Goal: Task Accomplishment & Management: Use online tool/utility

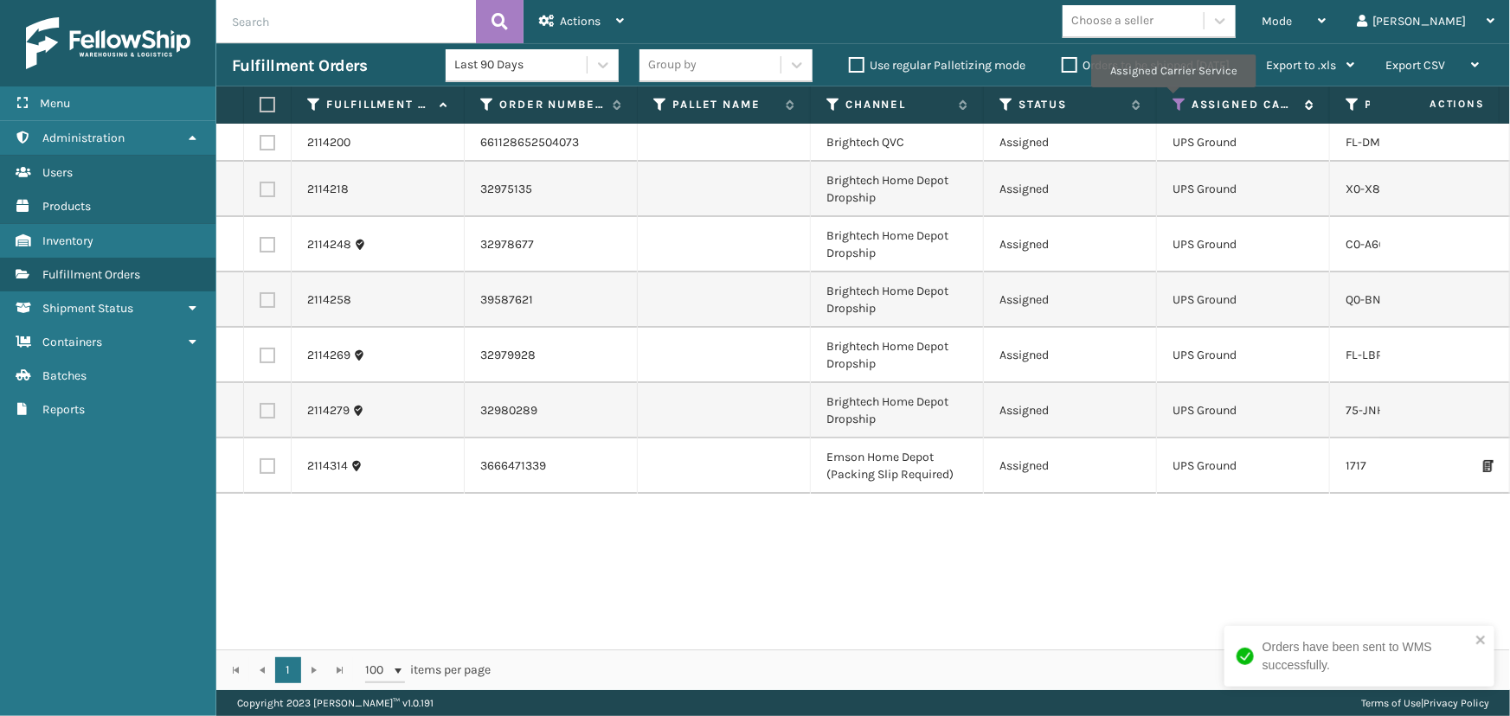
click at [1172, 99] on icon at bounding box center [1179, 105] width 14 height 16
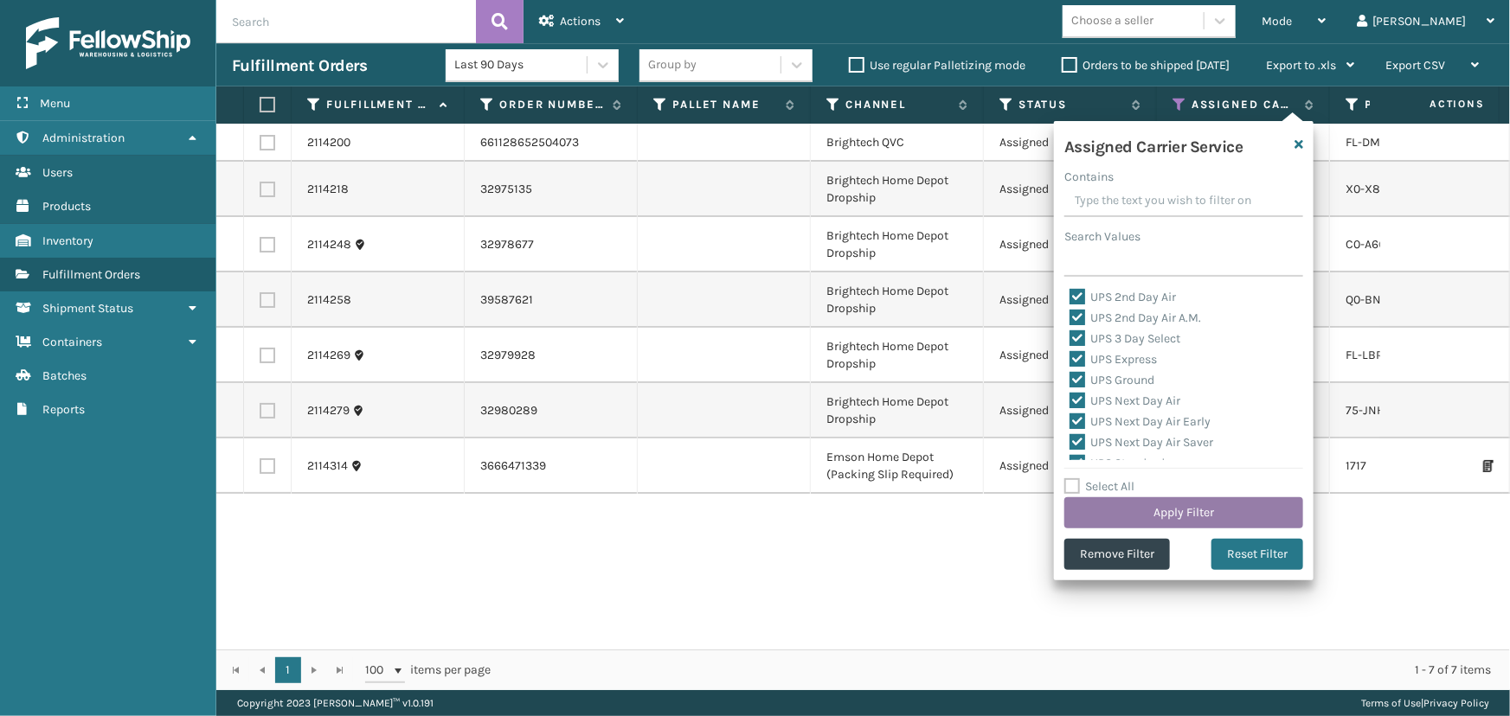
click at [1187, 509] on button "Apply Filter" at bounding box center [1183, 512] width 239 height 31
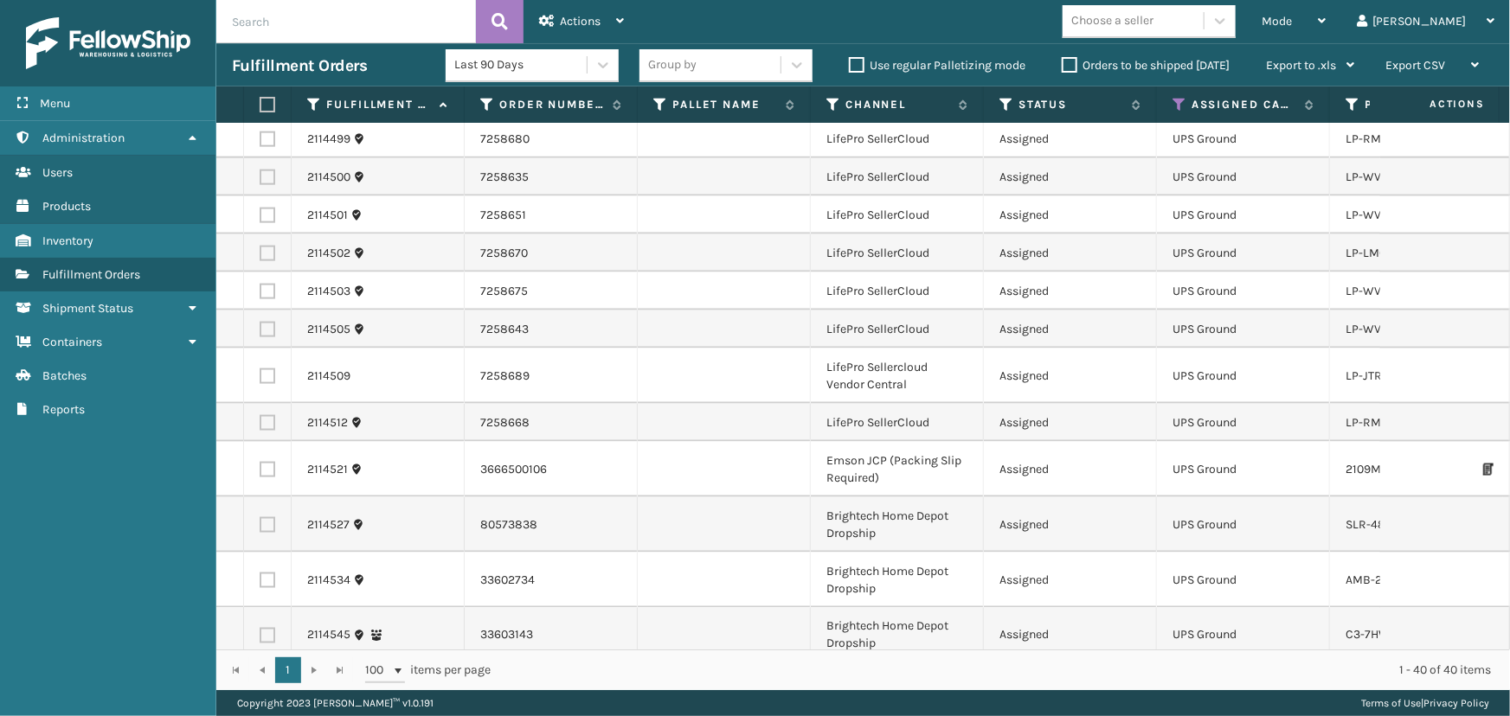
scroll to position [1301, 0]
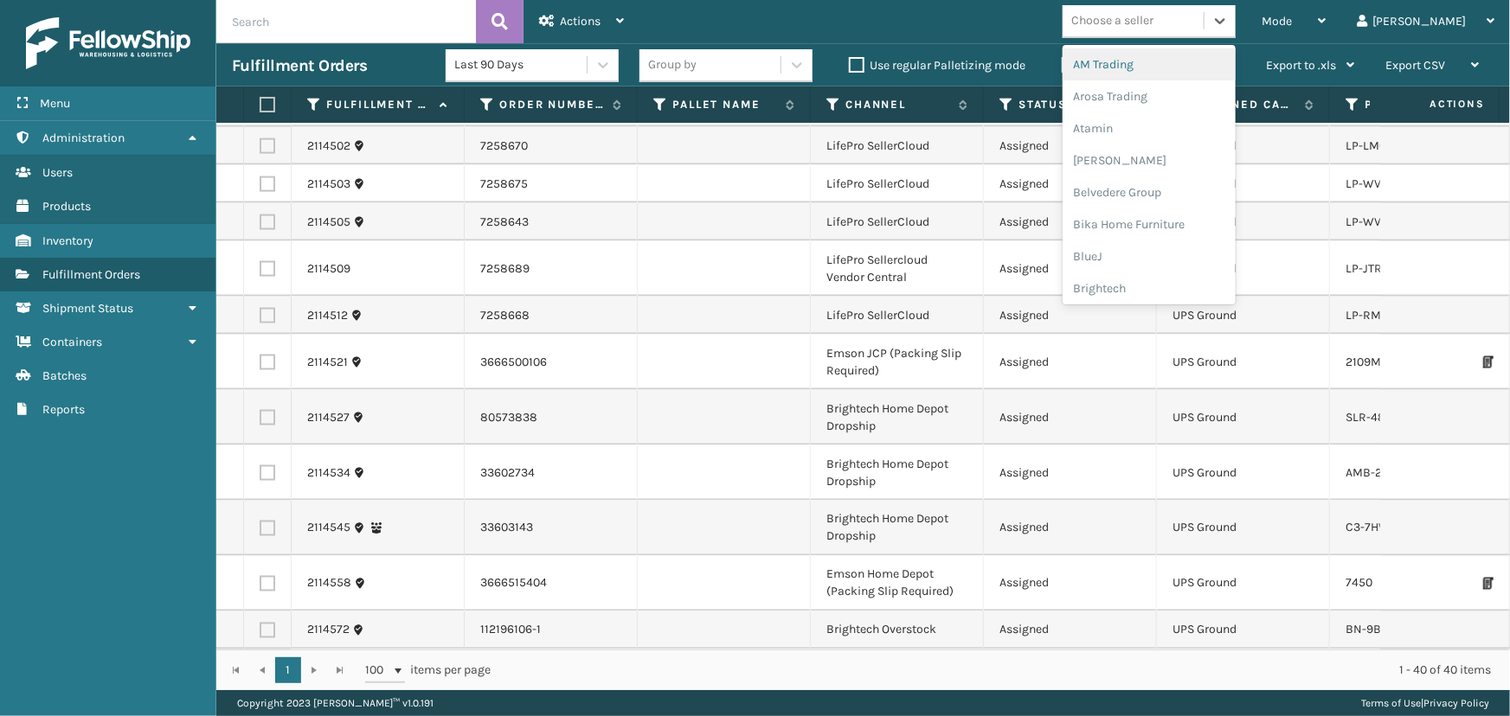
click at [1199, 8] on div "Choose a seller" at bounding box center [1132, 21] width 141 height 29
click at [1169, 162] on div "LifePro Fitness" at bounding box center [1148, 158] width 173 height 32
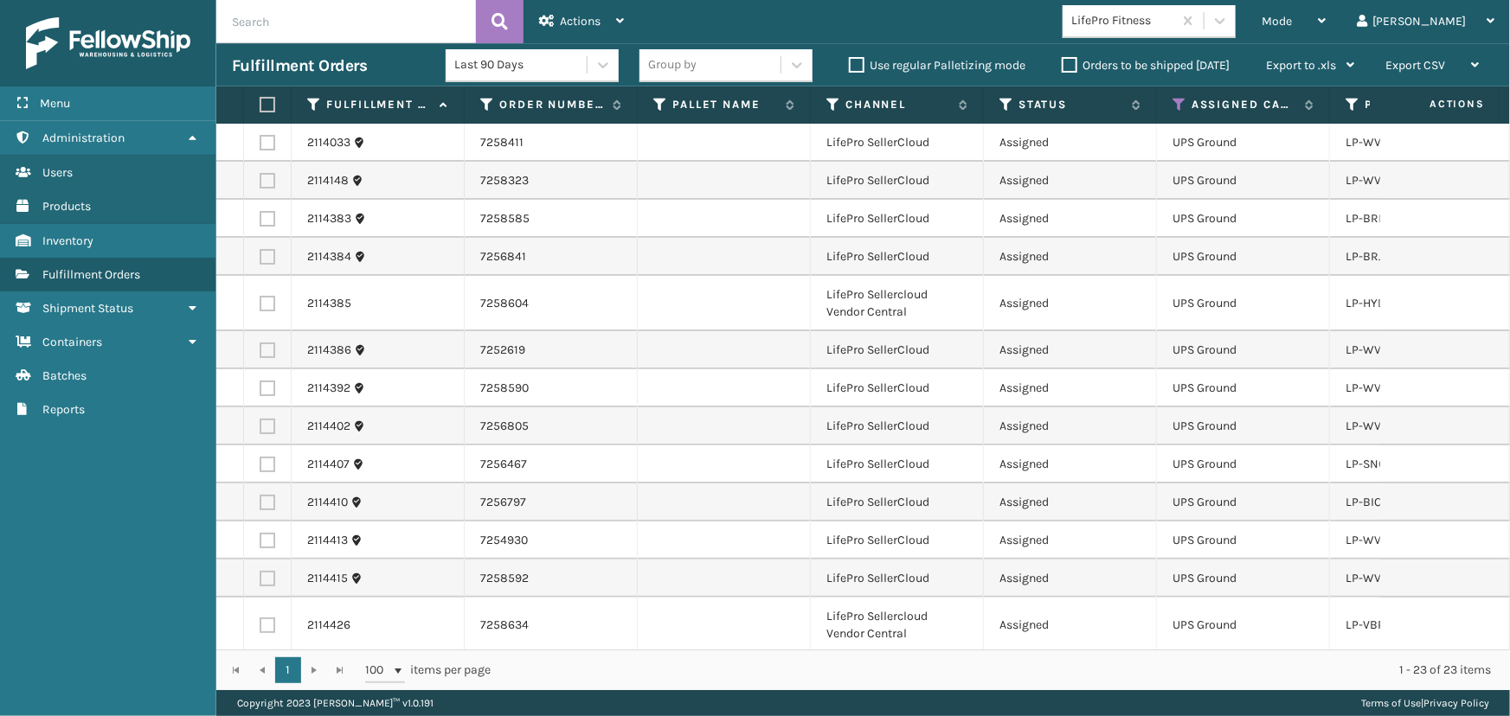
click at [270, 103] on label at bounding box center [265, 105] width 10 height 16
click at [260, 103] on input "checkbox" at bounding box center [260, 104] width 1 height 11
checkbox input "true"
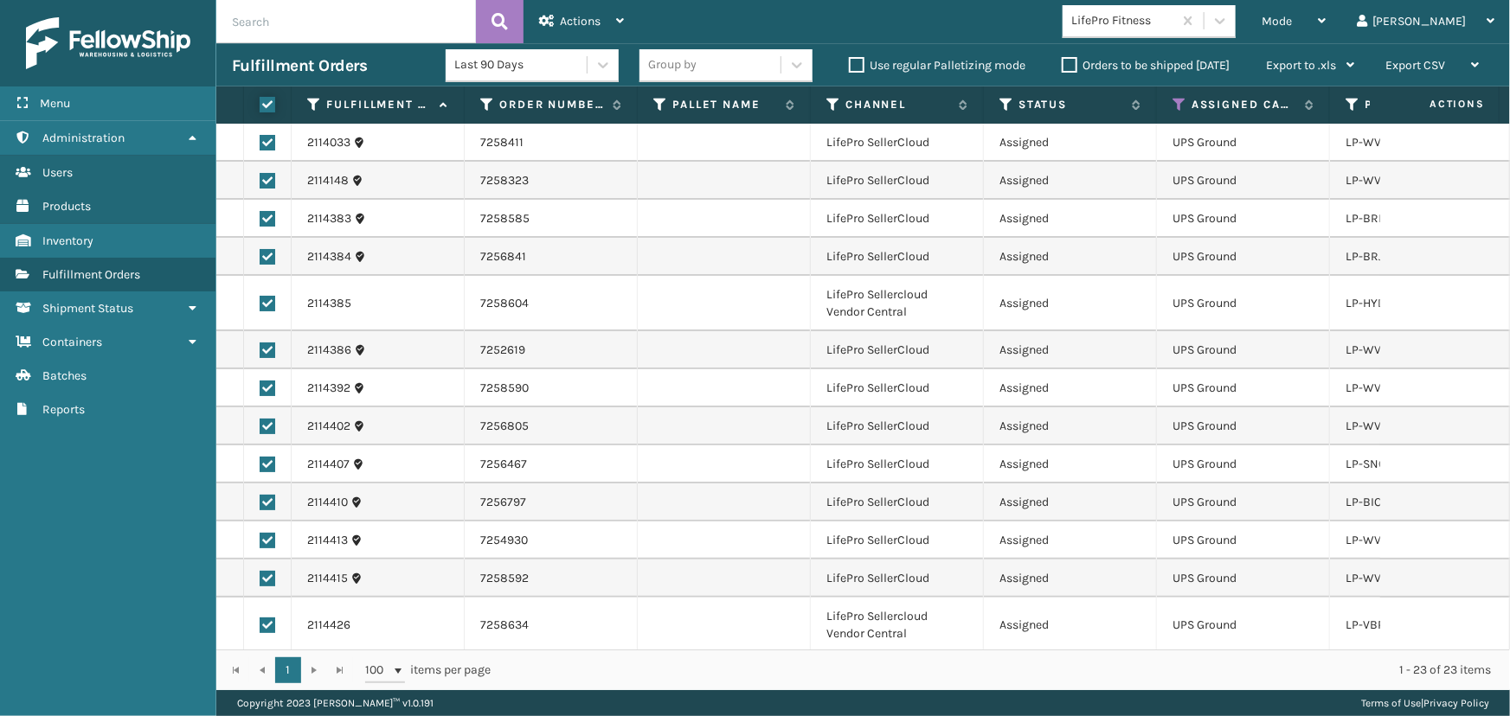
checkbox input "true"
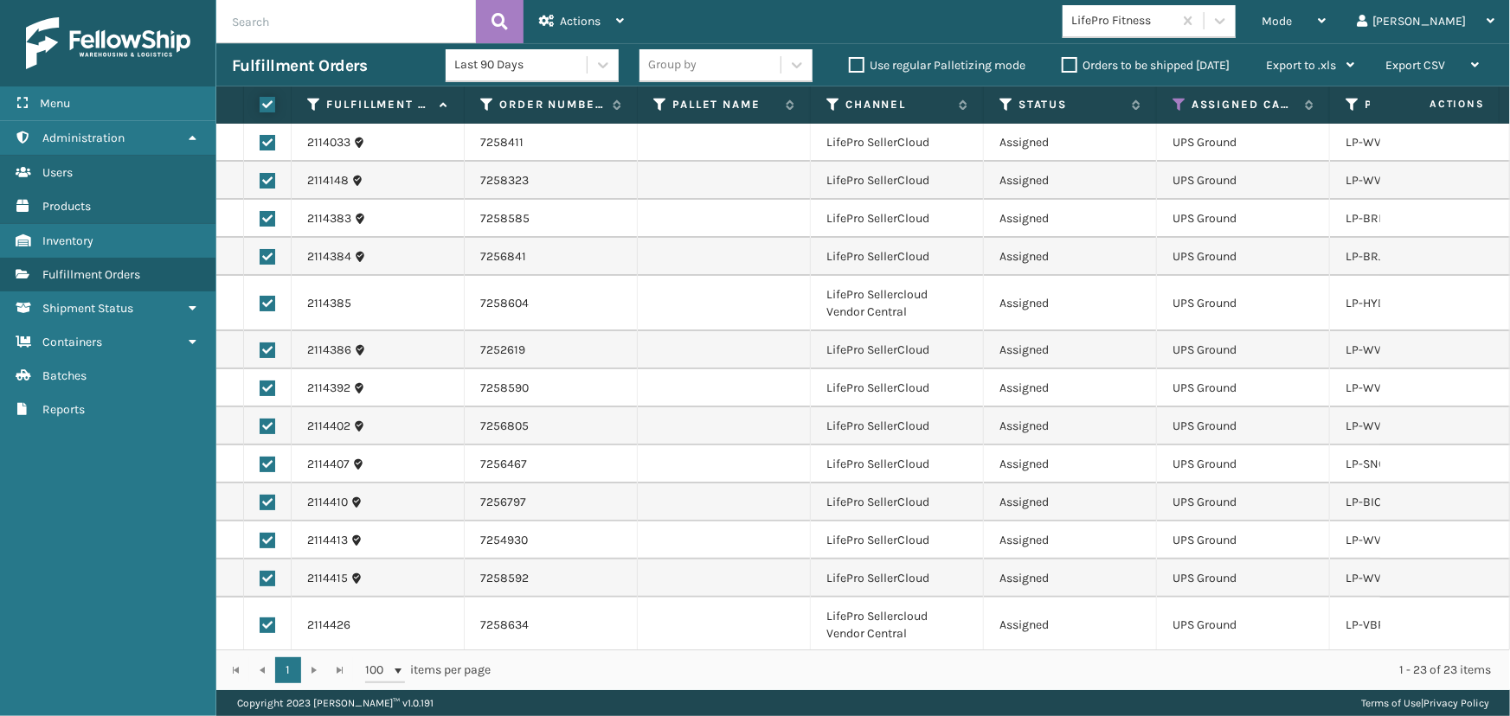
checkbox input "true"
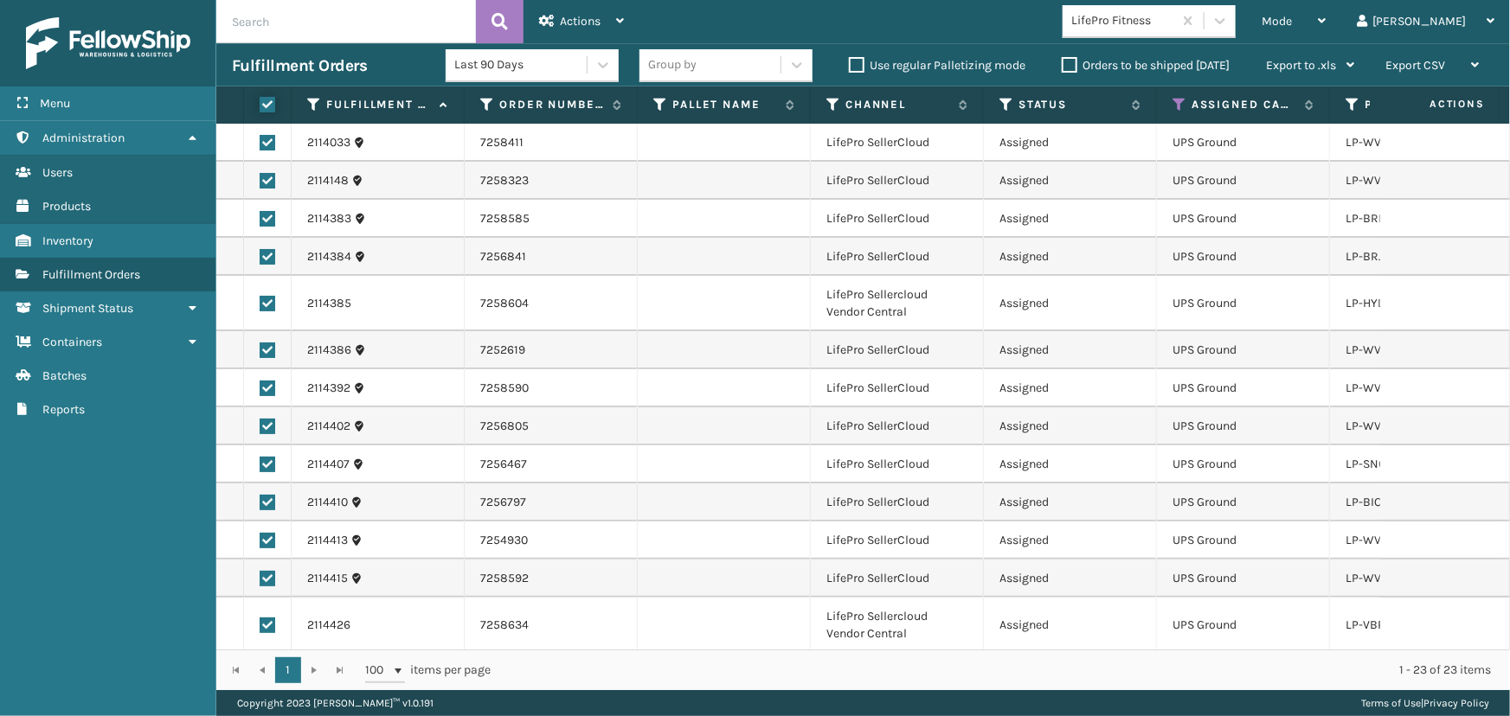
checkbox input "true"
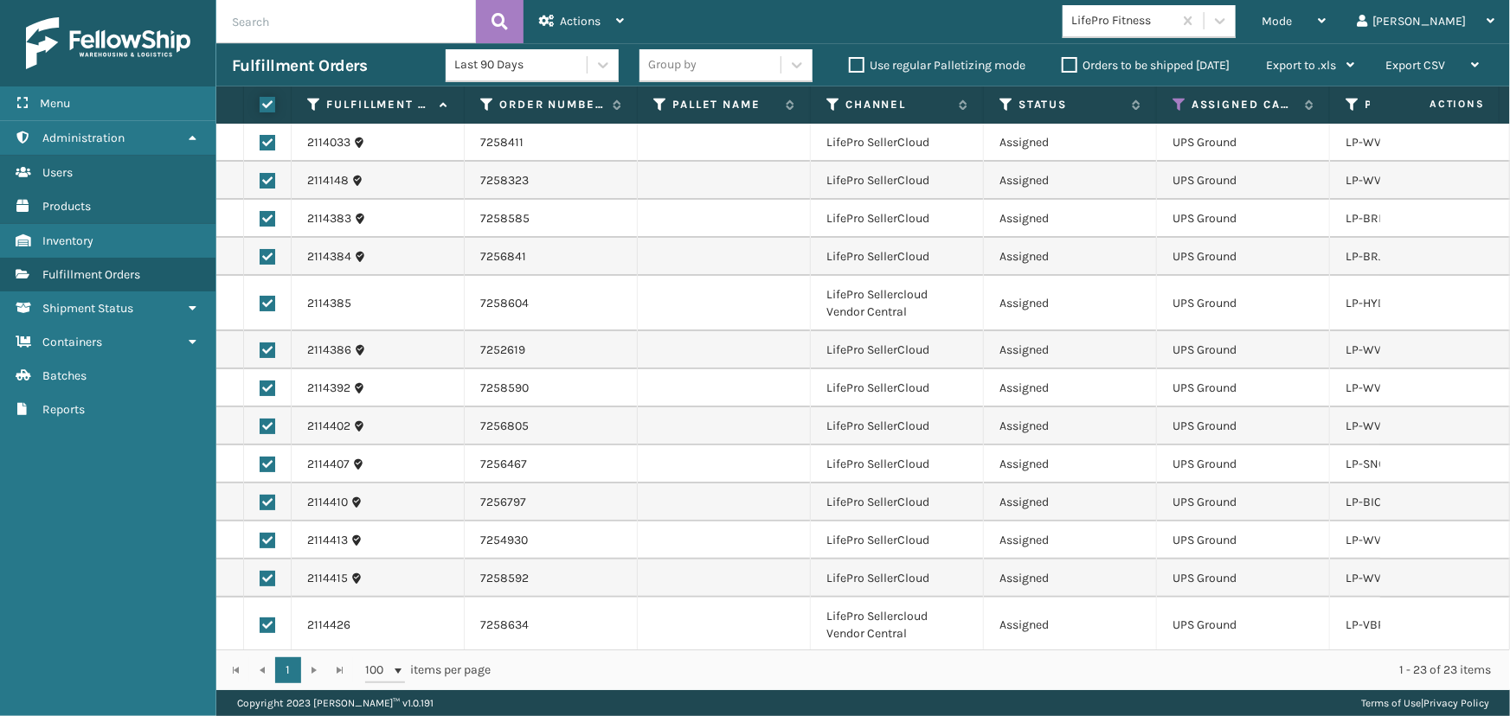
checkbox input "true"
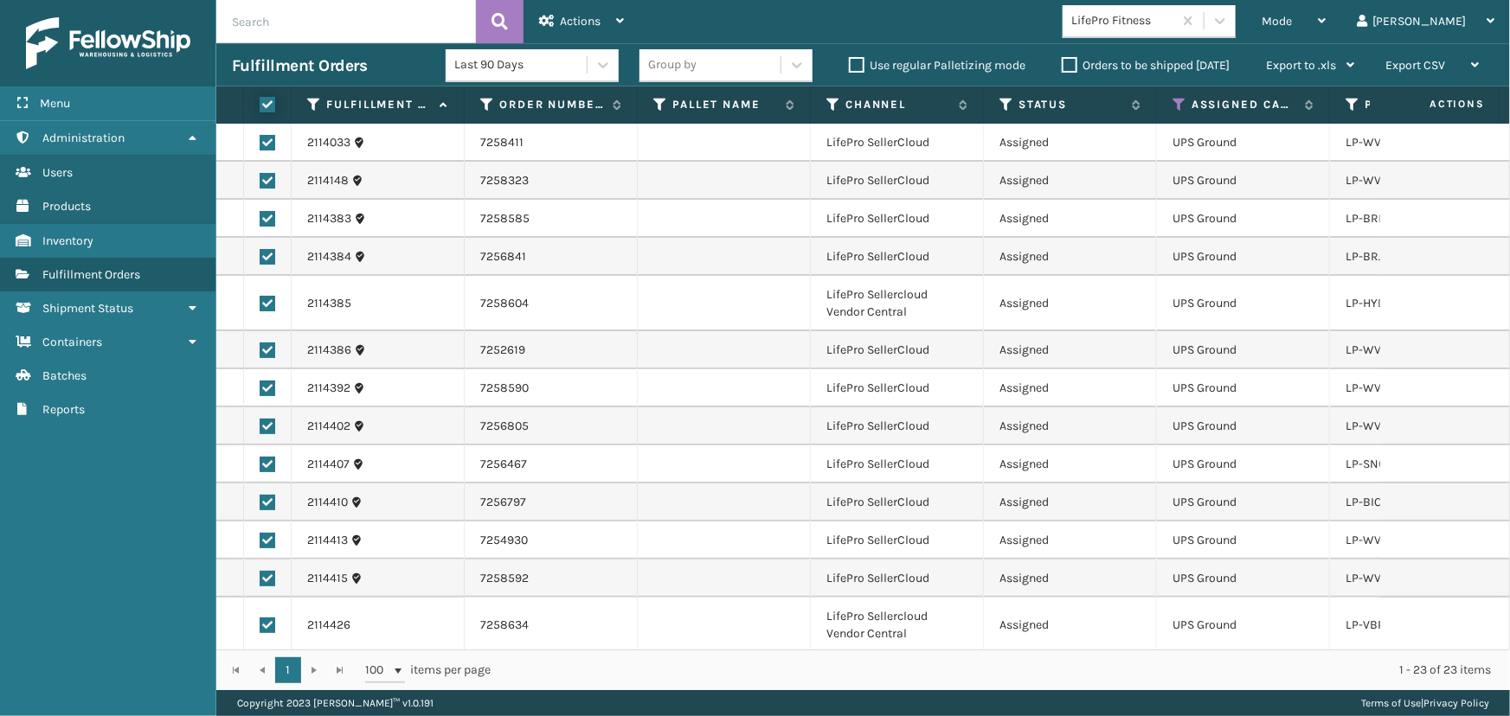
checkbox input "true"
click at [575, 9] on div "Actions" at bounding box center [581, 21] width 85 height 43
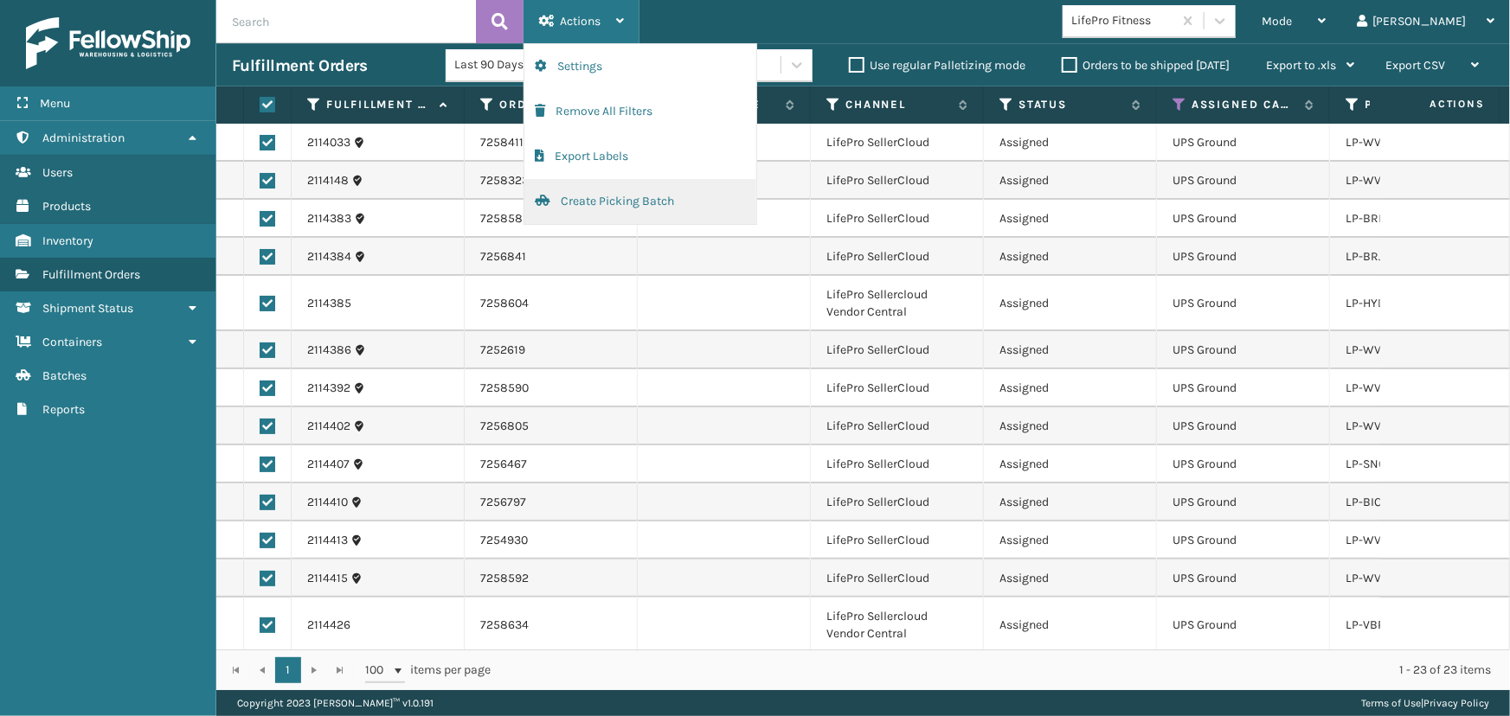
click at [606, 210] on button "Create Picking Batch" at bounding box center [640, 201] width 232 height 45
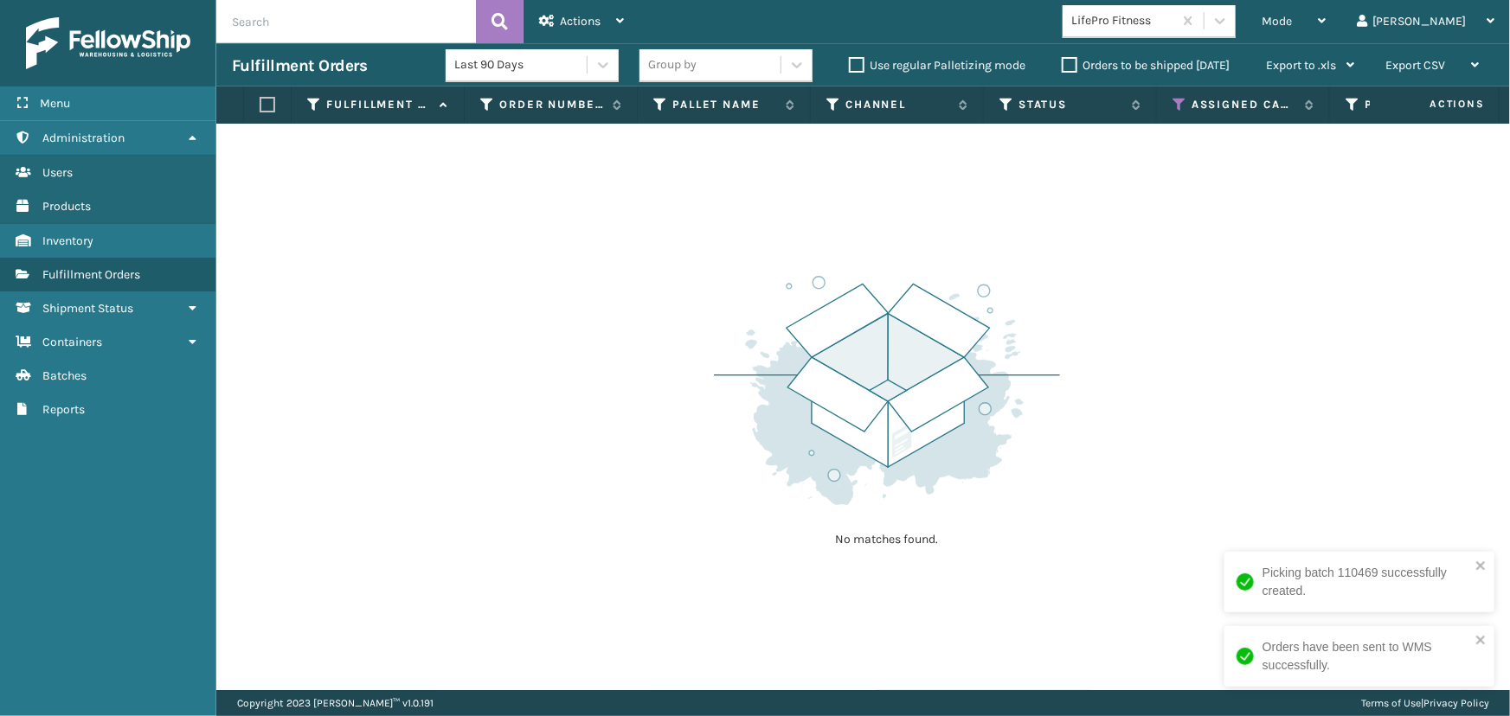
click at [1174, 12] on div "LifePro Fitness" at bounding box center [1122, 21] width 103 height 18
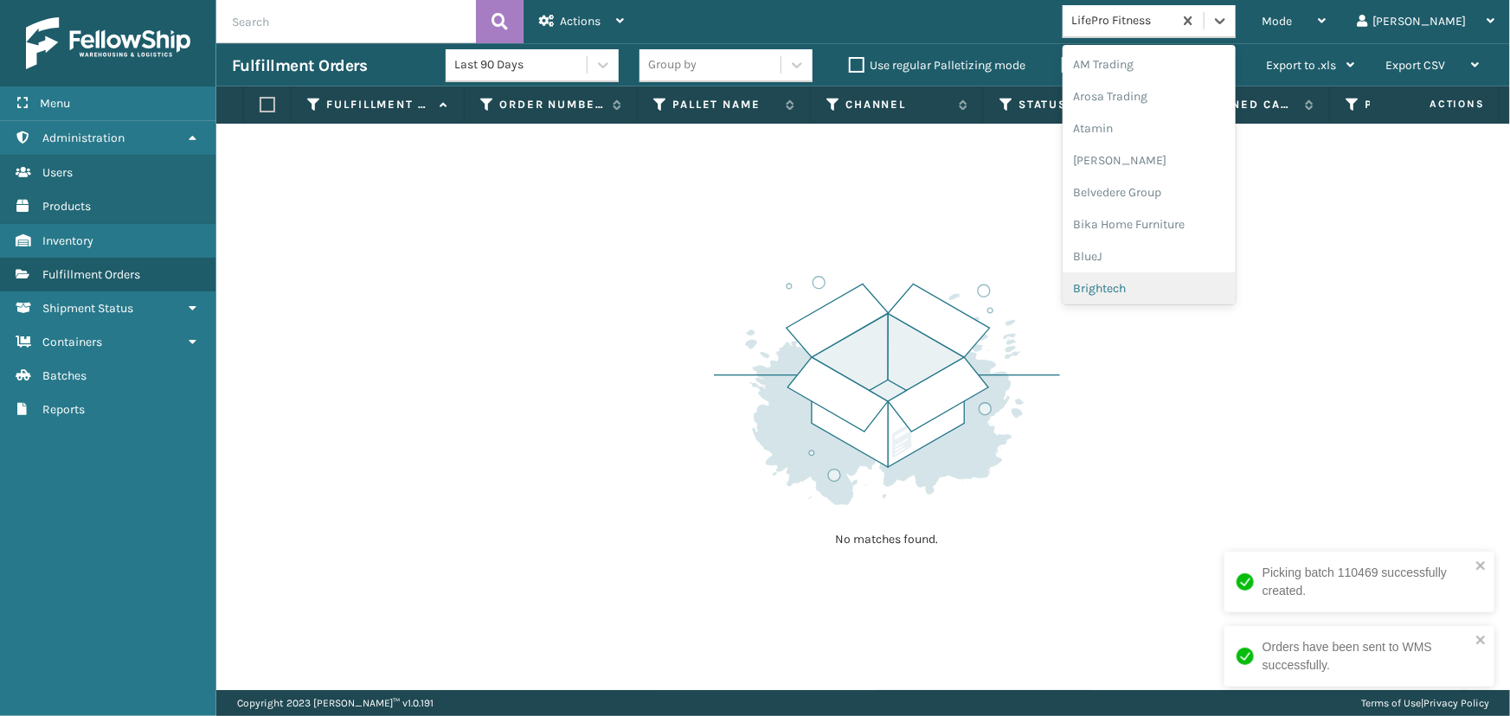
click at [1153, 294] on div "Brightech" at bounding box center [1148, 288] width 173 height 32
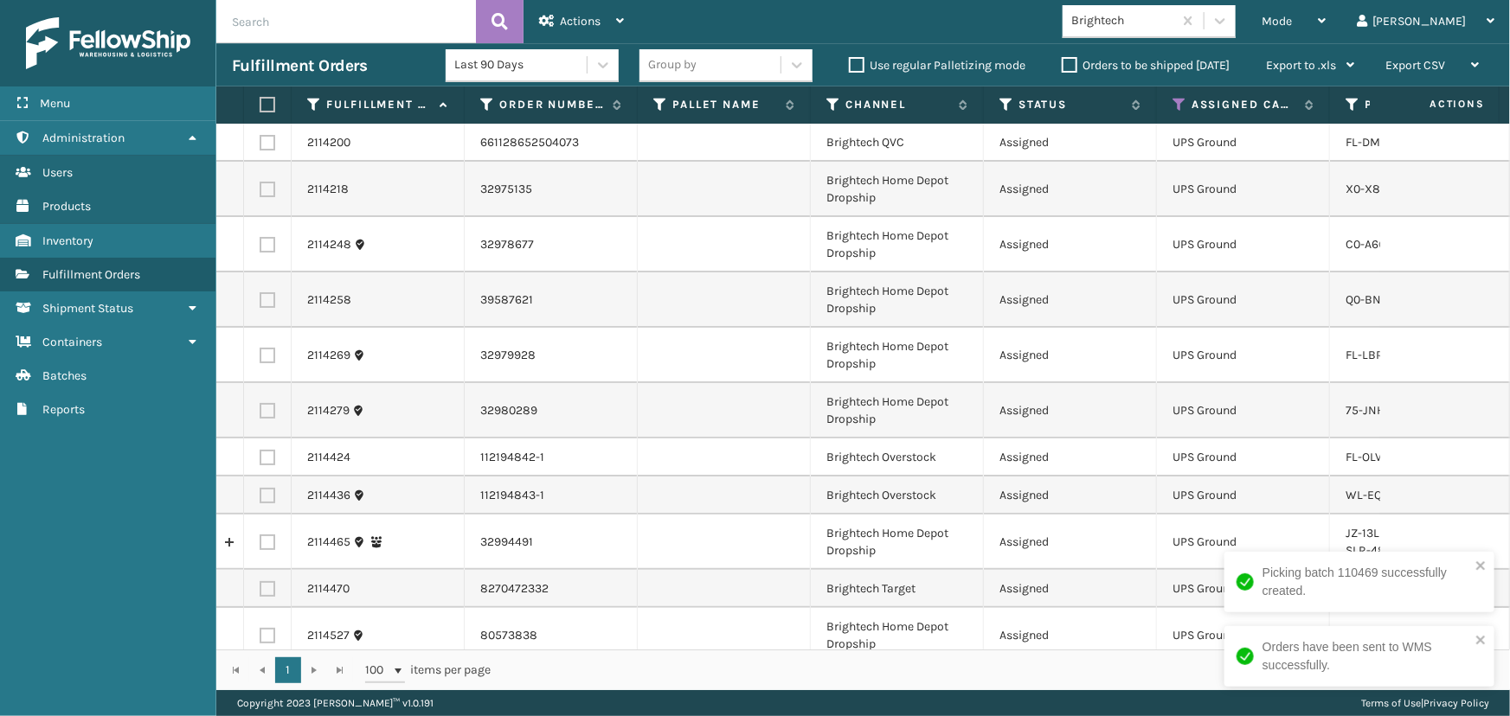
drag, startPoint x: 269, startPoint y: 101, endPoint x: 462, endPoint y: 56, distance: 198.1
click at [272, 94] on th at bounding box center [268, 105] width 48 height 37
click at [268, 105] on label at bounding box center [265, 105] width 10 height 16
click at [260, 105] on input "checkbox" at bounding box center [260, 104] width 1 height 11
checkbox input "true"
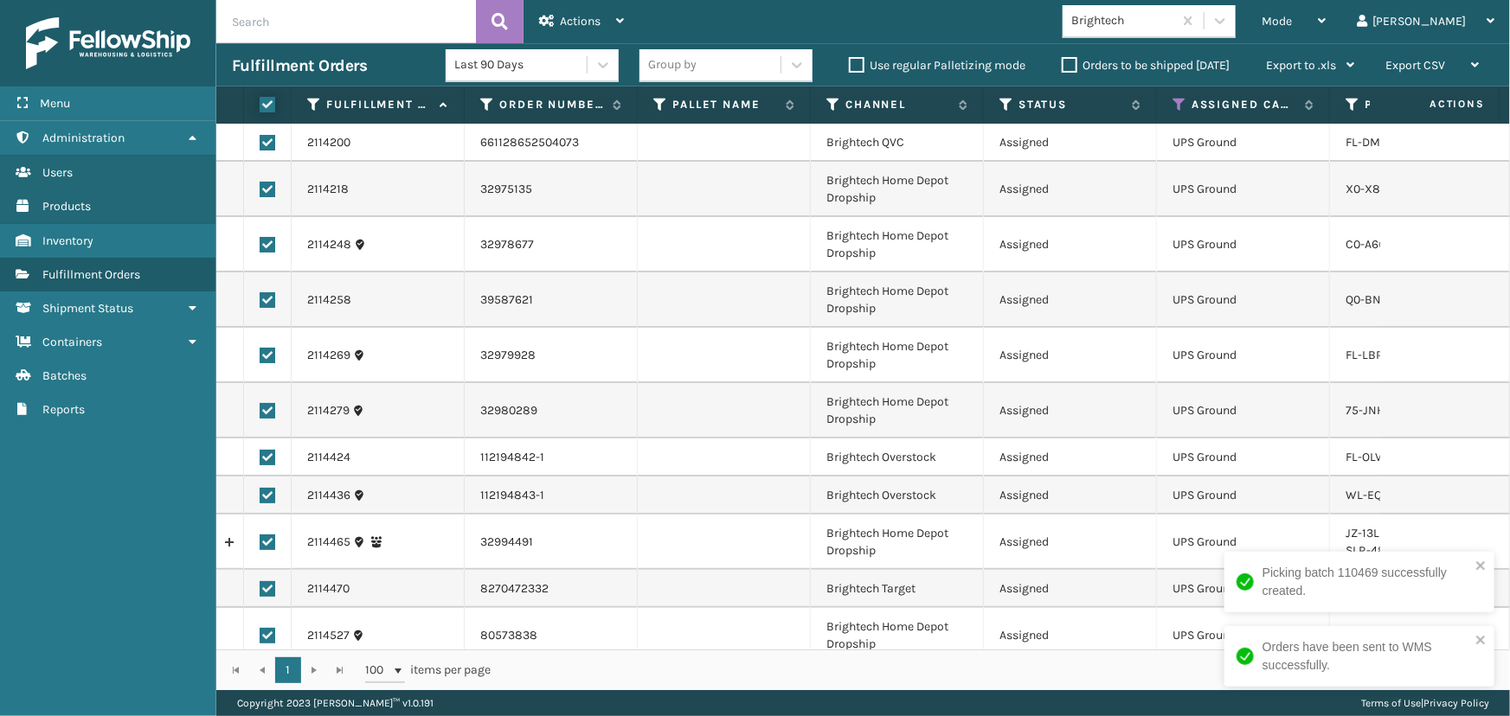
checkbox input "true"
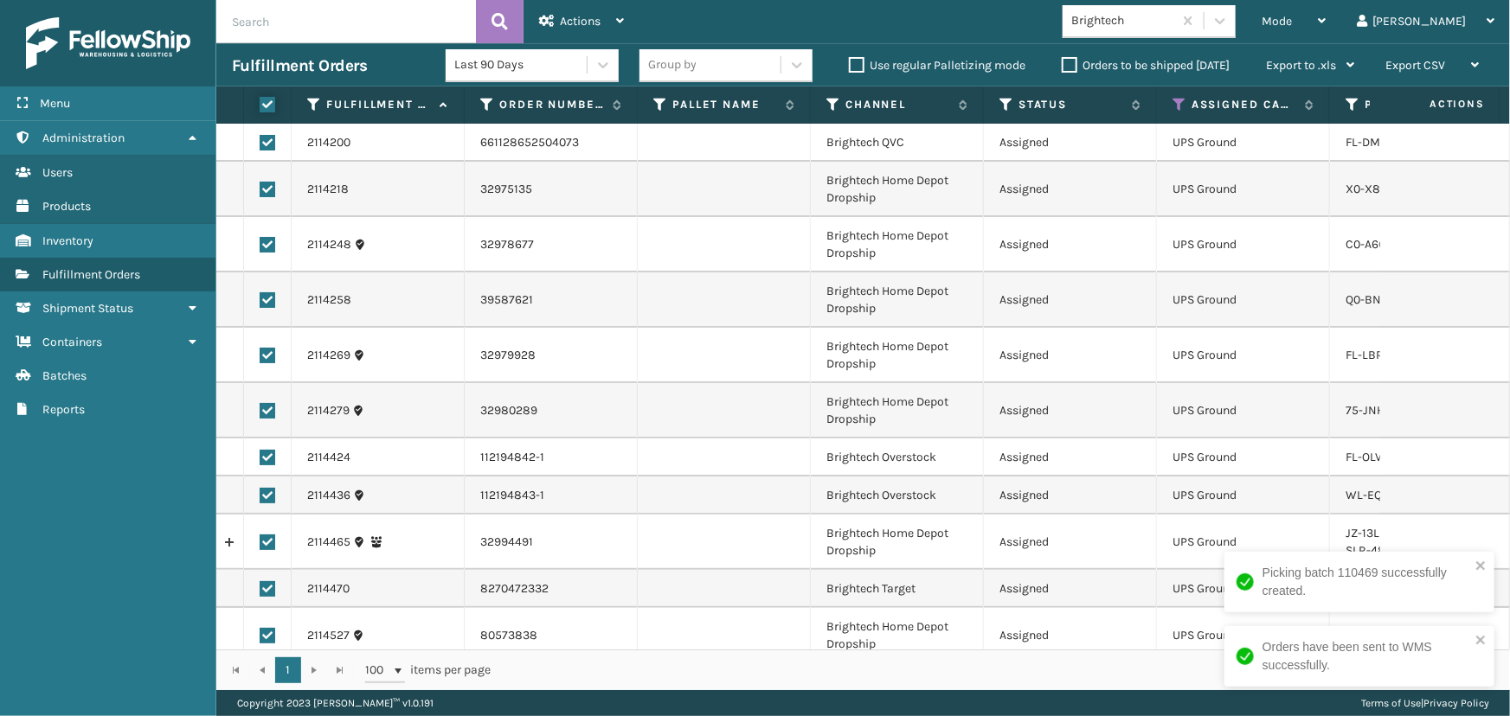
checkbox input "true"
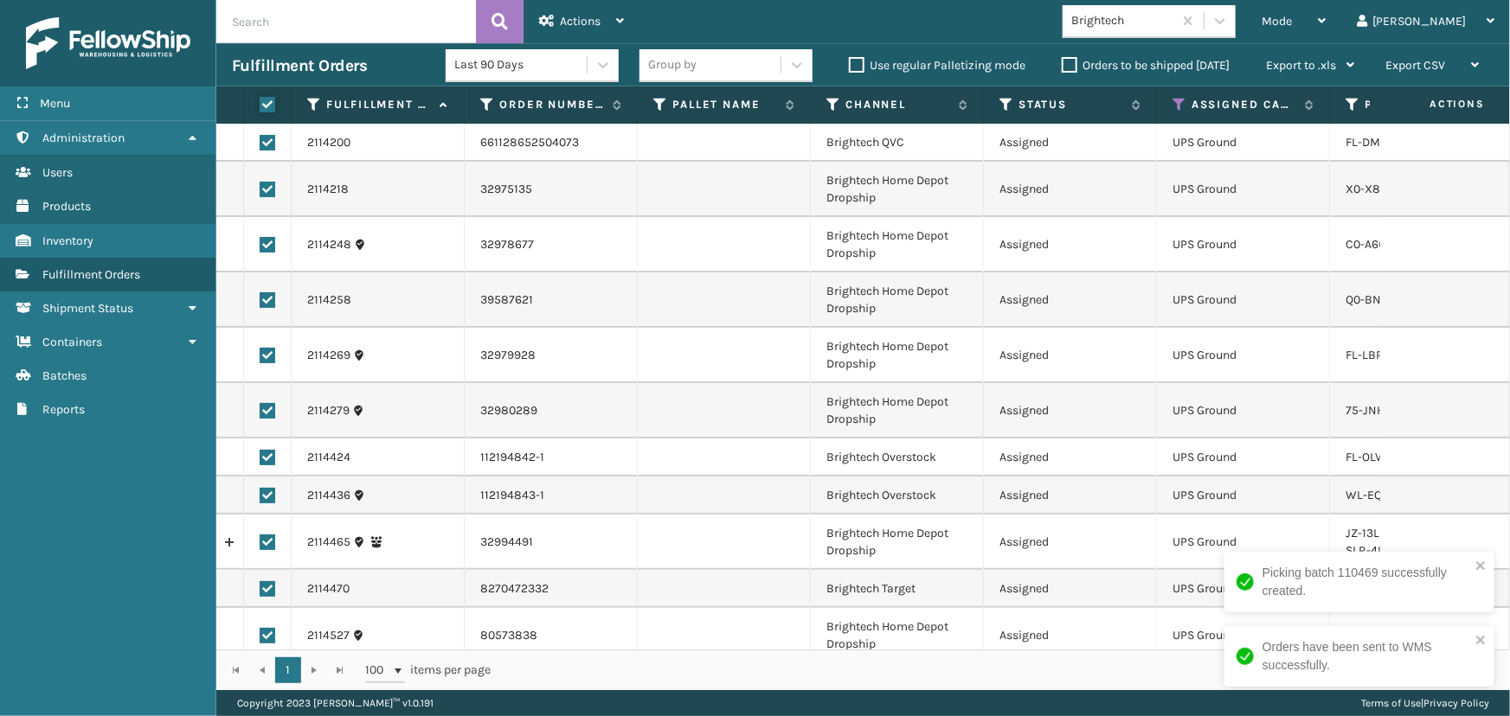
checkbox input "true"
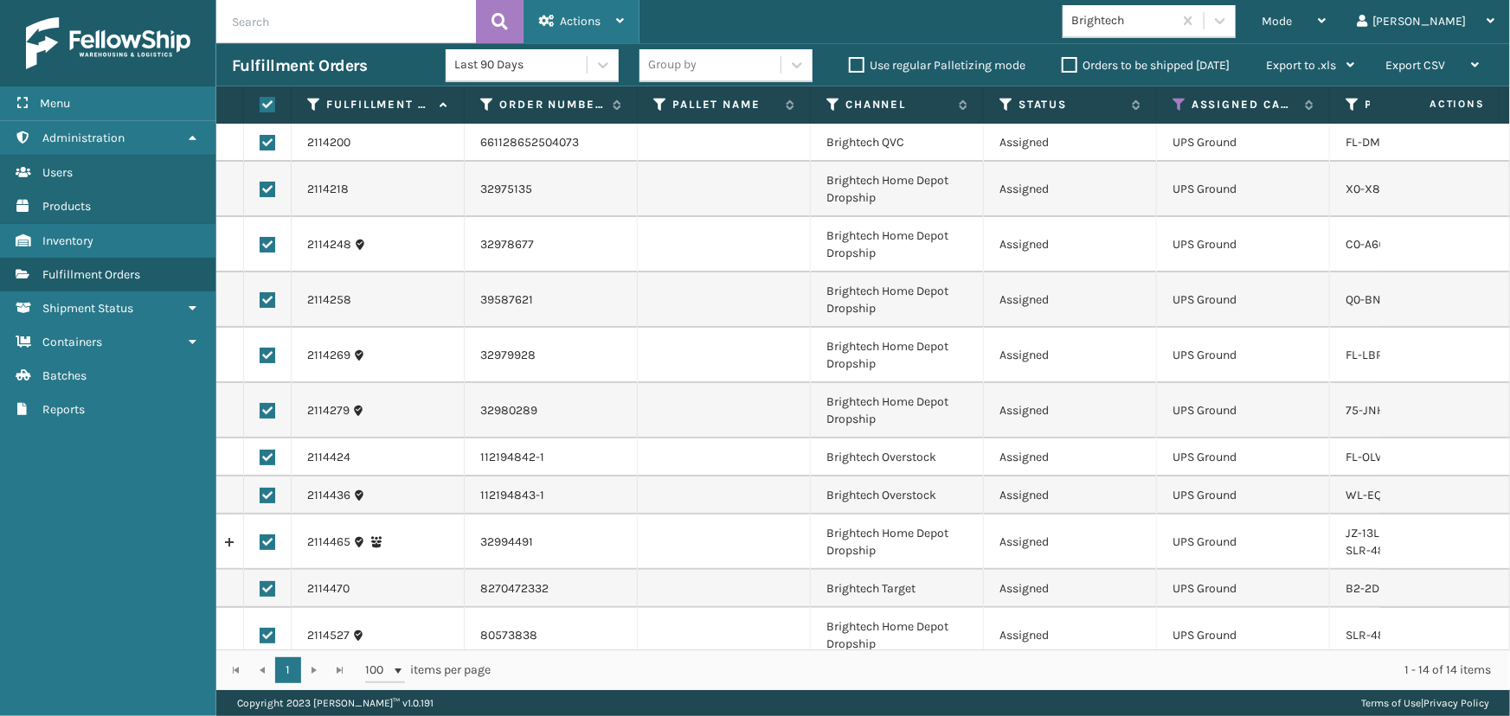
click at [597, 16] on span "Actions" at bounding box center [580, 21] width 41 height 15
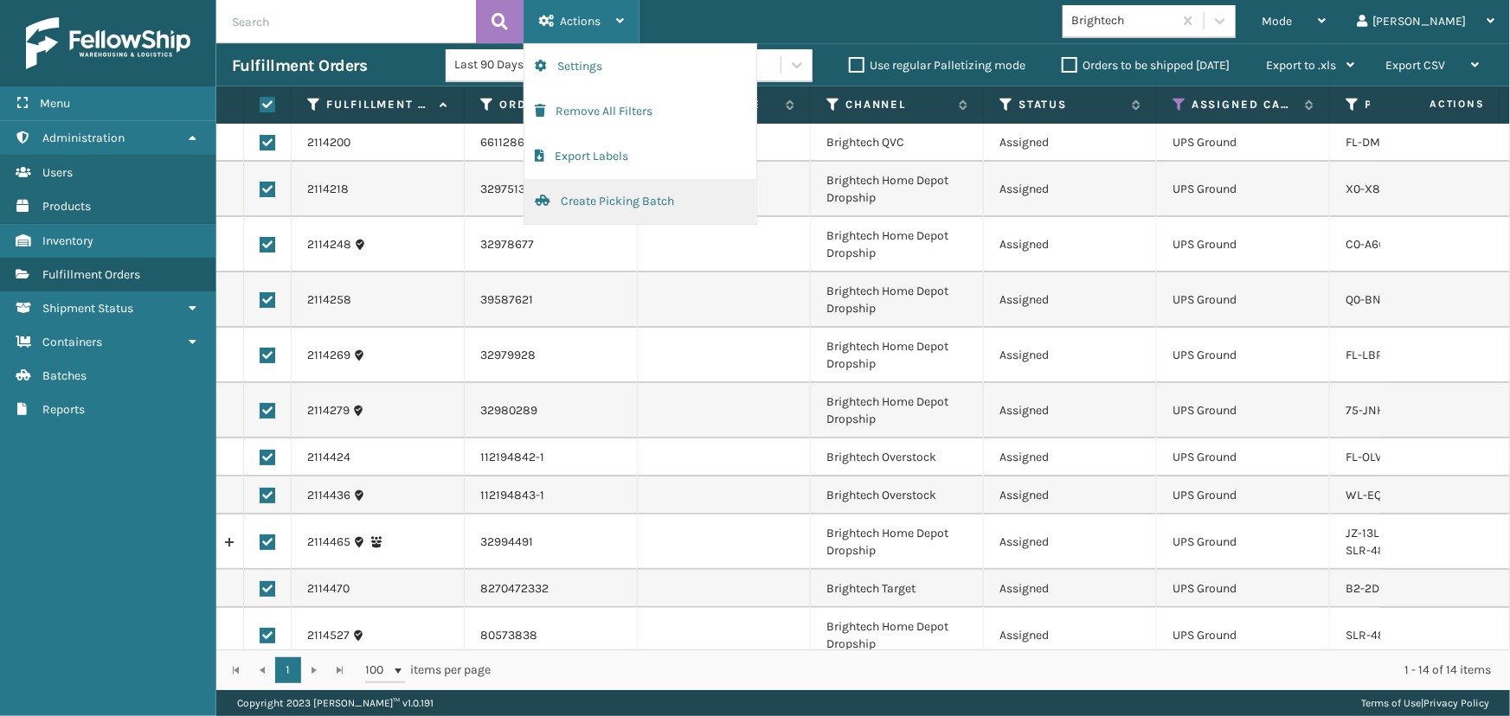
click at [596, 209] on button "Create Picking Batch" at bounding box center [640, 201] width 232 height 45
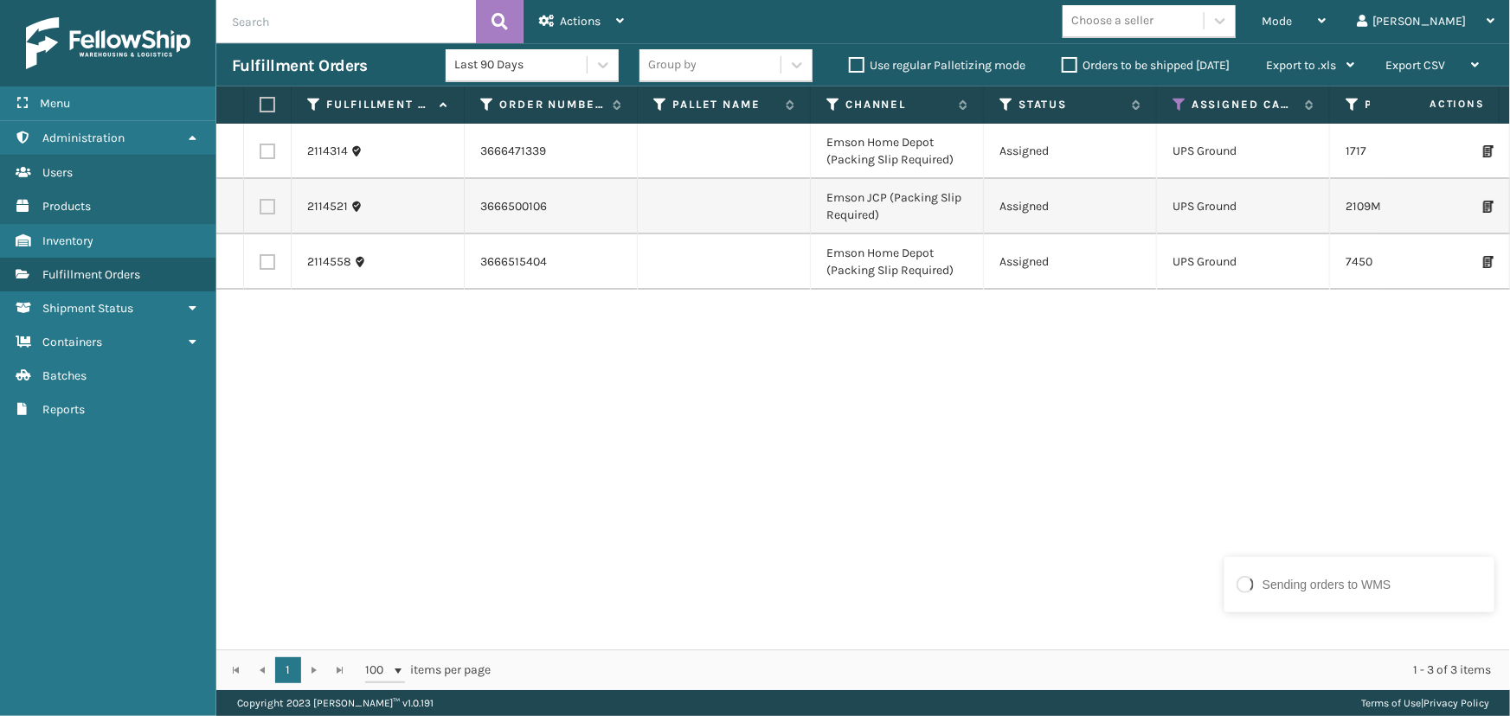
click at [265, 106] on label at bounding box center [265, 105] width 10 height 16
click at [260, 106] on input "checkbox" at bounding box center [260, 104] width 1 height 11
checkbox input "true"
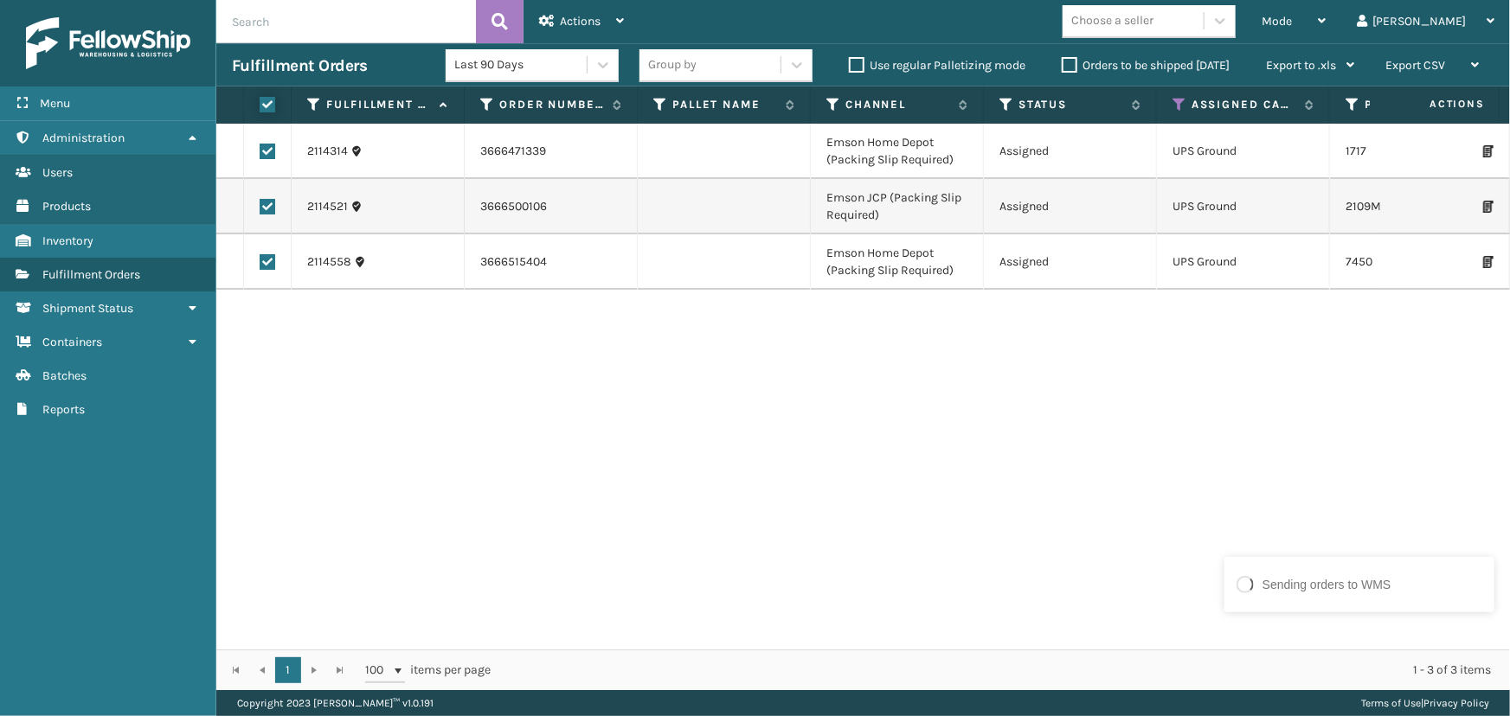
checkbox input "true"
click at [598, 17] on span "Actions" at bounding box center [580, 21] width 41 height 15
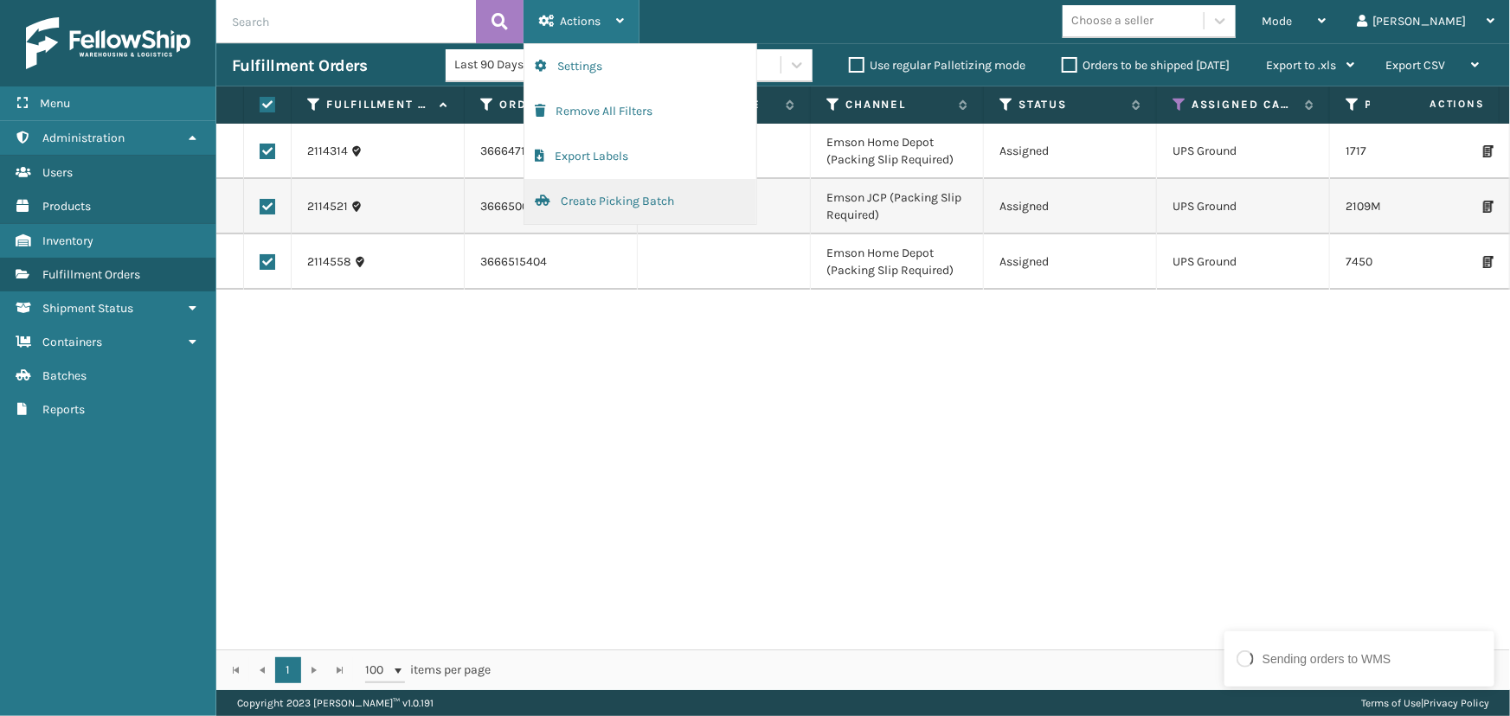
click at [629, 200] on button "Create Picking Batch" at bounding box center [640, 201] width 232 height 45
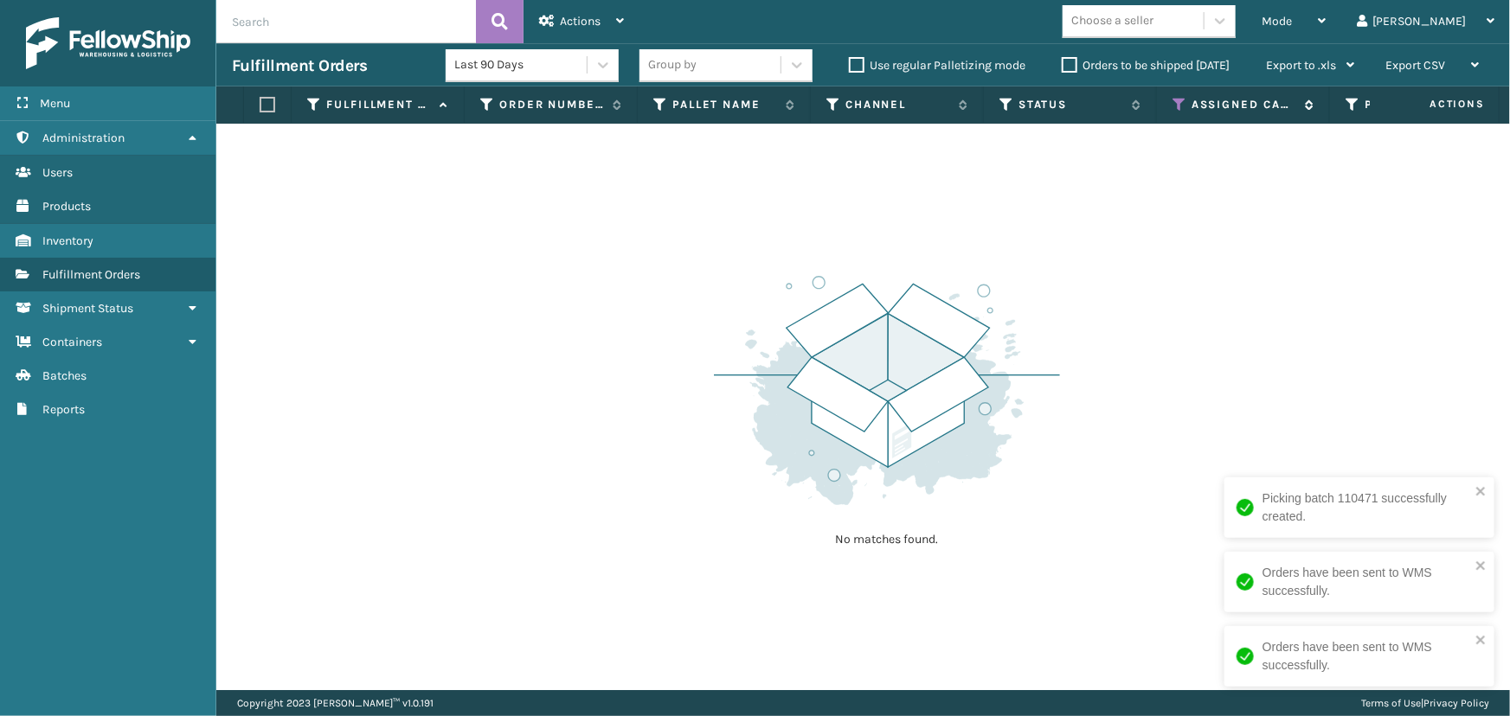
click at [1177, 107] on icon at bounding box center [1179, 105] width 14 height 16
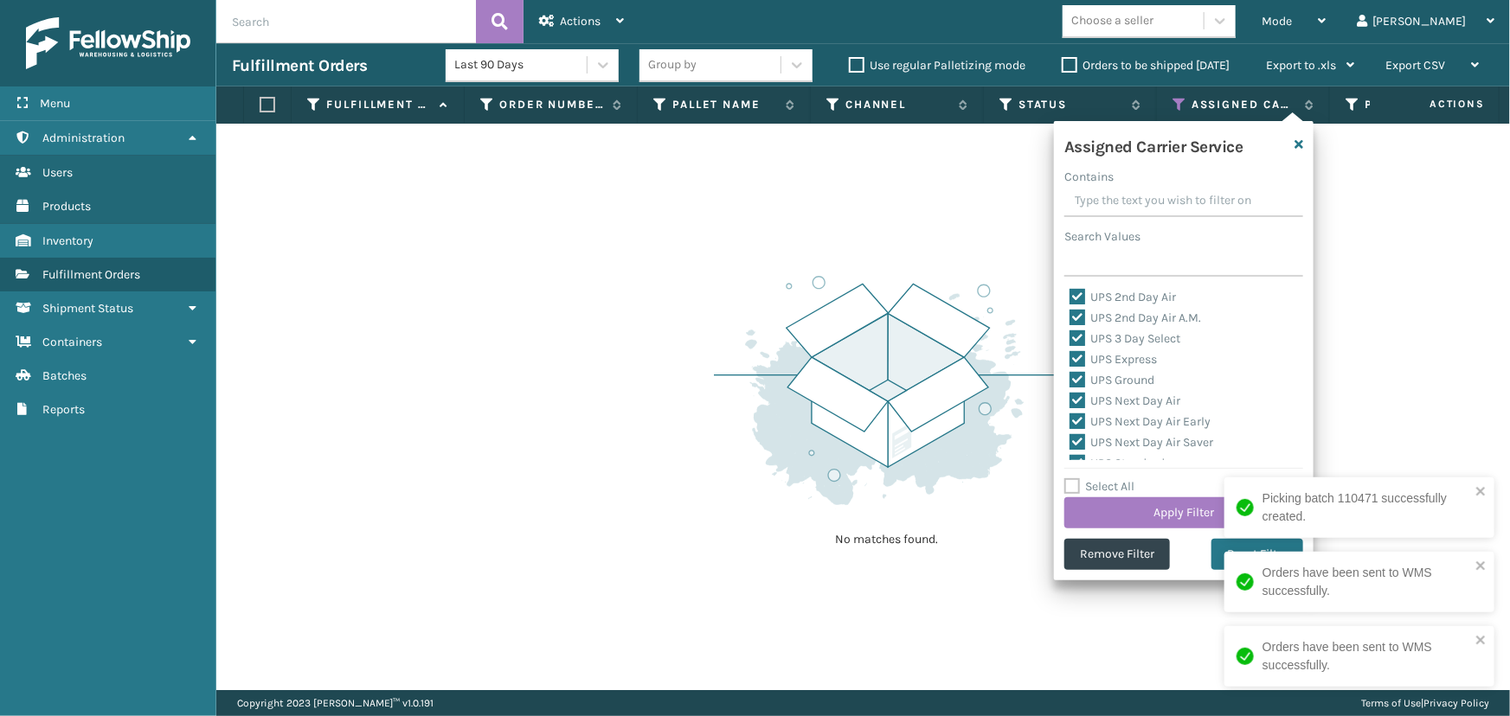
click at [1121, 481] on label "Select All" at bounding box center [1099, 486] width 70 height 15
click at [1121, 478] on input "Select All" at bounding box center [1194, 478] width 260 height 2
checkbox input "true"
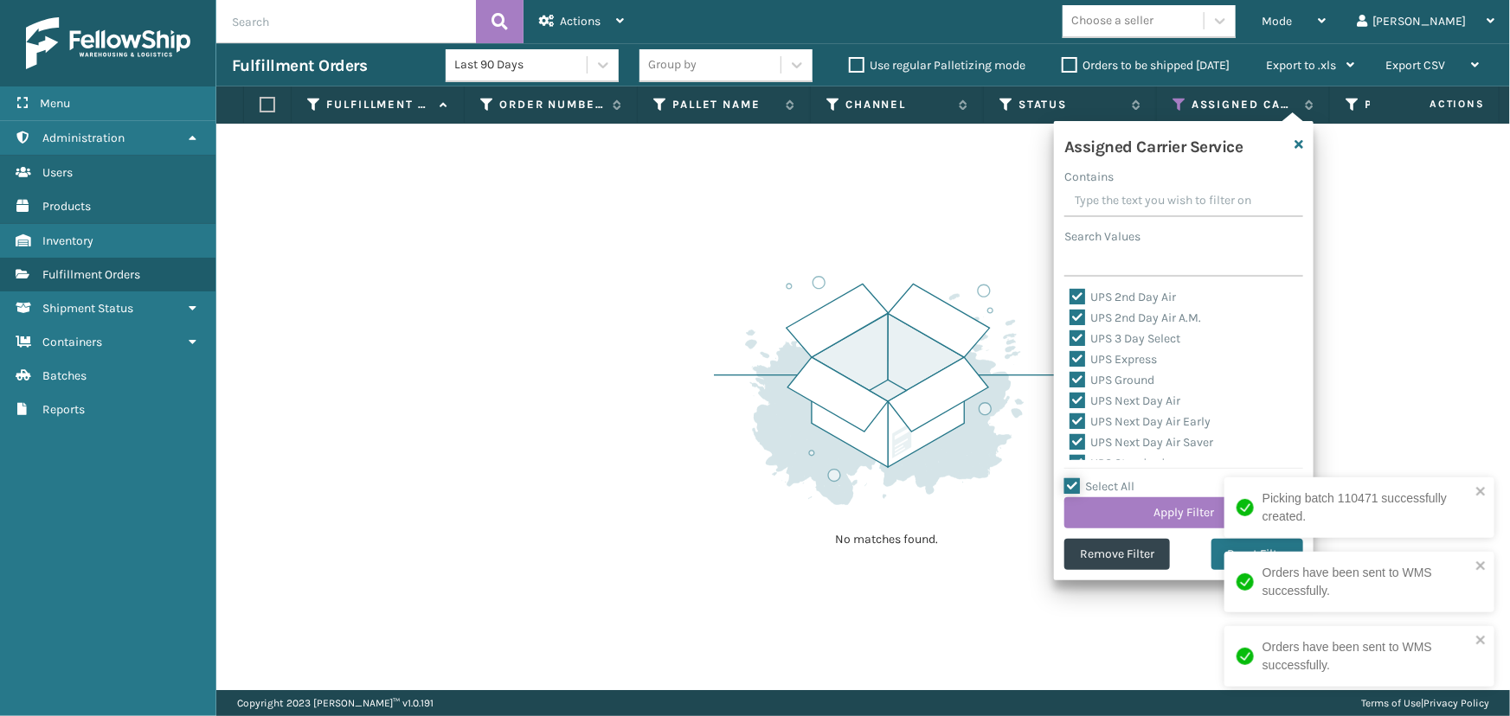
checkbox input "true"
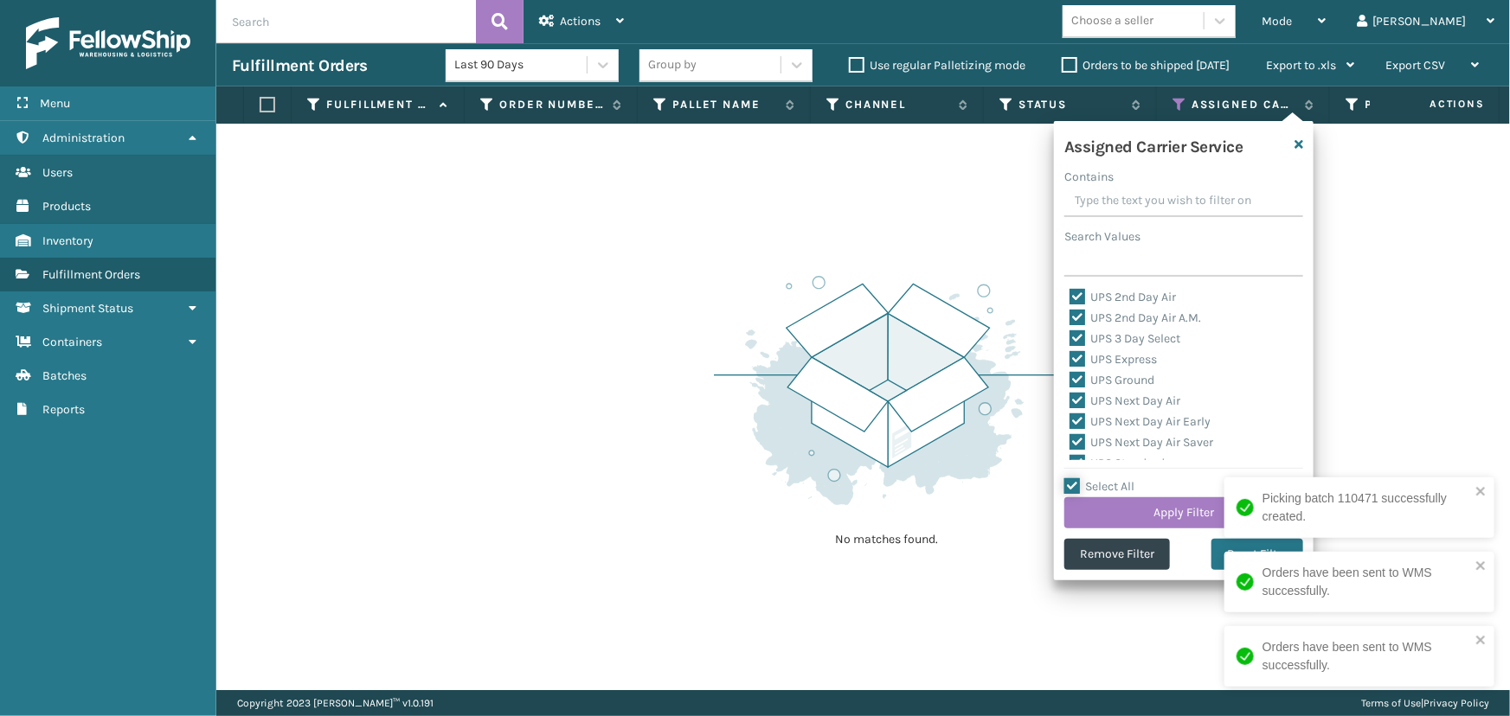
checkbox input "true"
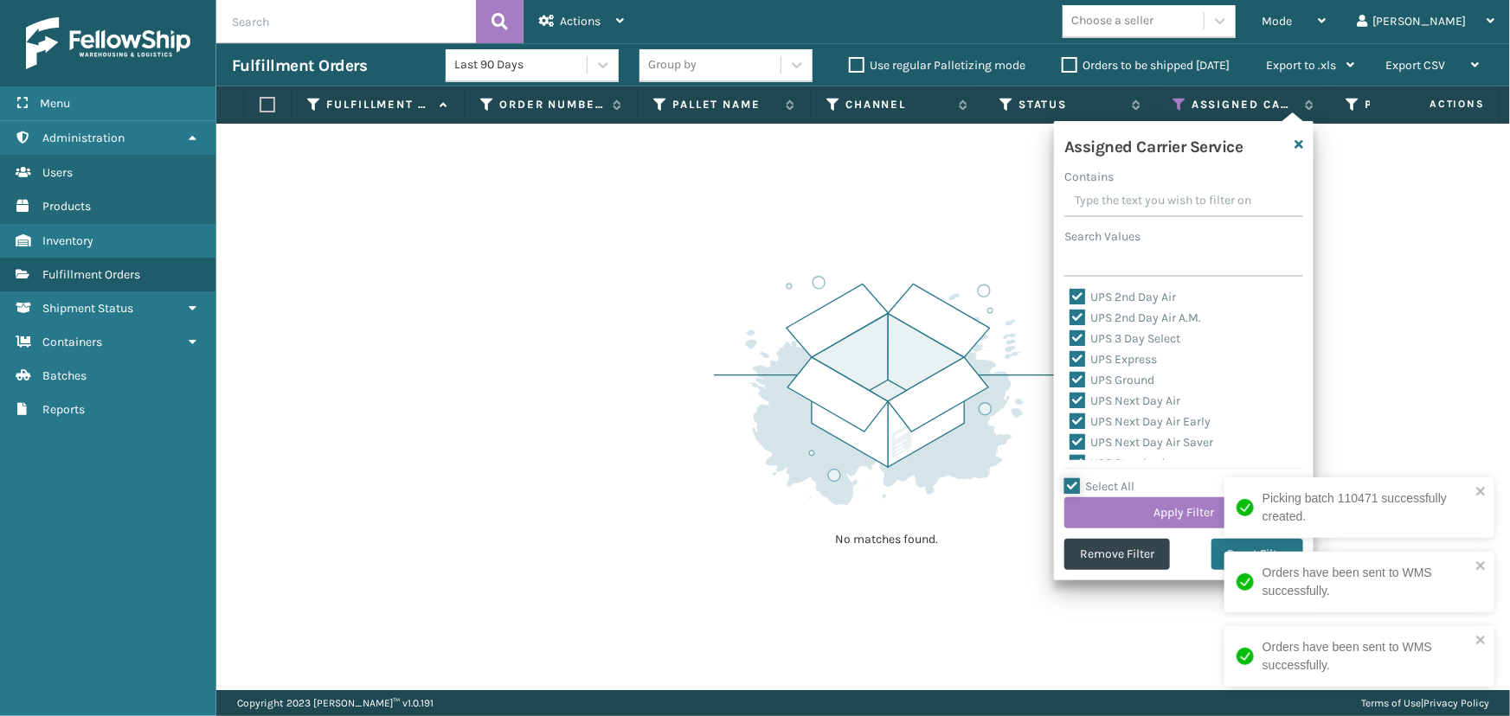
checkbox input "true"
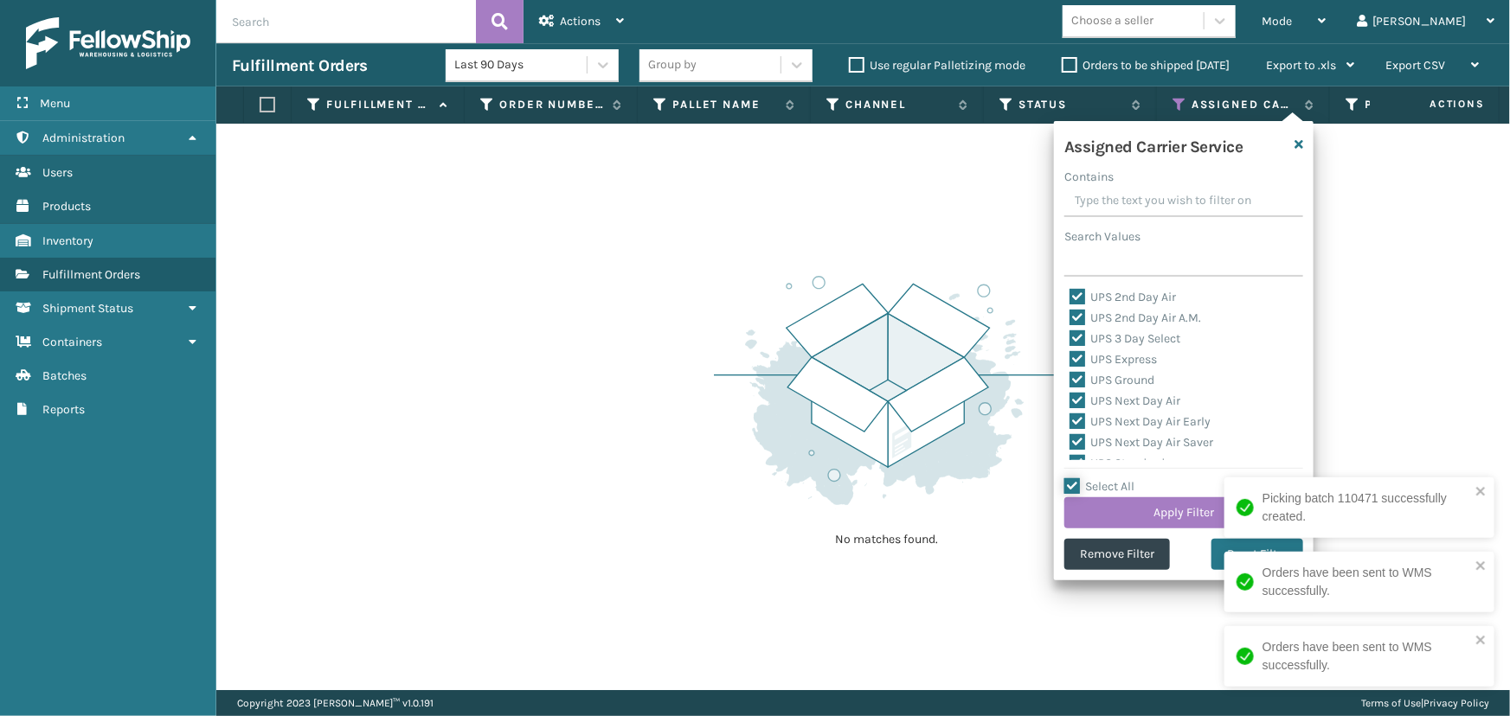
checkbox input "true"
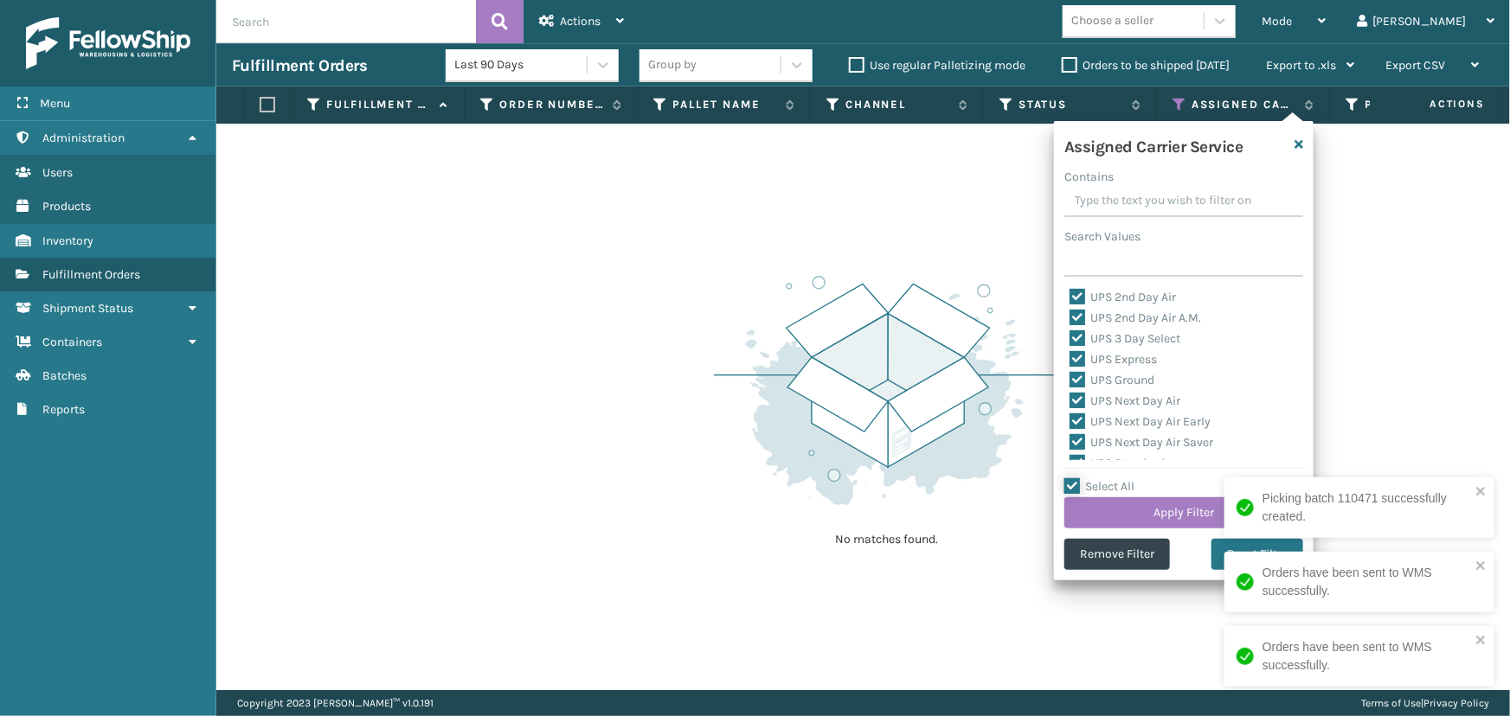
checkbox input "true"
click at [1121, 481] on label "Select All" at bounding box center [1099, 486] width 70 height 15
click at [1121, 478] on input "Select All" at bounding box center [1194, 478] width 260 height 2
checkbox input "false"
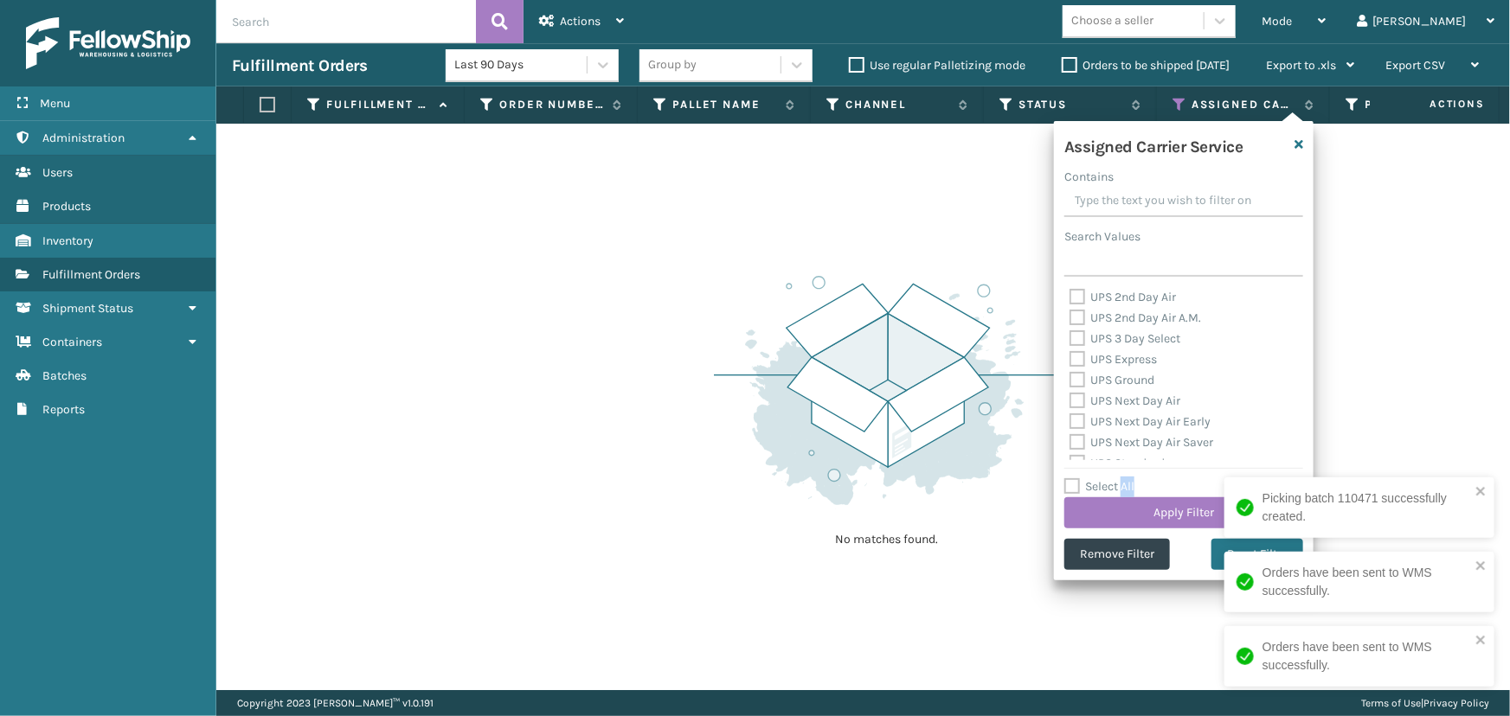
checkbox input "false"
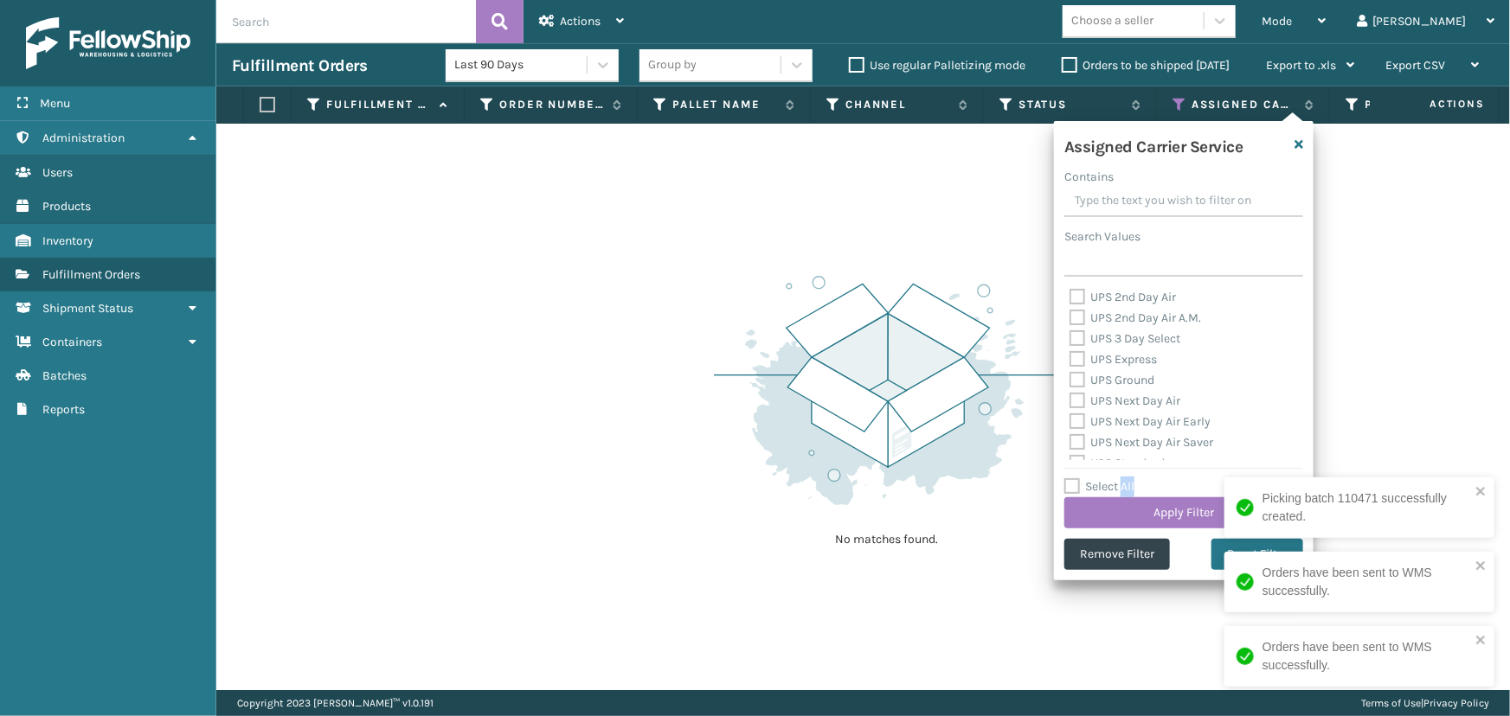
checkbox input "false"
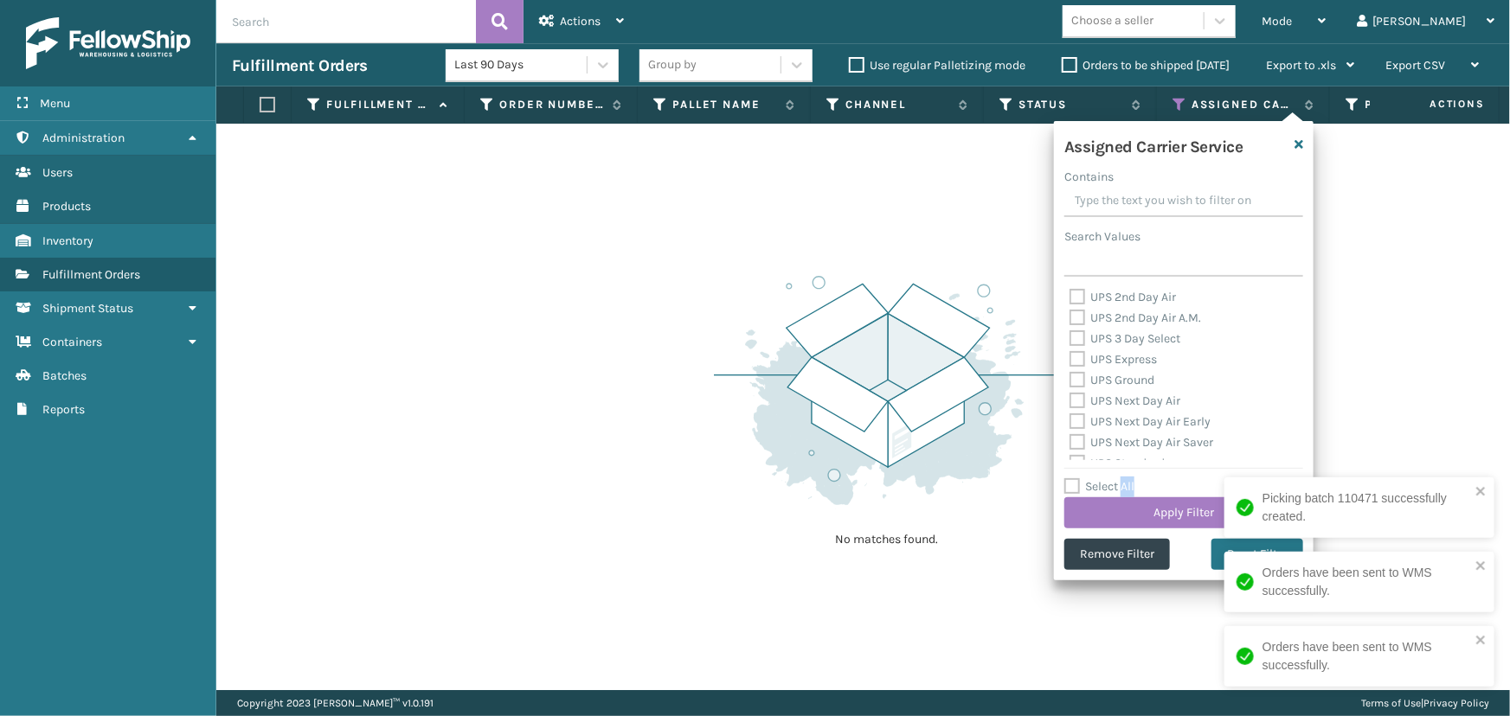
checkbox input "false"
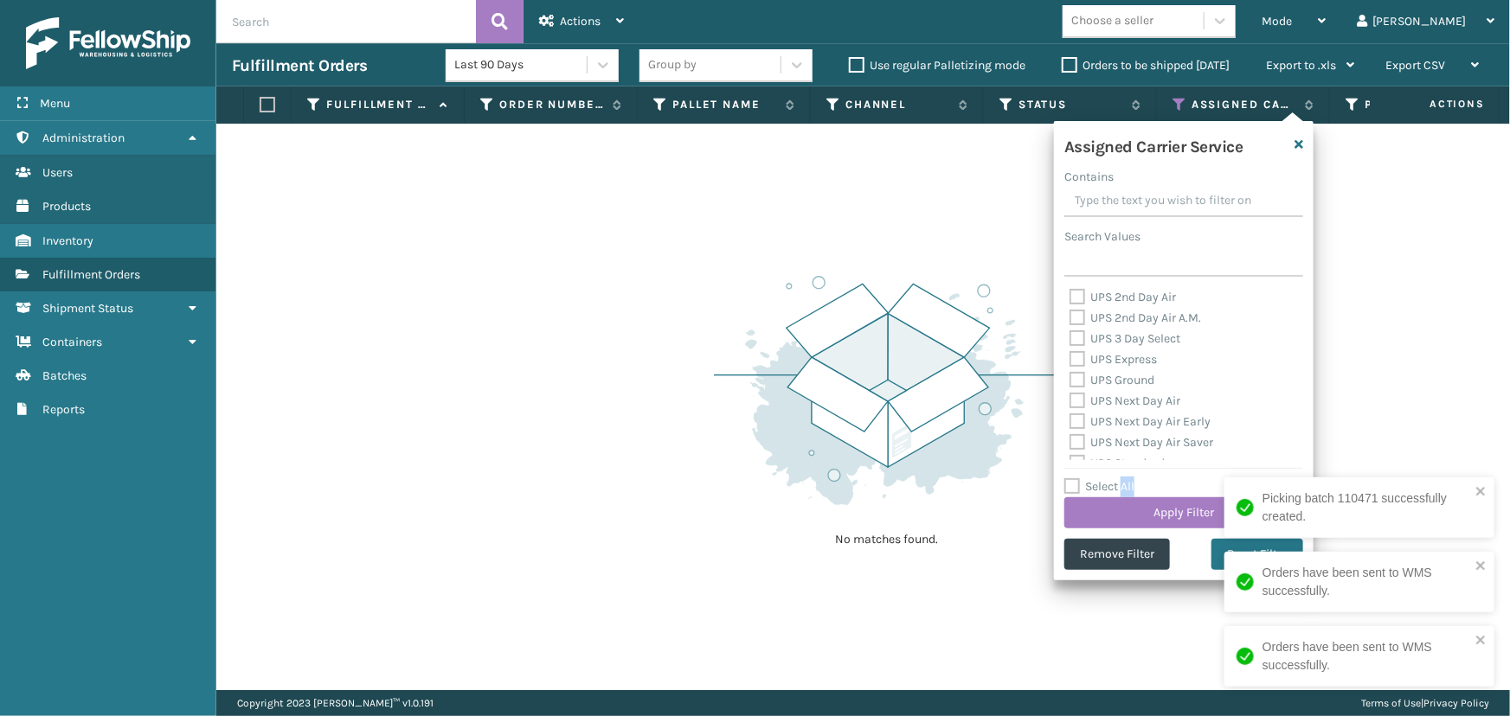
checkbox input "false"
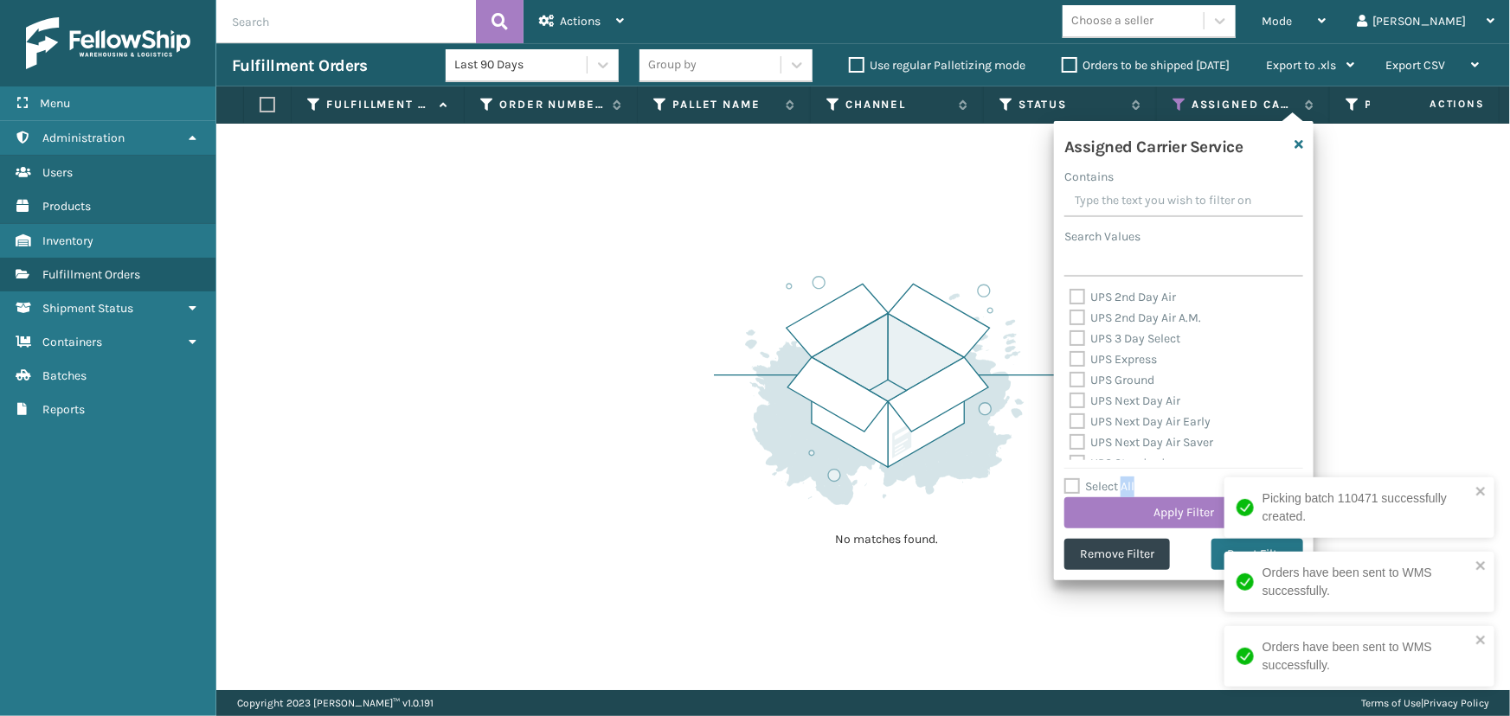
checkbox input "false"
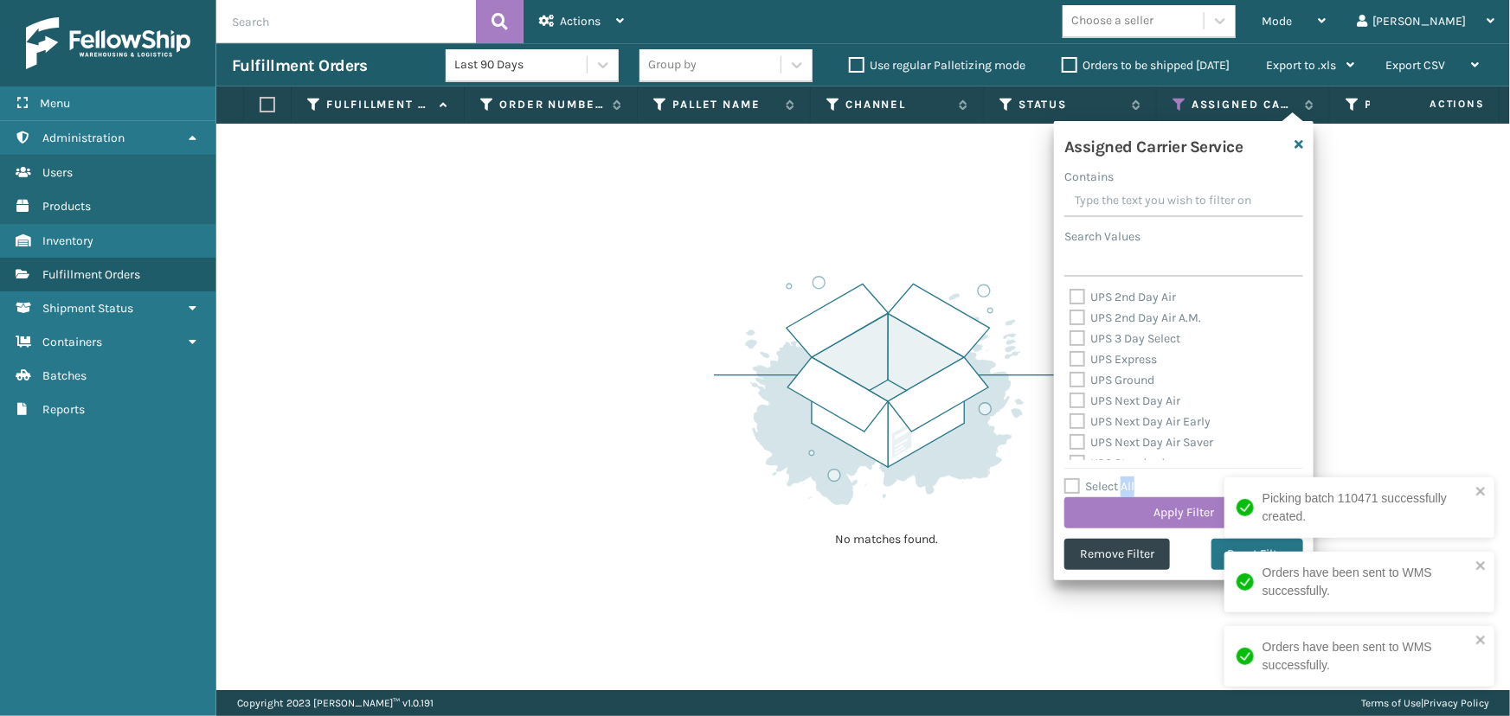
checkbox input "false"
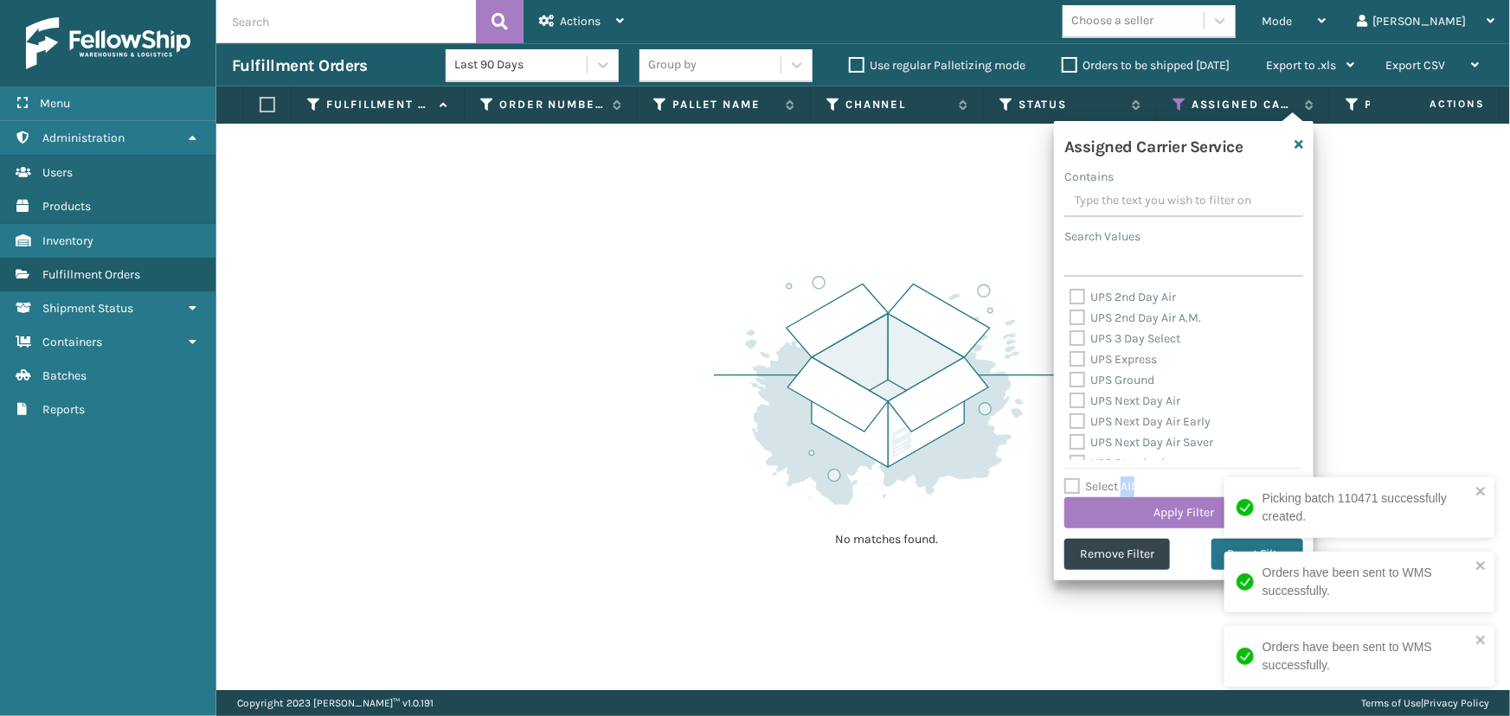
checkbox input "false"
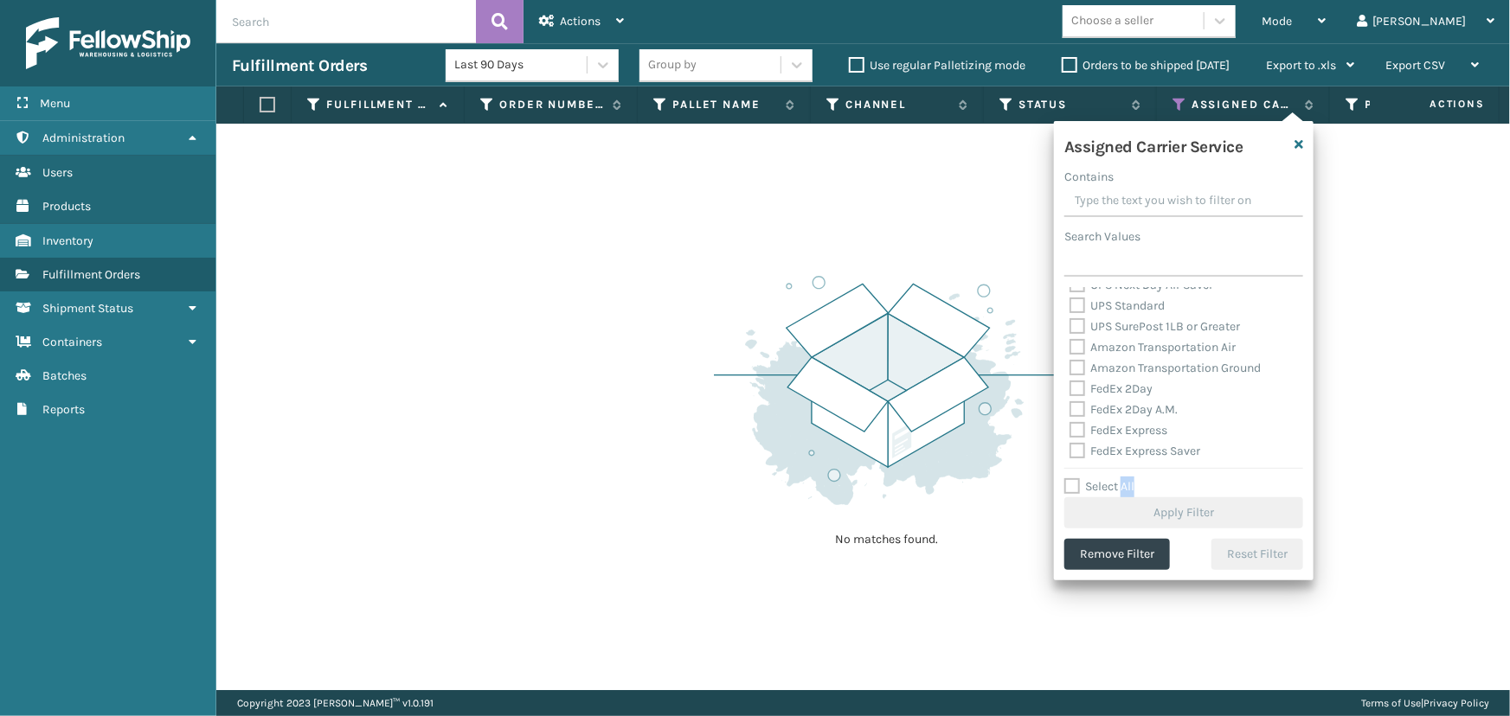
scroll to position [157, 0]
click at [1115, 390] on label "FedEx 2Day" at bounding box center [1110, 389] width 83 height 15
click at [1070, 390] on input "FedEx 2Day" at bounding box center [1069, 385] width 1 height 11
checkbox input "true"
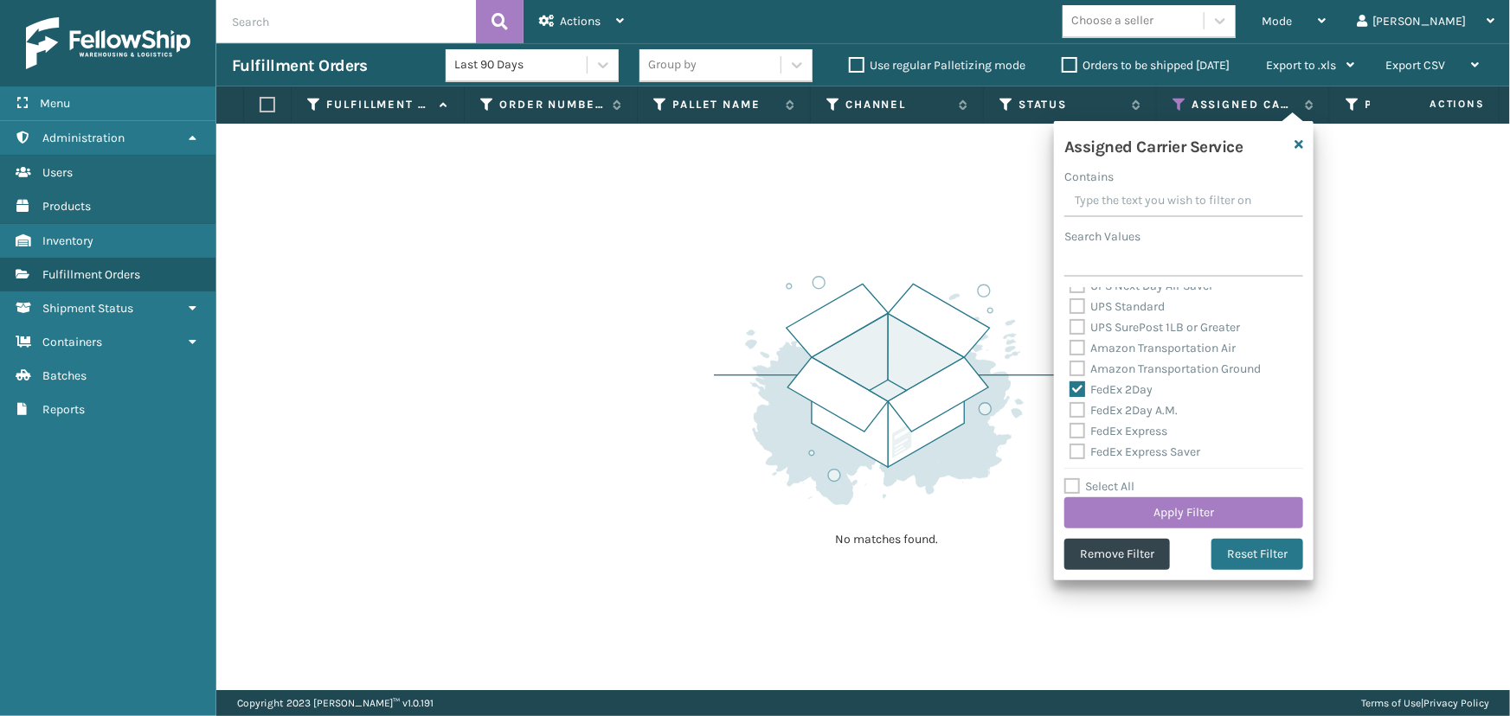
click at [1125, 414] on label "FedEx 2Day A.M." at bounding box center [1123, 410] width 108 height 15
click at [1070, 412] on input "FedEx 2Day A.M." at bounding box center [1069, 406] width 1 height 11
checkbox input "true"
drag, startPoint x: 1125, startPoint y: 429, endPoint x: 1129, endPoint y: 446, distance: 17.6
click at [1125, 433] on label "FedEx Express" at bounding box center [1118, 431] width 98 height 15
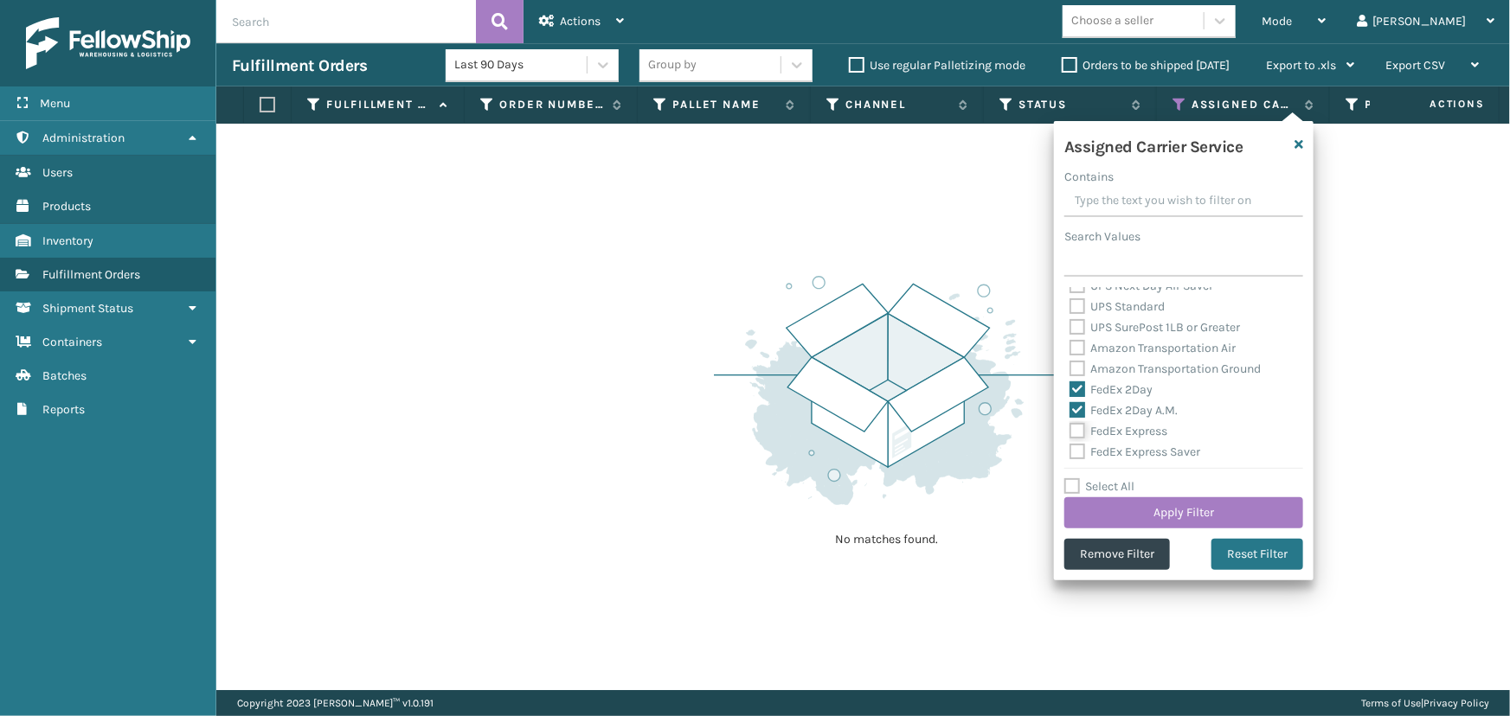
click at [1070, 433] on input "FedEx Express" at bounding box center [1069, 426] width 1 height 11
checkbox input "true"
click at [1129, 453] on label "FedEx Express Saver" at bounding box center [1134, 452] width 131 height 15
click at [1070, 453] on input "FedEx Express Saver" at bounding box center [1069, 447] width 1 height 11
checkbox input "true"
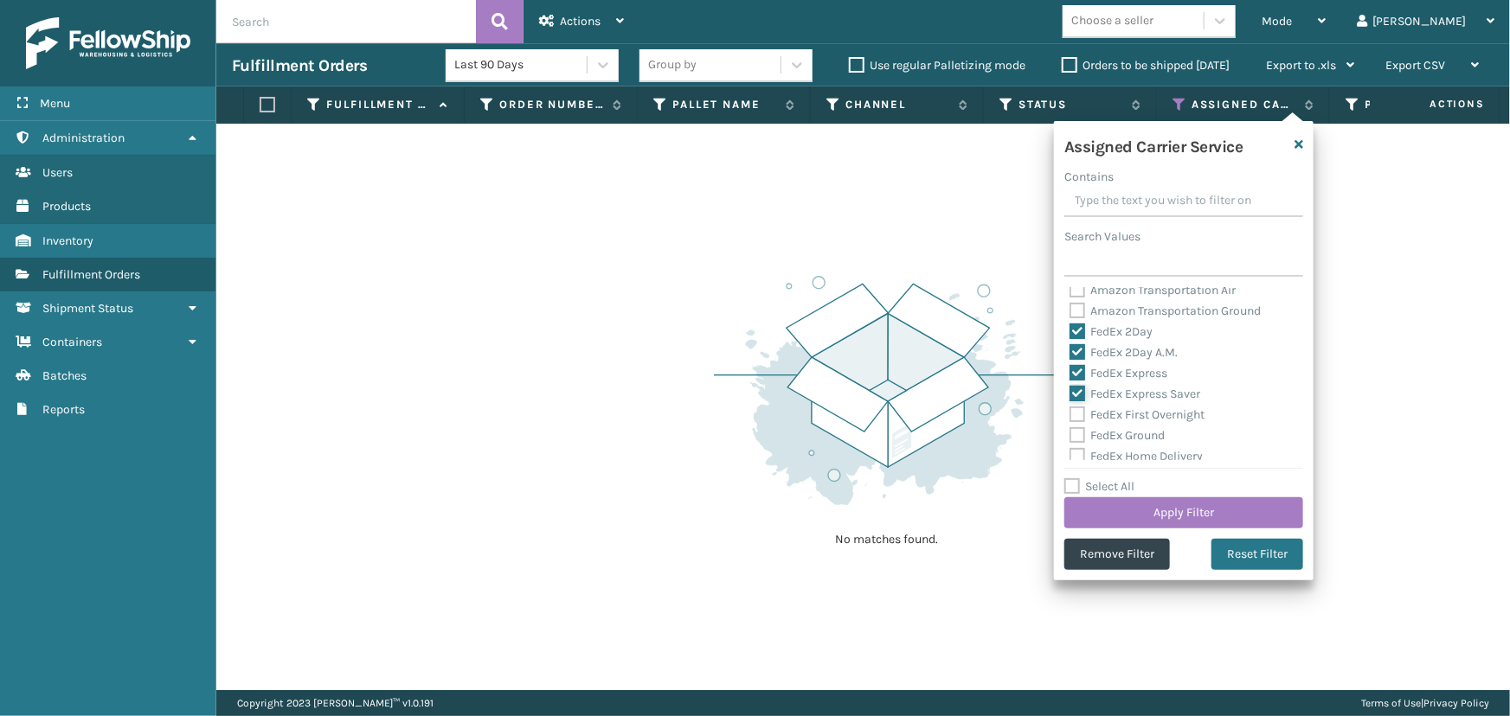
scroll to position [314, 0]
click at [1125, 317] on label "FedEx First Overnight" at bounding box center [1136, 315] width 135 height 15
click at [1070, 317] on input "FedEx First Overnight" at bounding box center [1069, 310] width 1 height 11
checkbox input "true"
click at [1134, 342] on label "FedEx Ground" at bounding box center [1116, 336] width 95 height 15
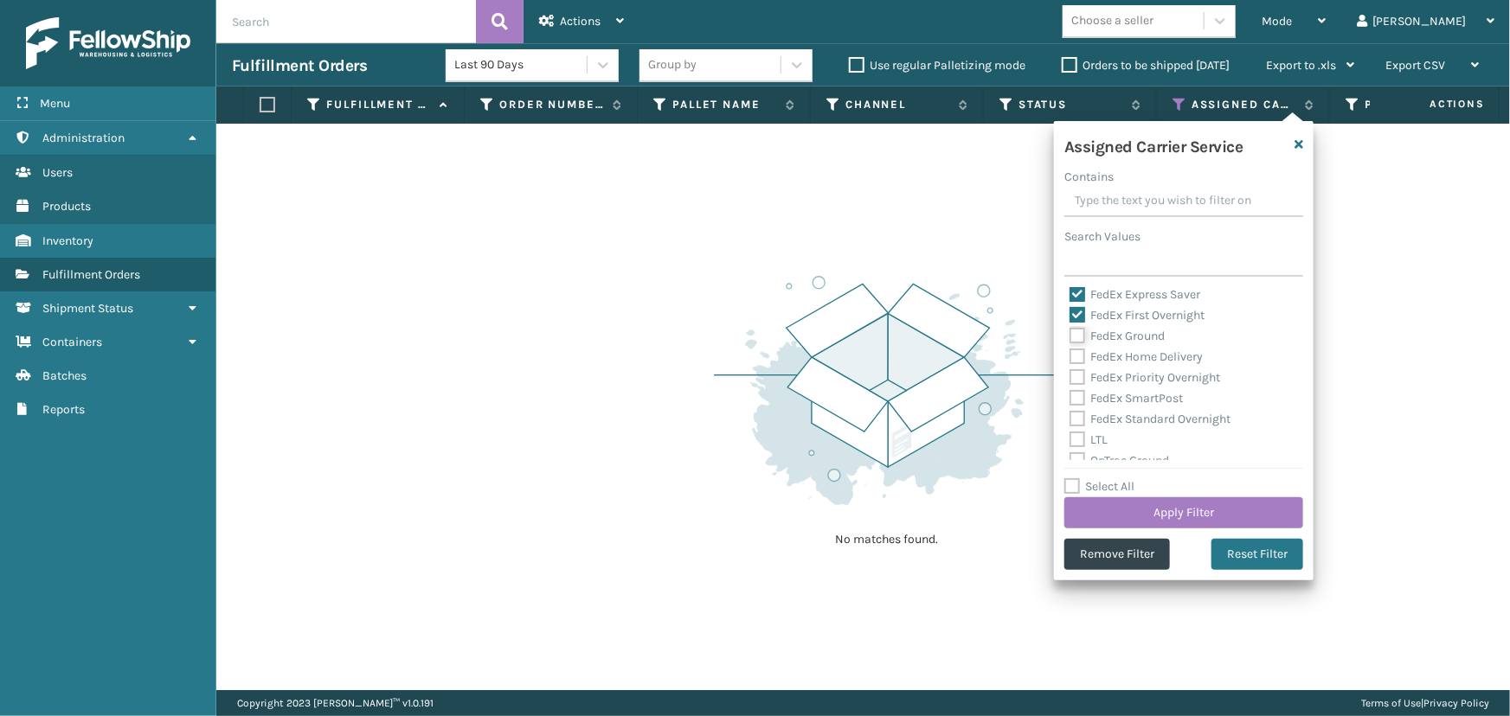
click at [1070, 337] on input "FedEx Ground" at bounding box center [1069, 331] width 1 height 11
checkbox input "true"
click at [1130, 362] on label "FedEx Home Delivery" at bounding box center [1135, 356] width 133 height 15
click at [1070, 358] on input "FedEx Home Delivery" at bounding box center [1069, 352] width 1 height 11
checkbox input "true"
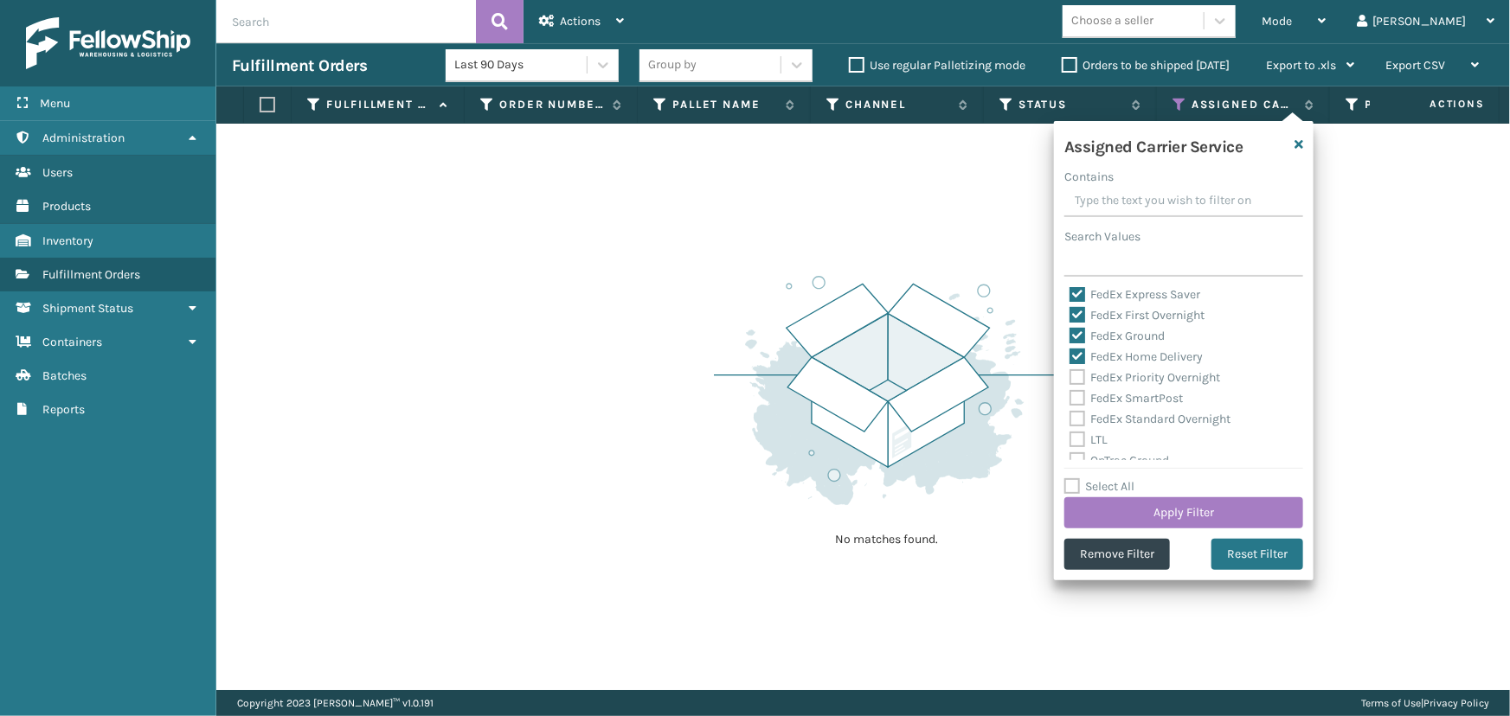
click at [1128, 380] on label "FedEx Priority Overnight" at bounding box center [1144, 377] width 151 height 15
click at [1070, 379] on input "FedEx Priority Overnight" at bounding box center [1069, 373] width 1 height 11
checkbox input "true"
click at [1125, 392] on label "FedEx SmartPost" at bounding box center [1125, 398] width 113 height 15
click at [1070, 392] on input "FedEx SmartPost" at bounding box center [1069, 393] width 1 height 11
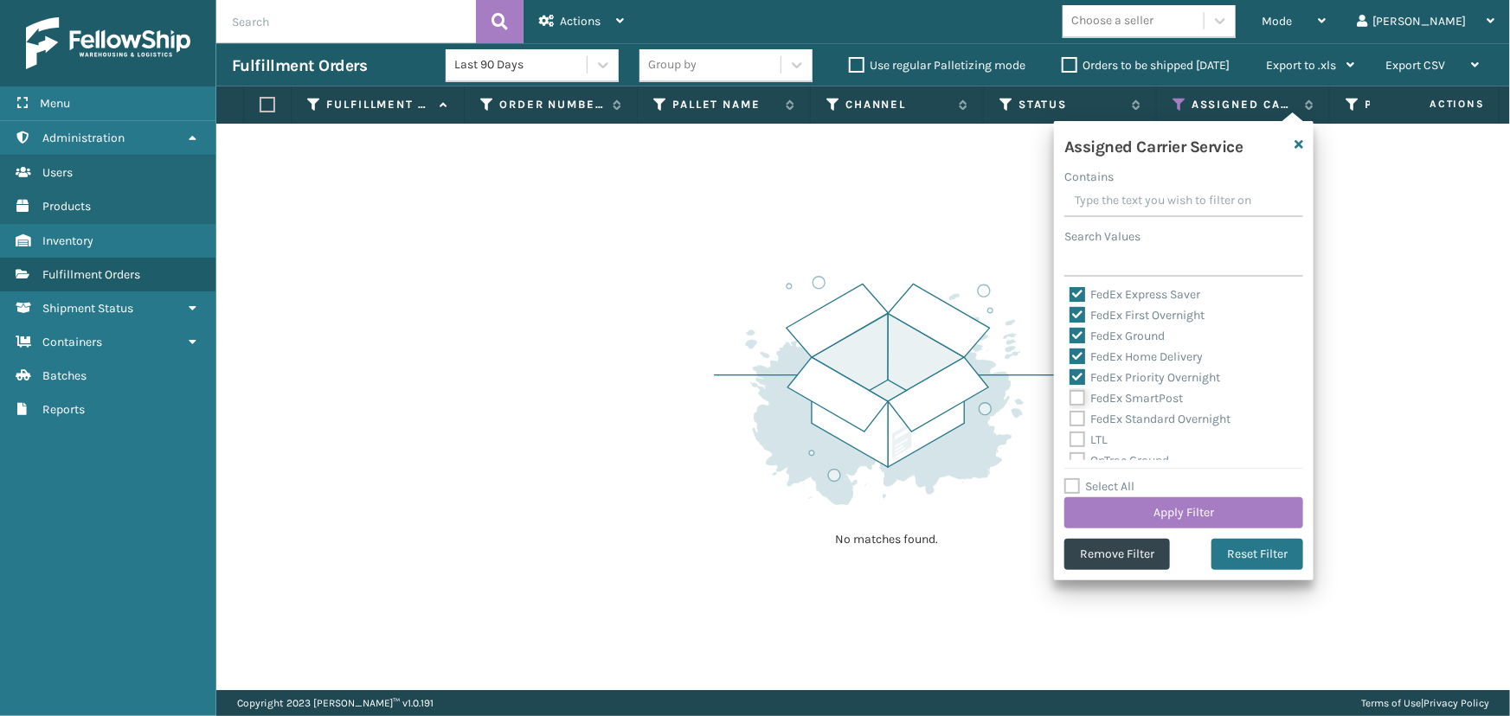
checkbox input "true"
click at [1125, 422] on label "FedEx Standard Overnight" at bounding box center [1149, 419] width 161 height 15
click at [1070, 420] on input "FedEx Standard Overnight" at bounding box center [1069, 414] width 1 height 11
checkbox input "true"
click at [1144, 510] on button "Apply Filter" at bounding box center [1183, 512] width 239 height 31
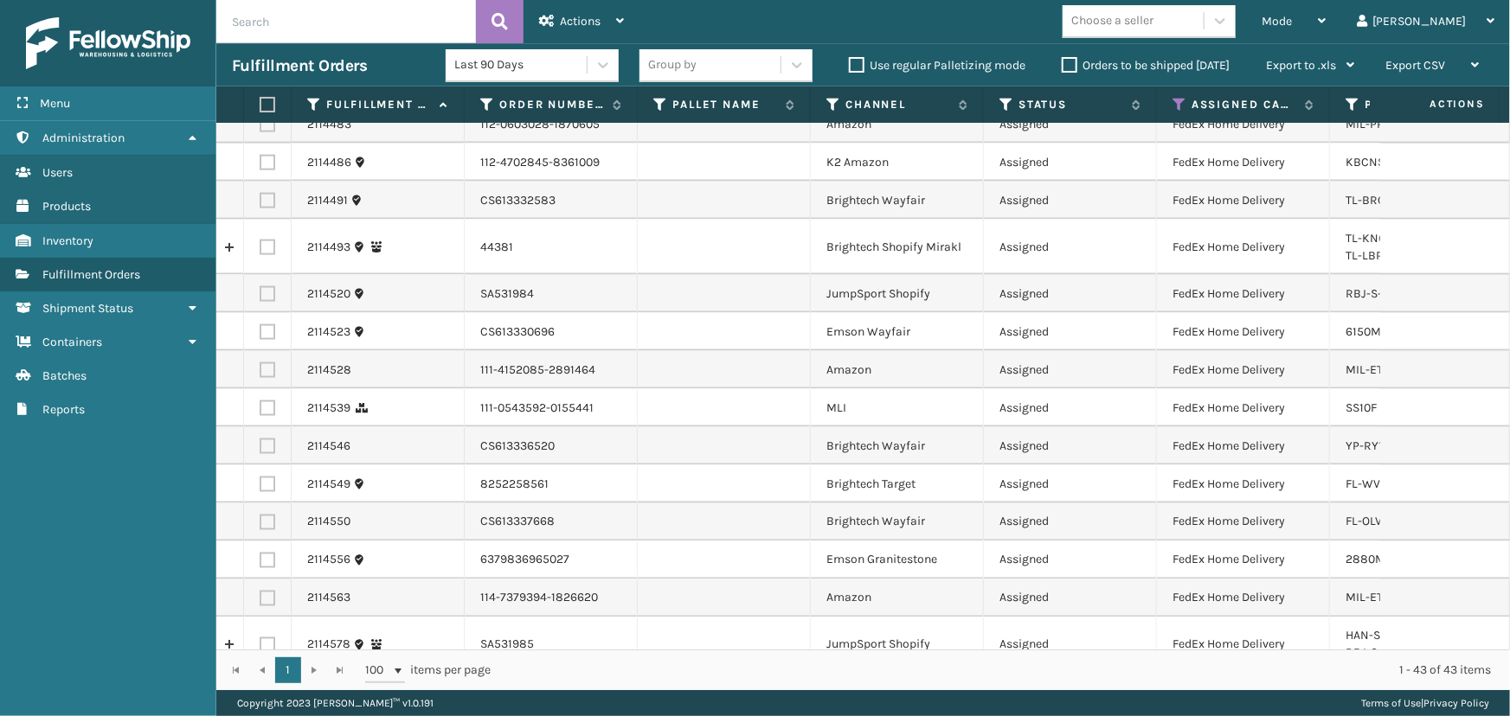
scroll to position [1294, 0]
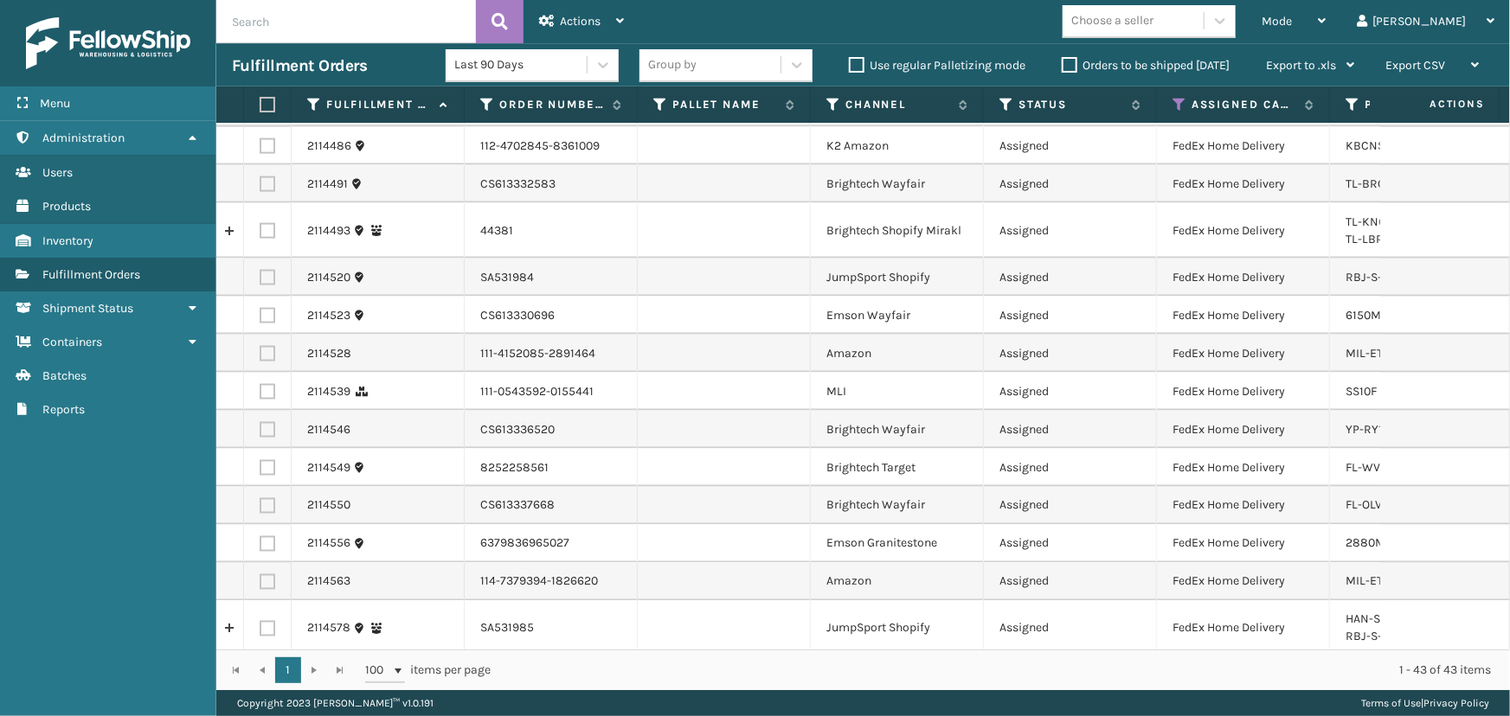
click at [1203, 27] on div "Choose a seller" at bounding box center [1132, 21] width 141 height 29
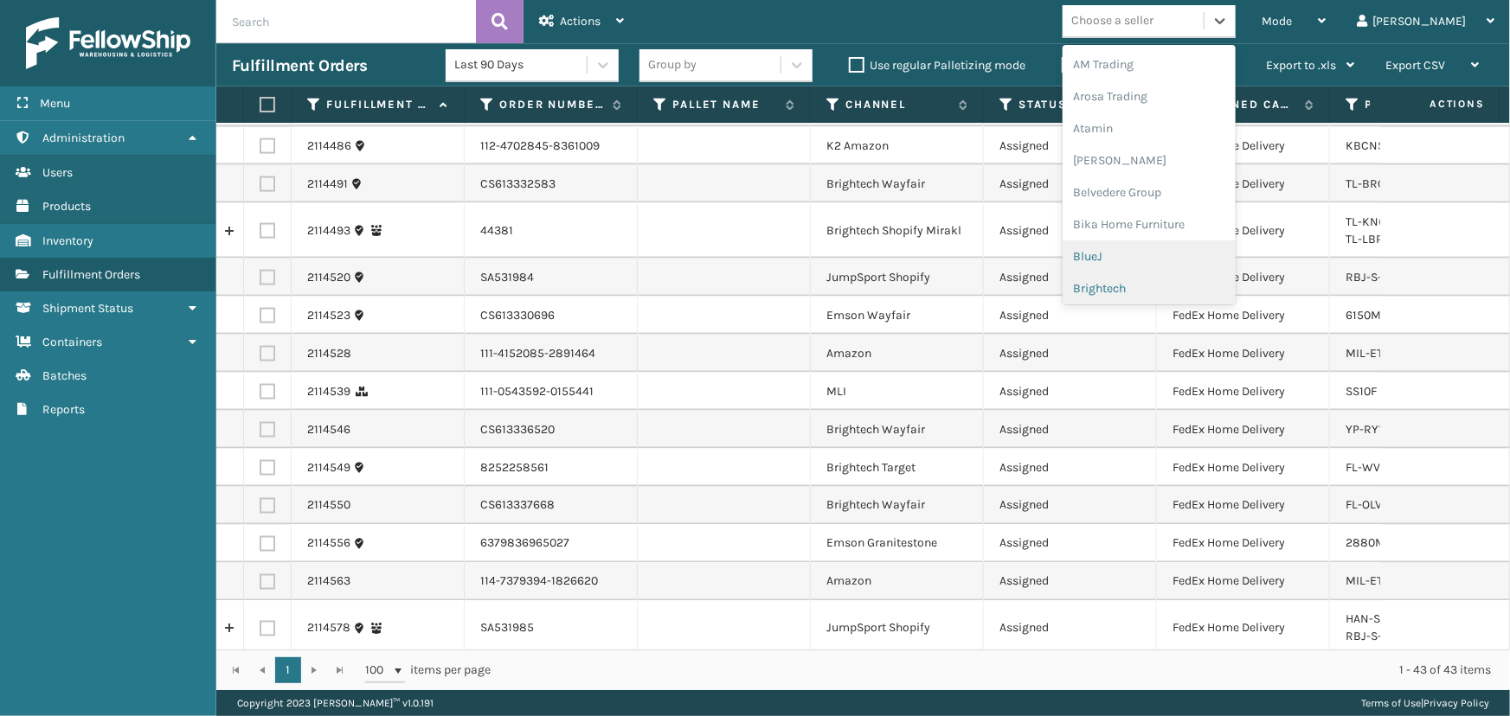
click at [1177, 280] on div "Brightech" at bounding box center [1148, 288] width 173 height 32
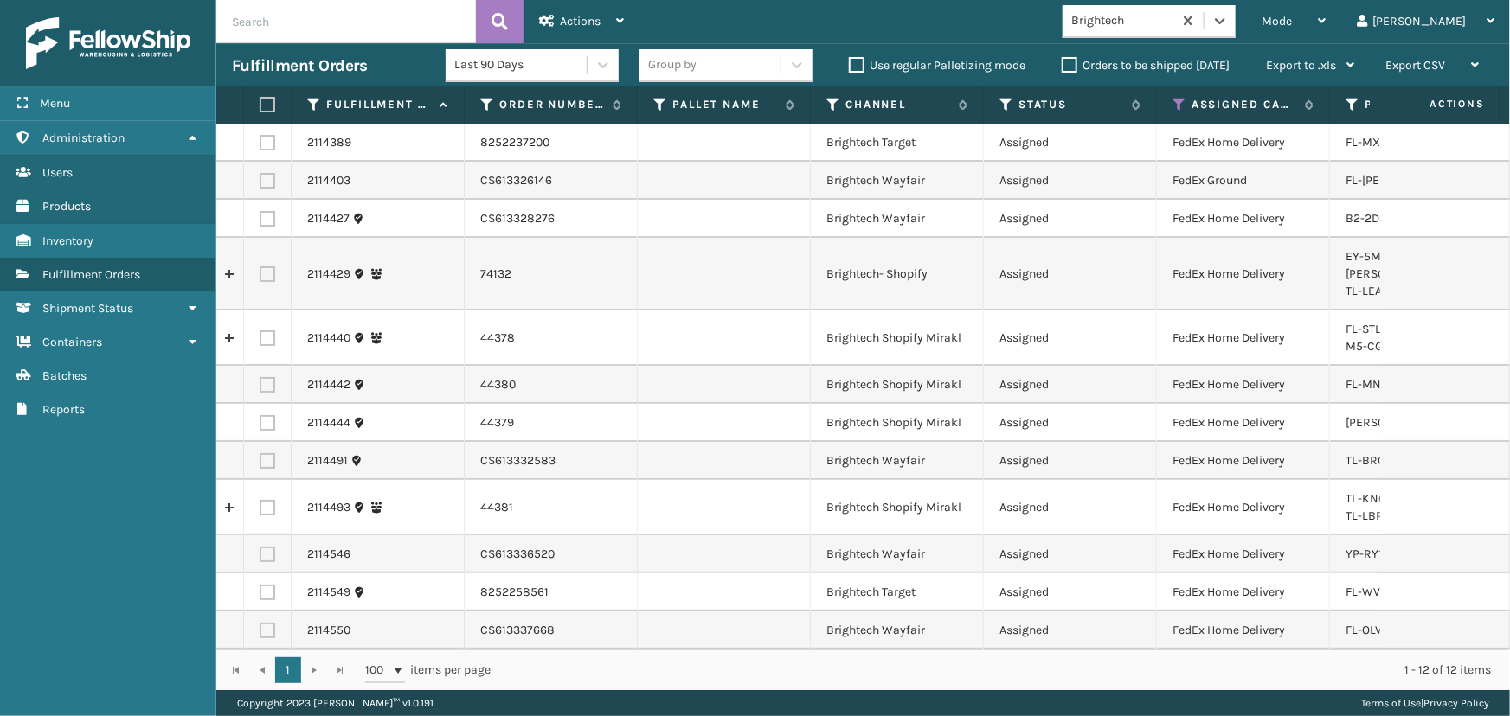
click at [260, 106] on label at bounding box center [265, 105] width 10 height 16
click at [260, 106] on input "checkbox" at bounding box center [260, 104] width 1 height 11
checkbox input "true"
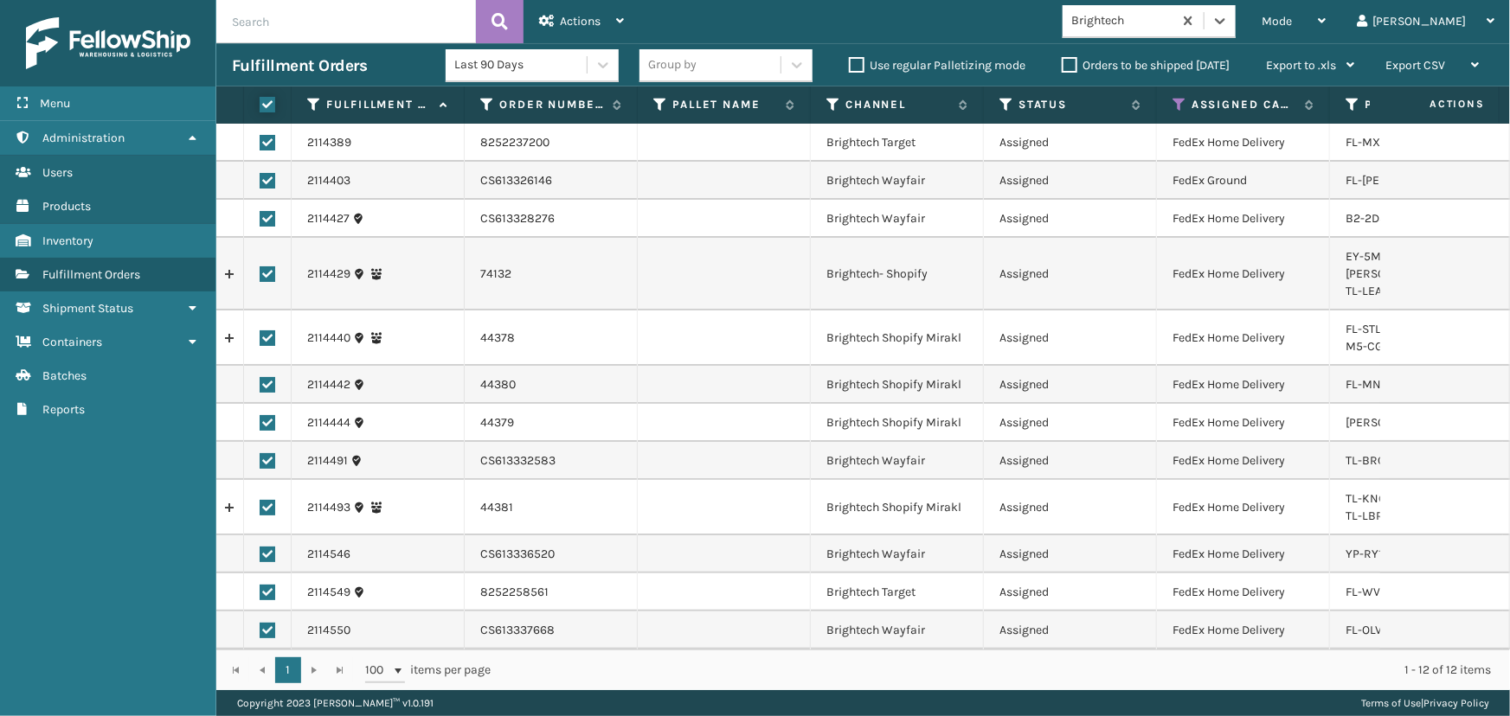
checkbox input "true"
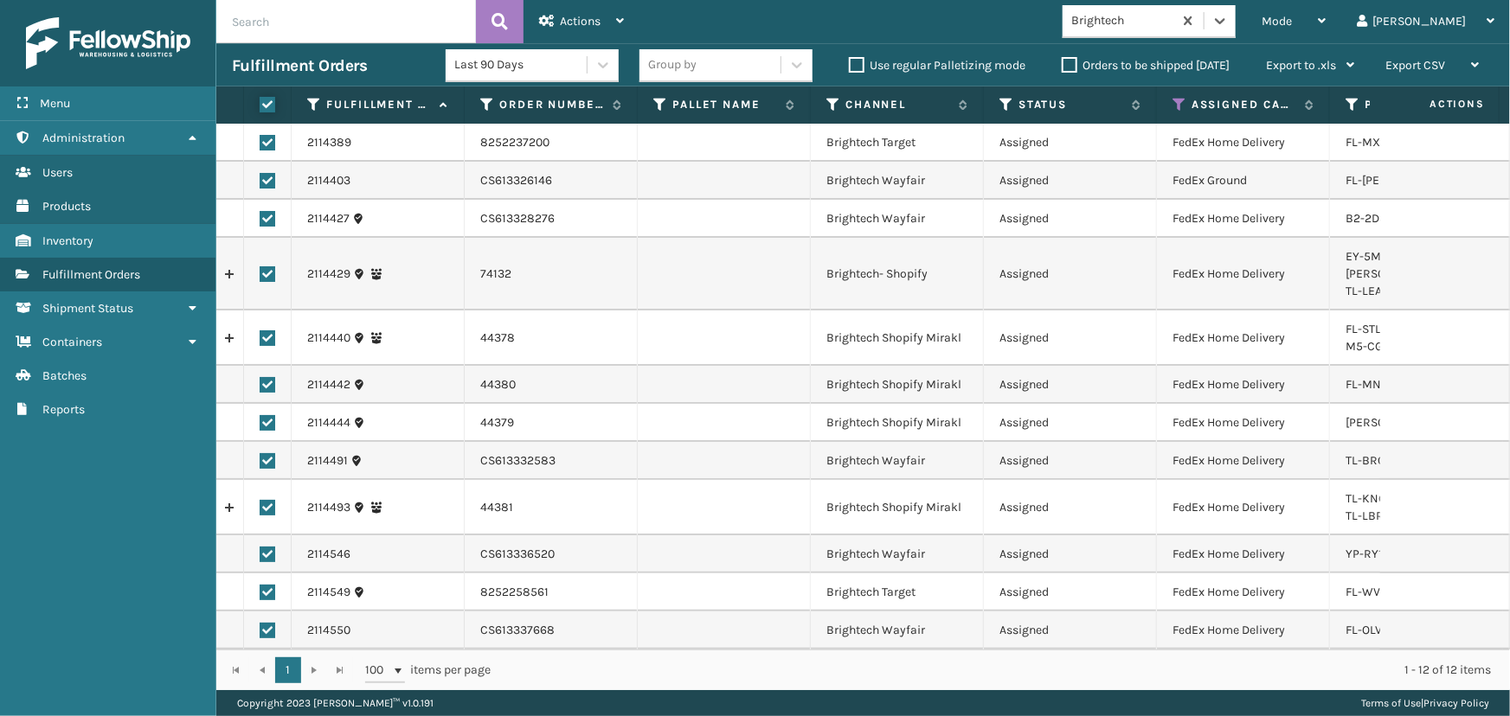
checkbox input "true"
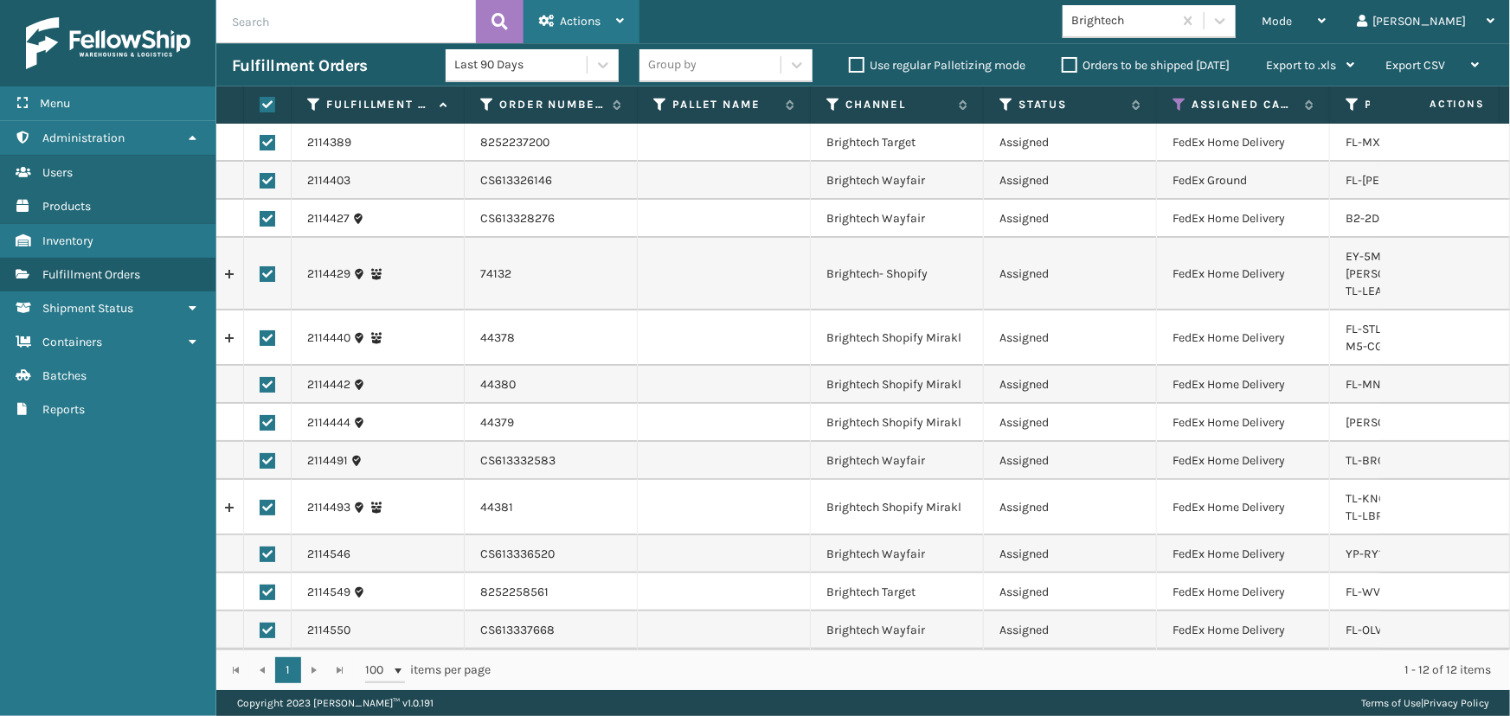
click at [570, 23] on span "Actions" at bounding box center [580, 21] width 41 height 15
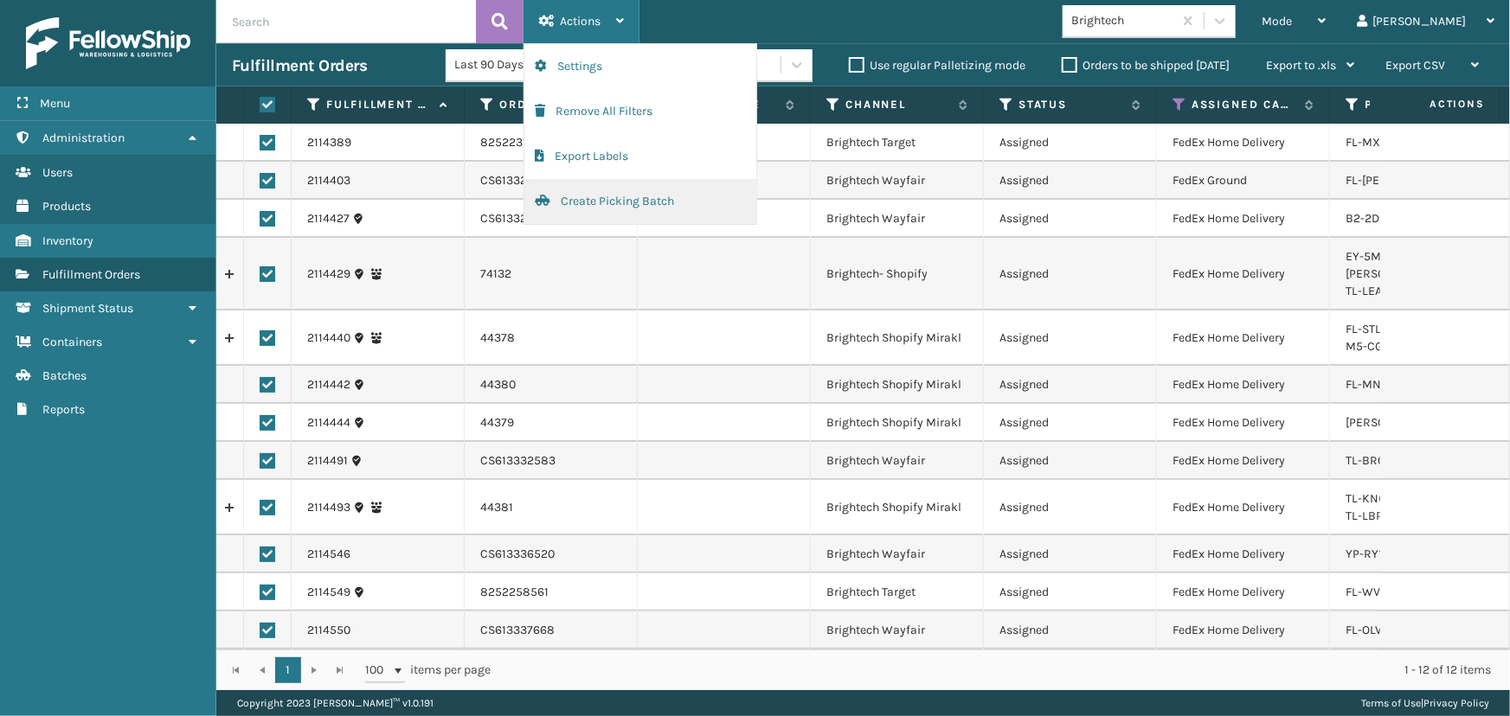
click at [600, 202] on button "Create Picking Batch" at bounding box center [640, 201] width 232 height 45
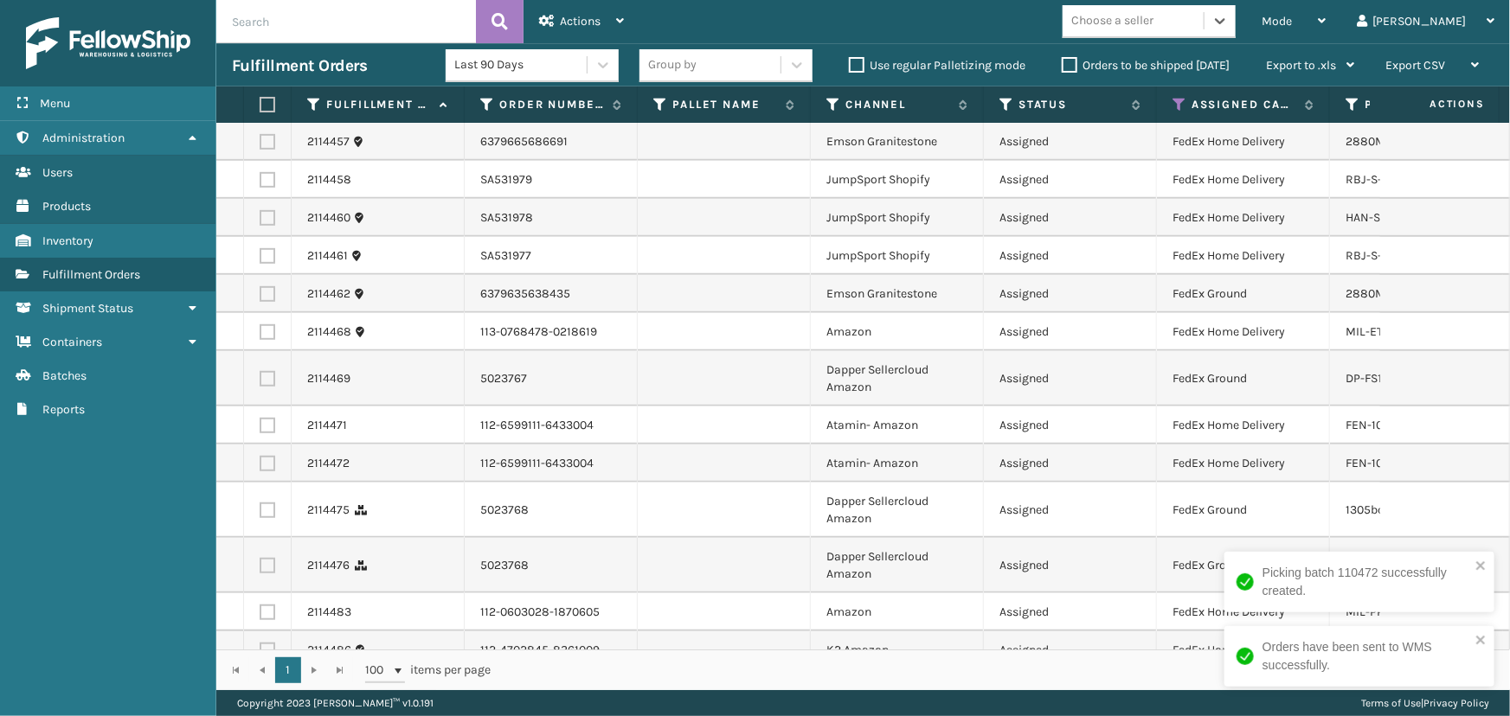
scroll to position [769, 0]
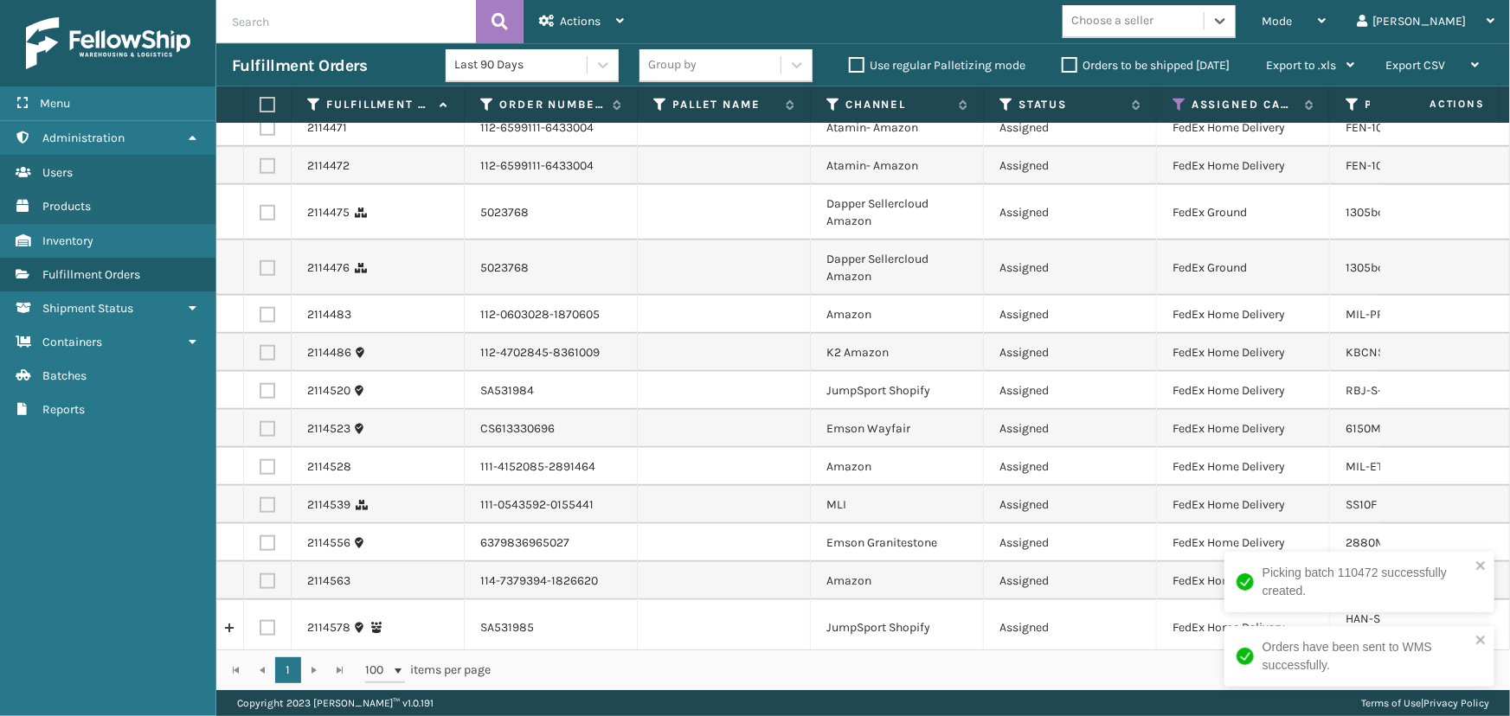
click at [1153, 21] on div "Choose a seller" at bounding box center [1112, 21] width 82 height 18
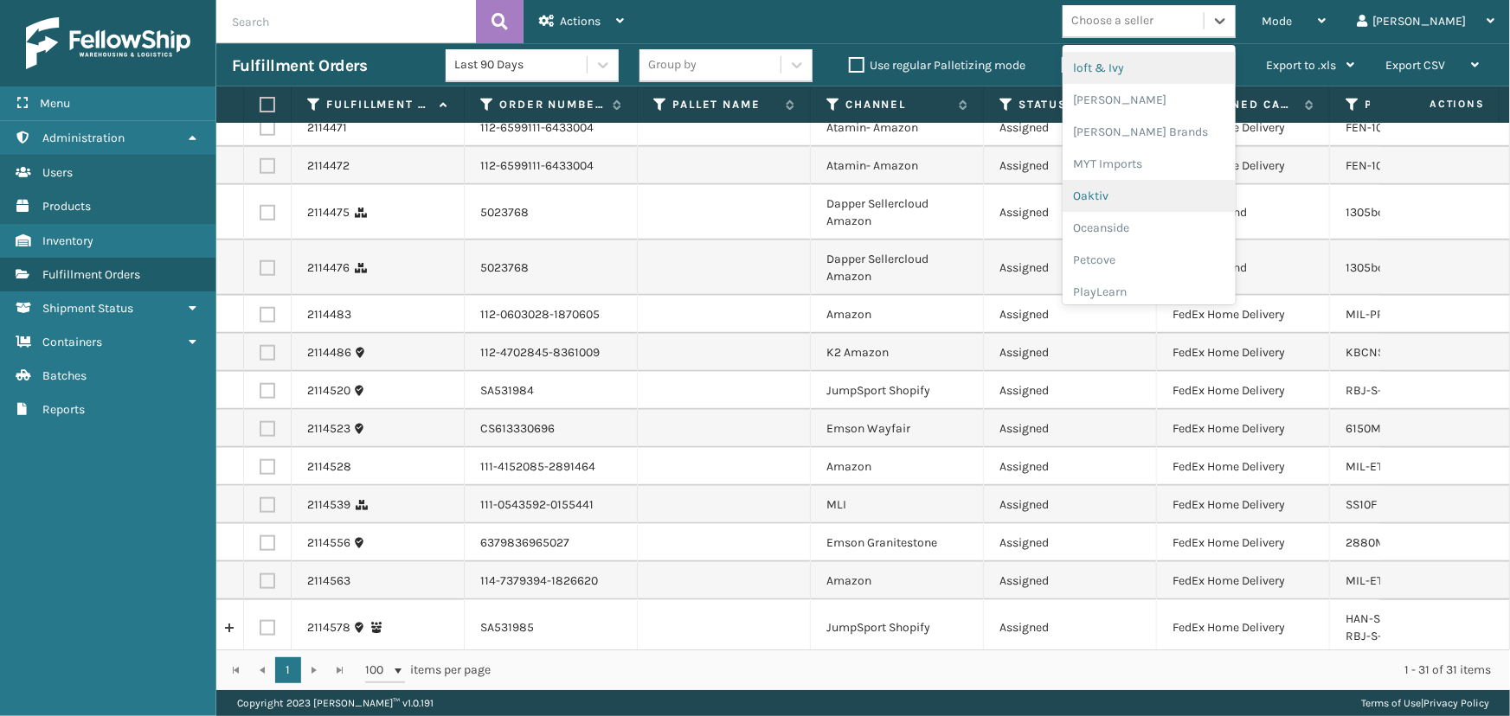
scroll to position [867, 0]
click at [1177, 251] on div "SleepGeekz" at bounding box center [1148, 254] width 173 height 32
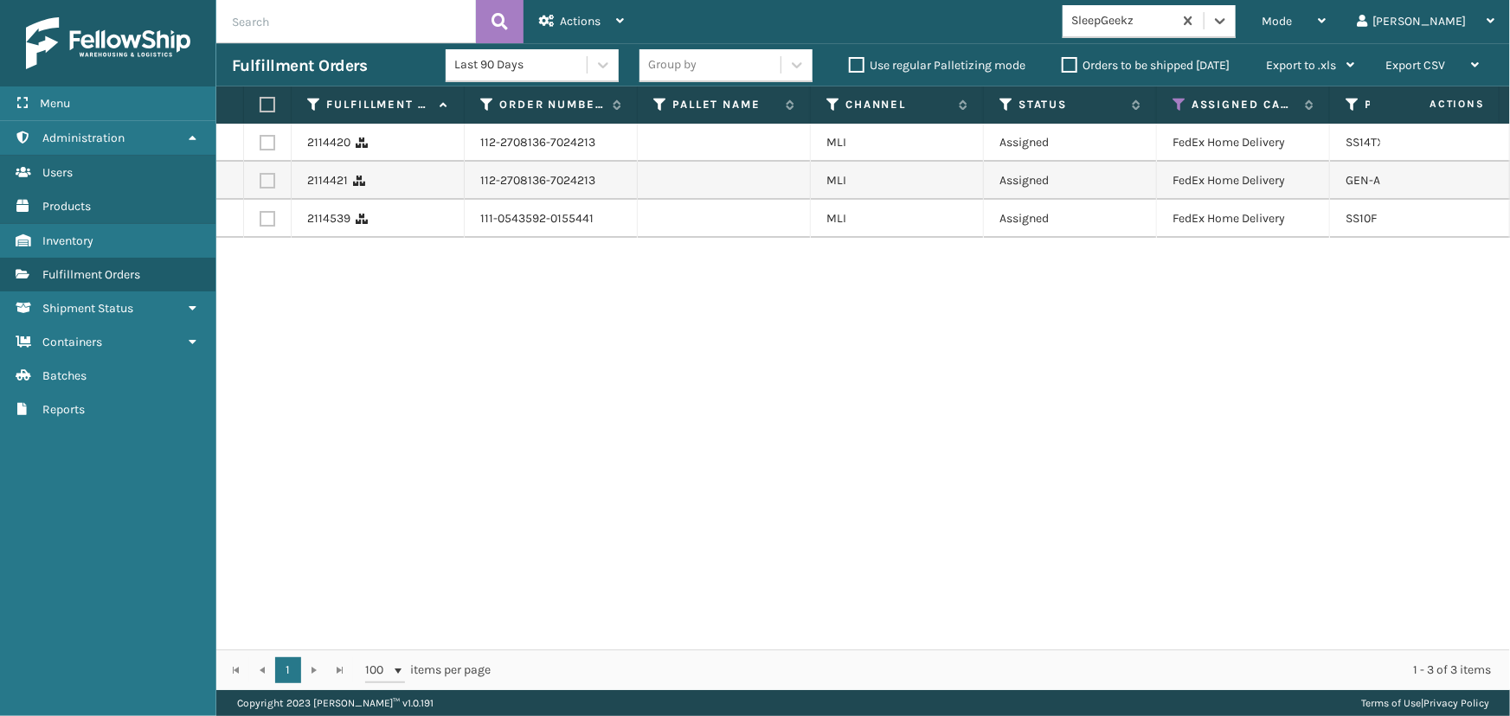
click at [270, 106] on label at bounding box center [265, 105] width 10 height 16
click at [260, 106] on input "checkbox" at bounding box center [260, 104] width 1 height 11
checkbox input "true"
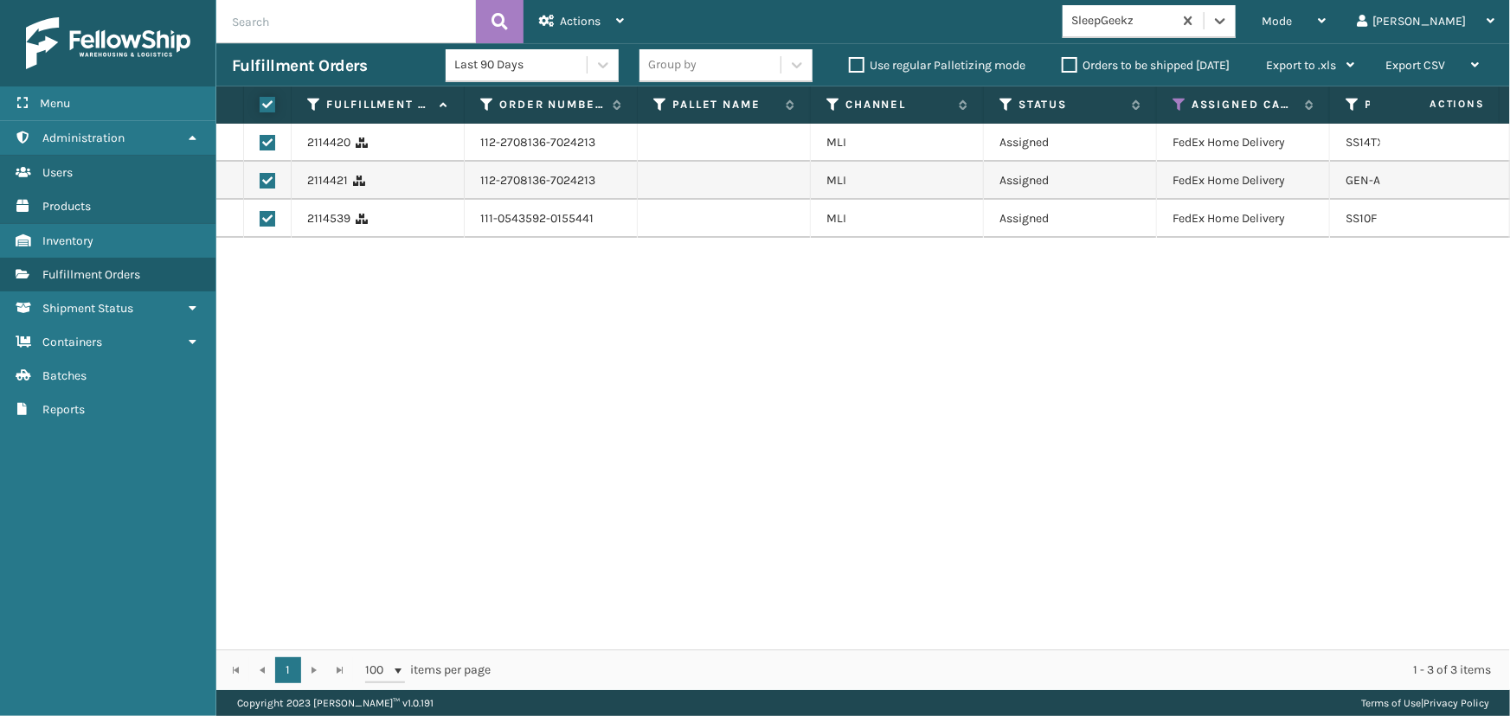
checkbox input "true"
click at [590, 17] on span "Actions" at bounding box center [580, 21] width 41 height 15
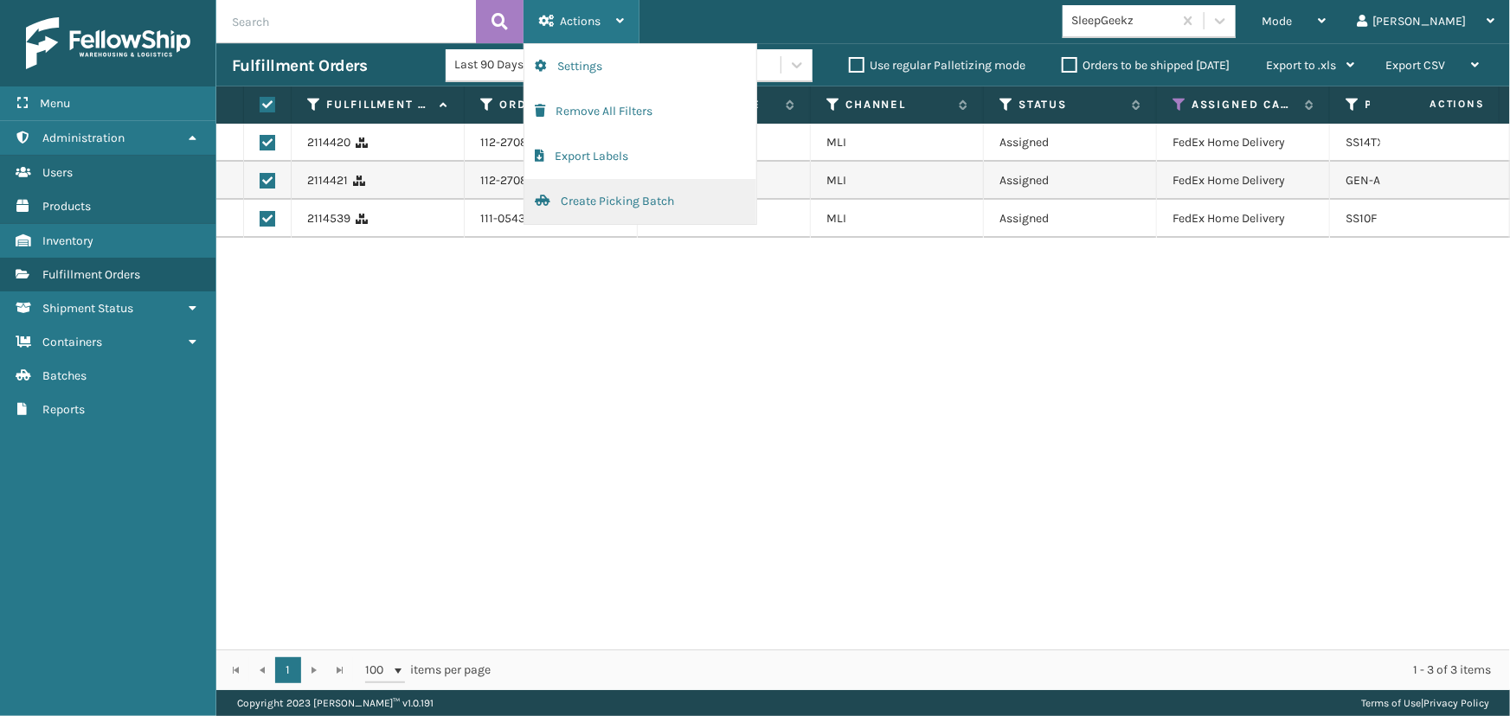
click at [630, 210] on button "Create Picking Batch" at bounding box center [640, 201] width 232 height 45
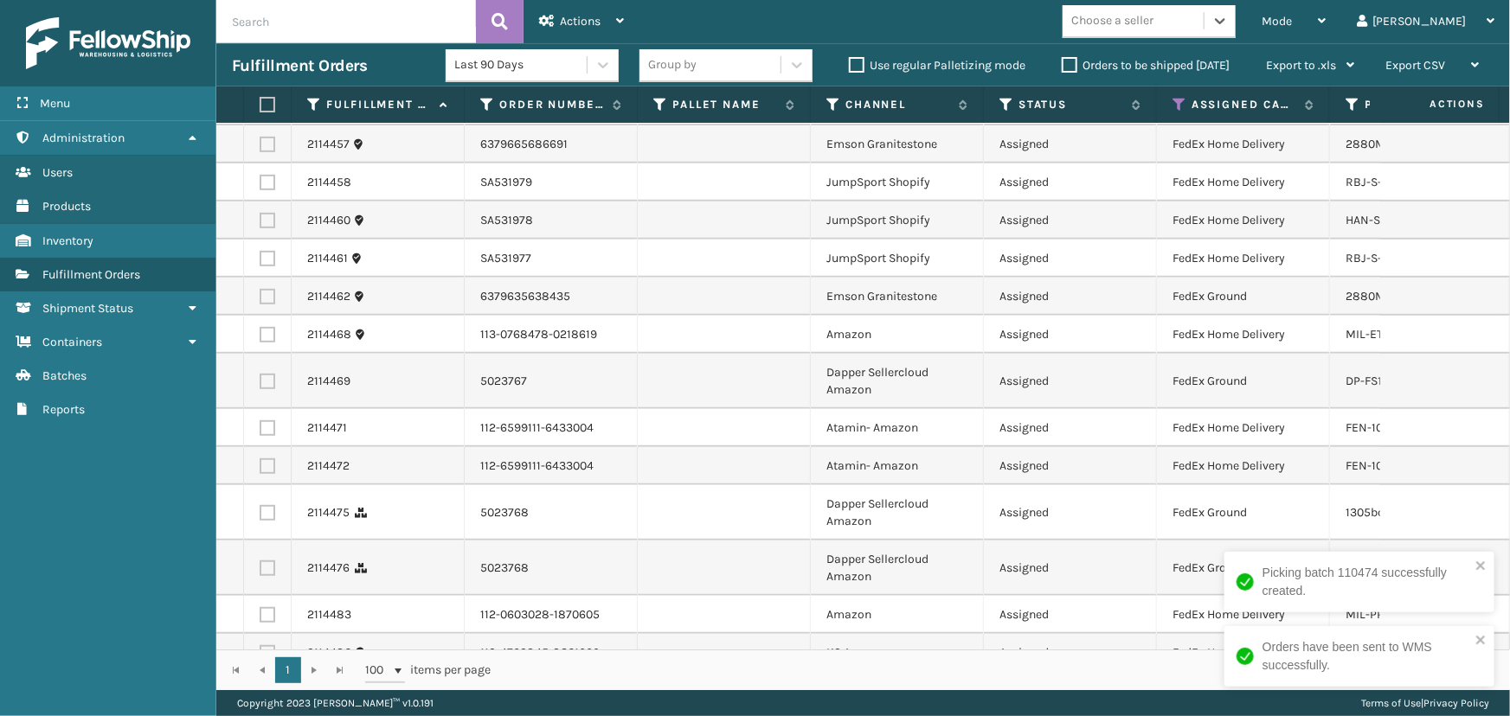
scroll to position [655, 0]
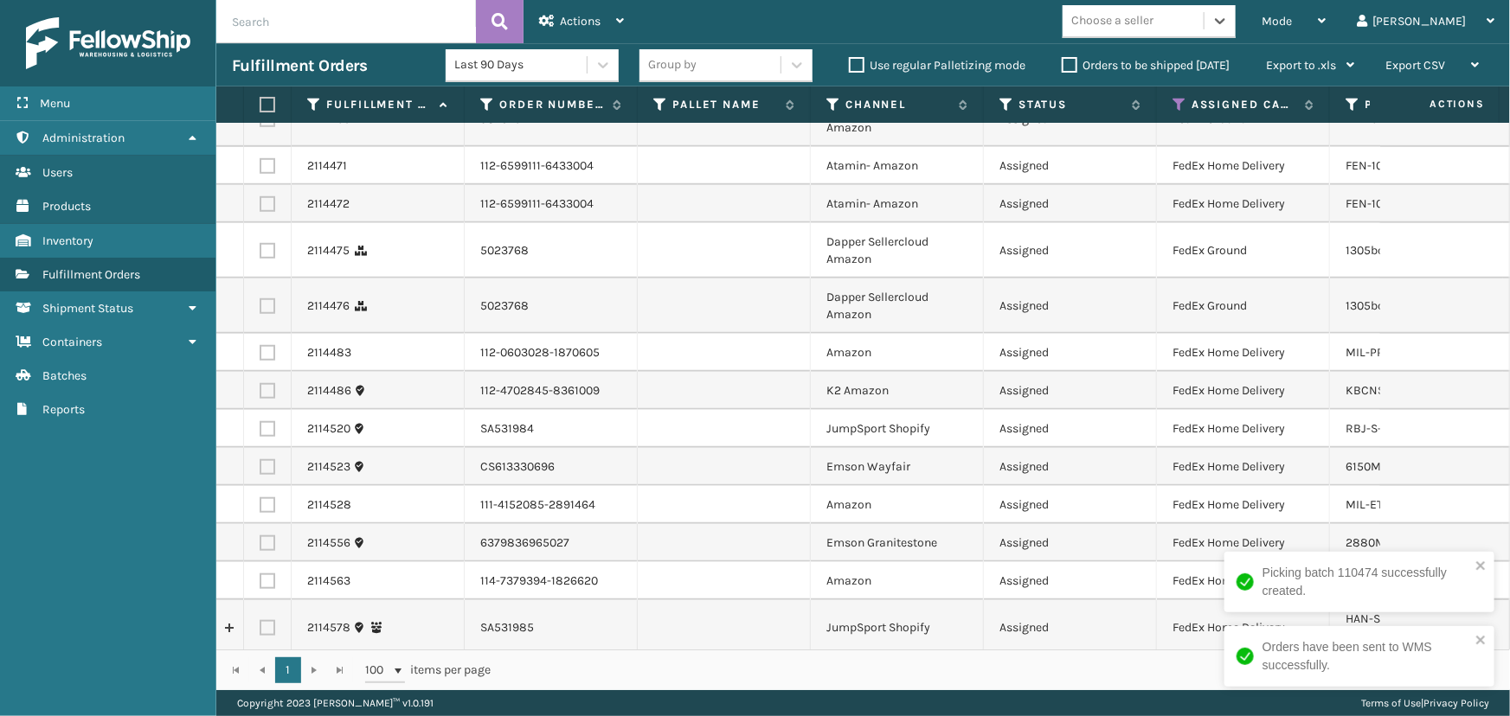
click at [1174, 31] on div "Choose a seller" at bounding box center [1132, 21] width 141 height 29
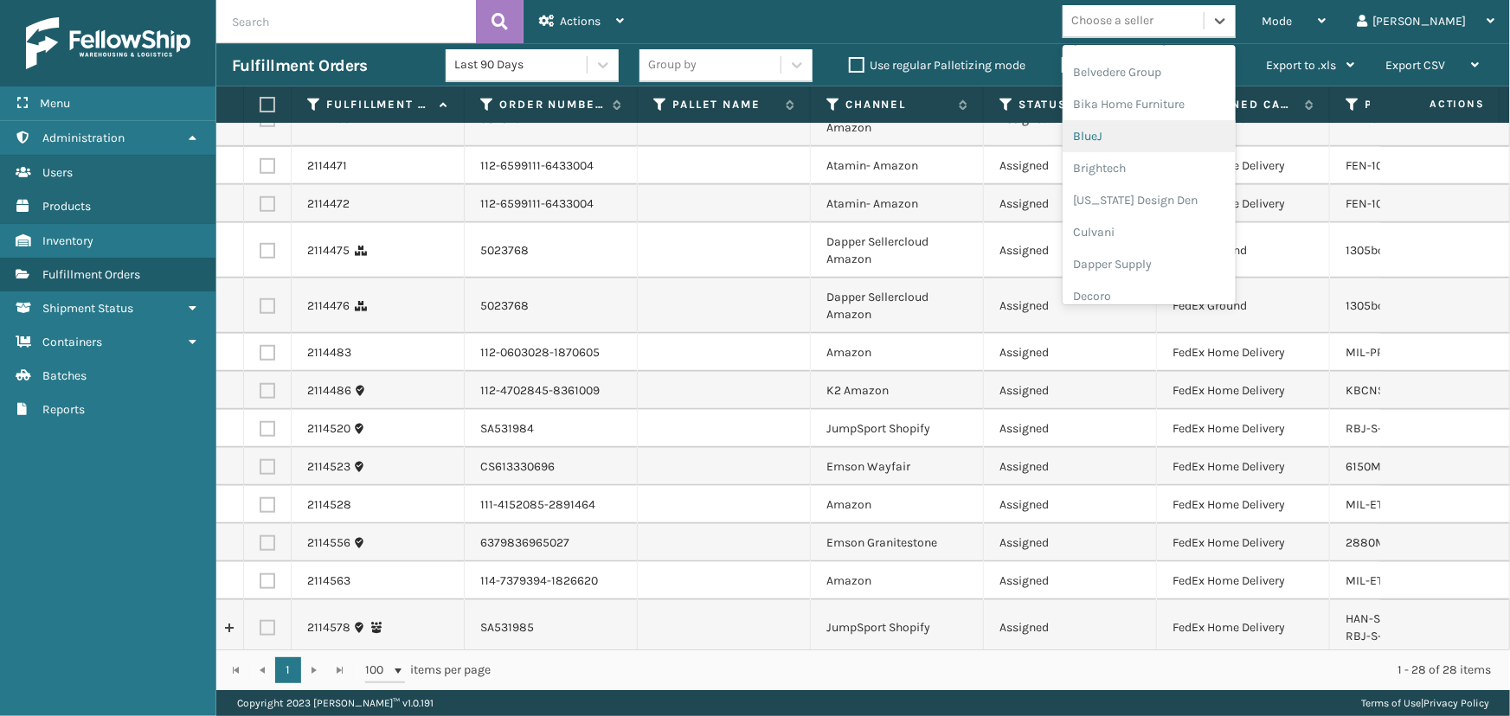
scroll to position [157, 0]
click at [1211, 219] on div "Dapper Supply" at bounding box center [1148, 228] width 173 height 32
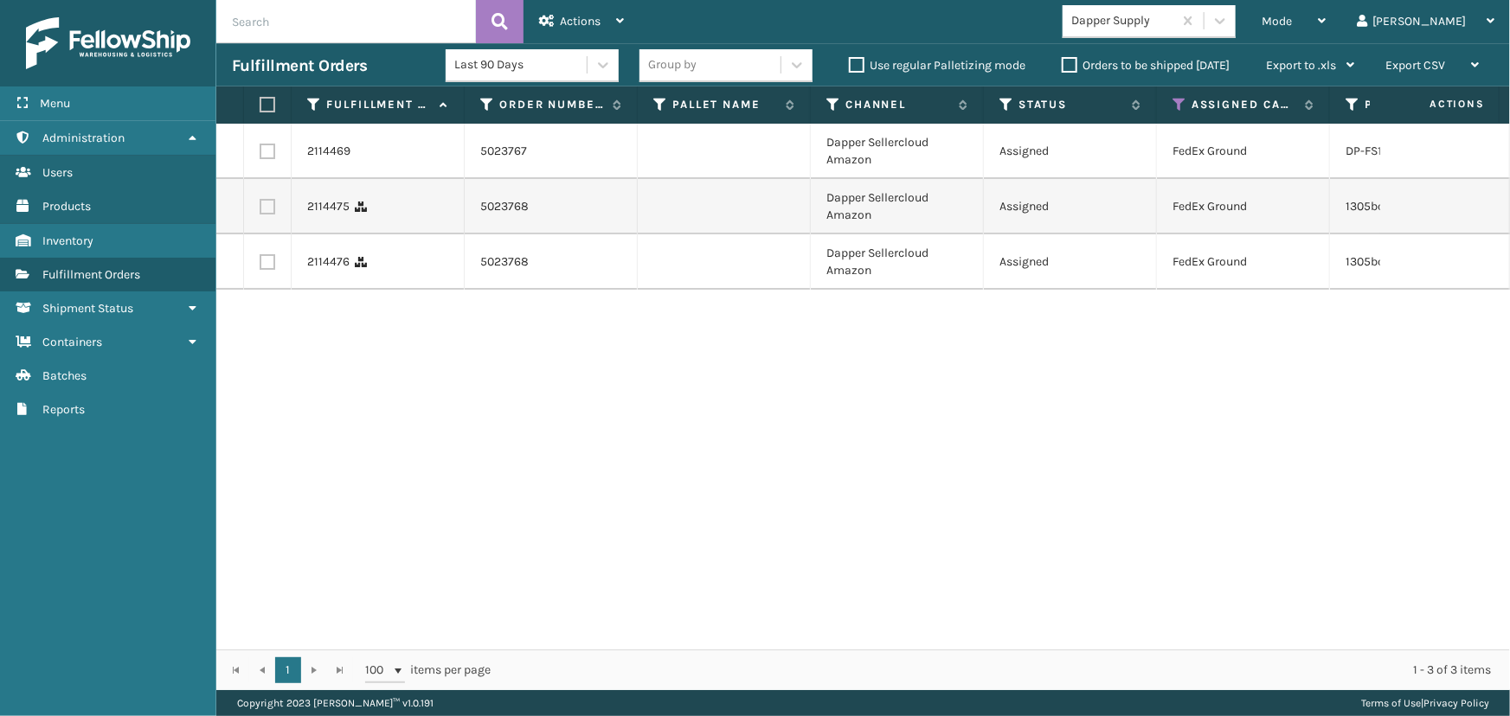
click at [270, 103] on label at bounding box center [265, 105] width 10 height 16
click at [260, 103] on input "checkbox" at bounding box center [260, 104] width 1 height 11
checkbox input "true"
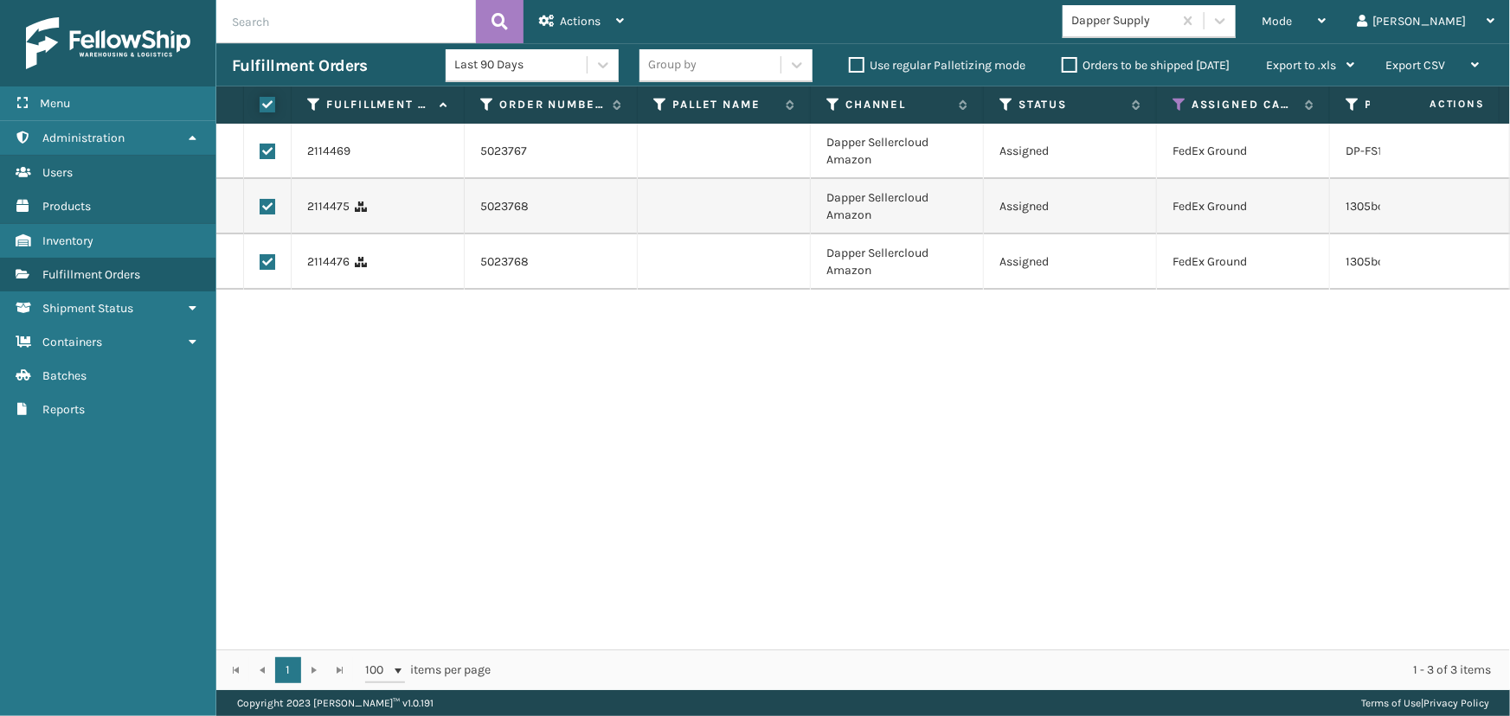
checkbox input "true"
click at [549, 27] on div "Actions" at bounding box center [581, 21] width 85 height 43
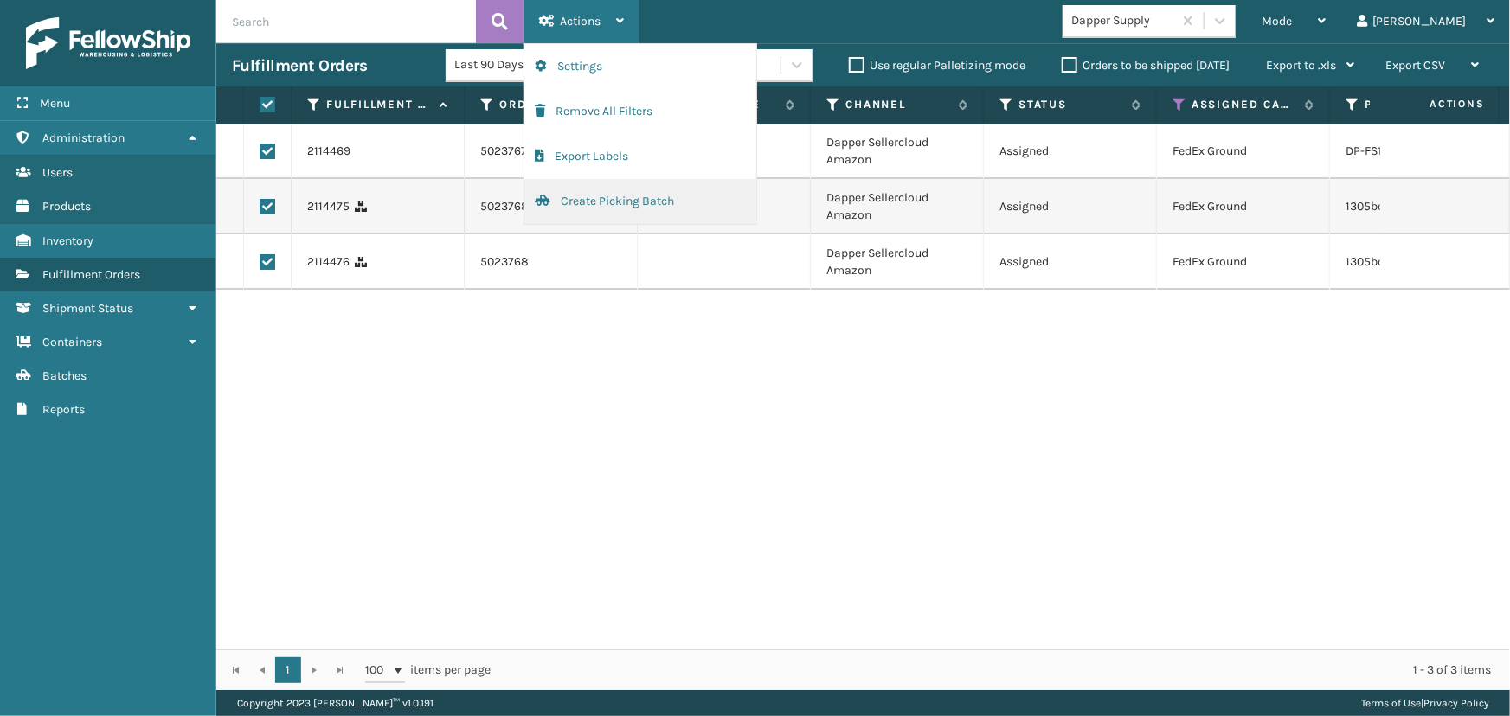
click at [639, 202] on button "Create Picking Batch" at bounding box center [640, 201] width 232 height 45
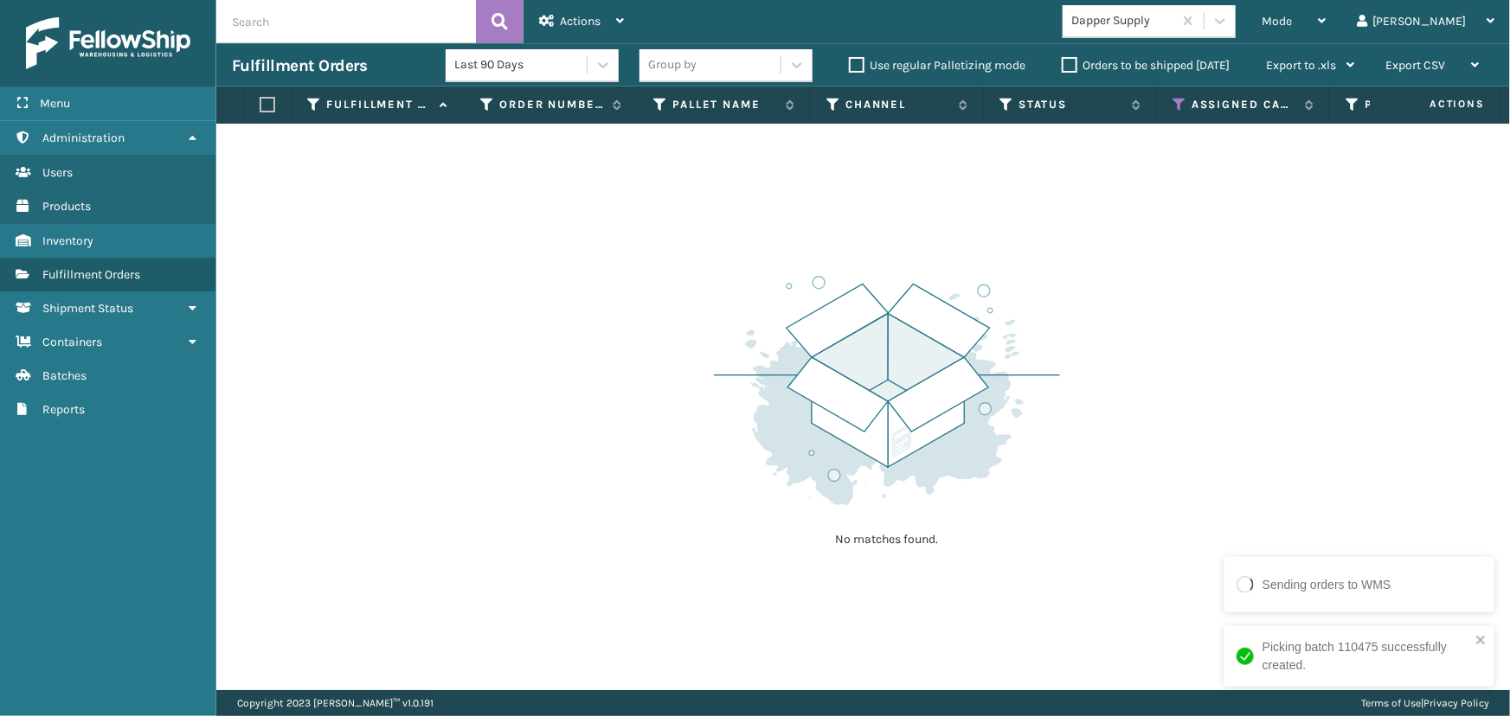
click at [1156, 25] on div "Dapper Supply" at bounding box center [1122, 21] width 103 height 18
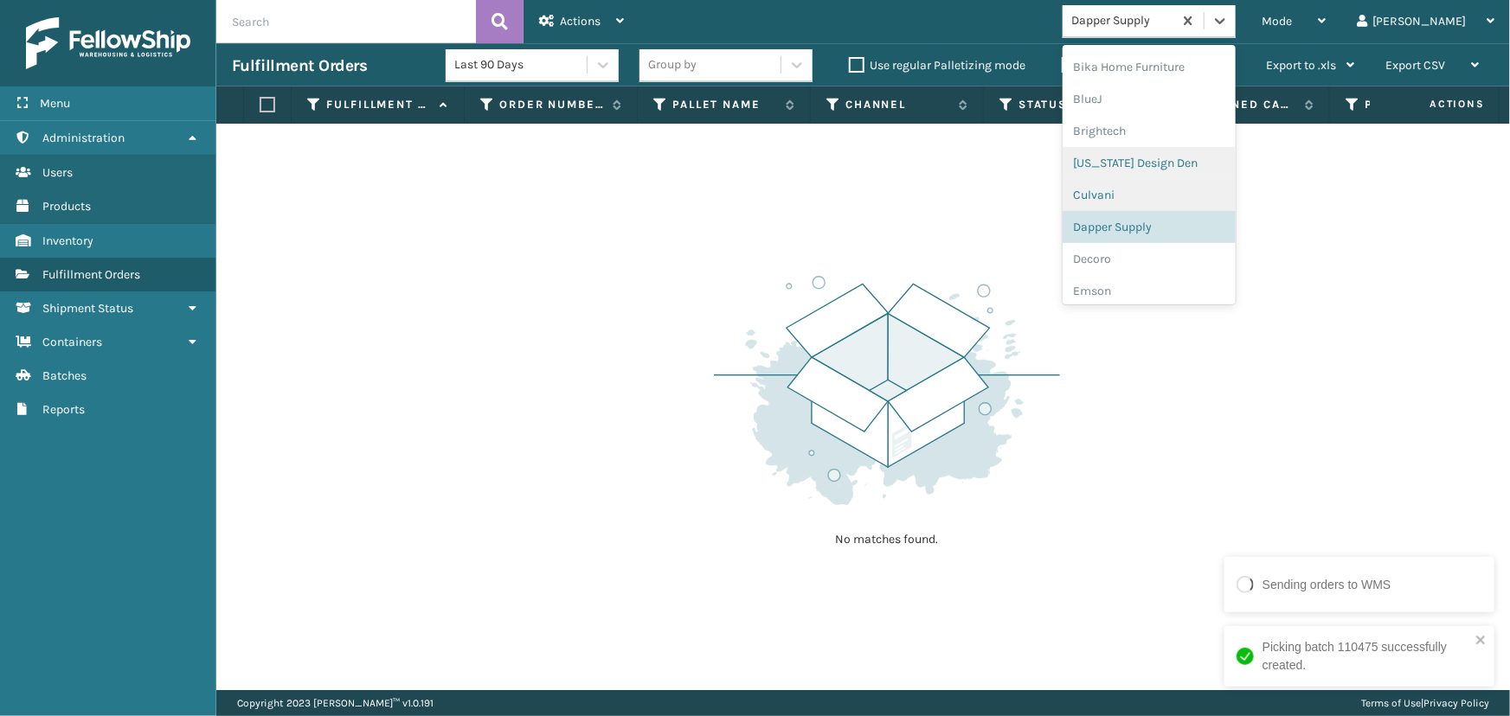
scroll to position [185, 0]
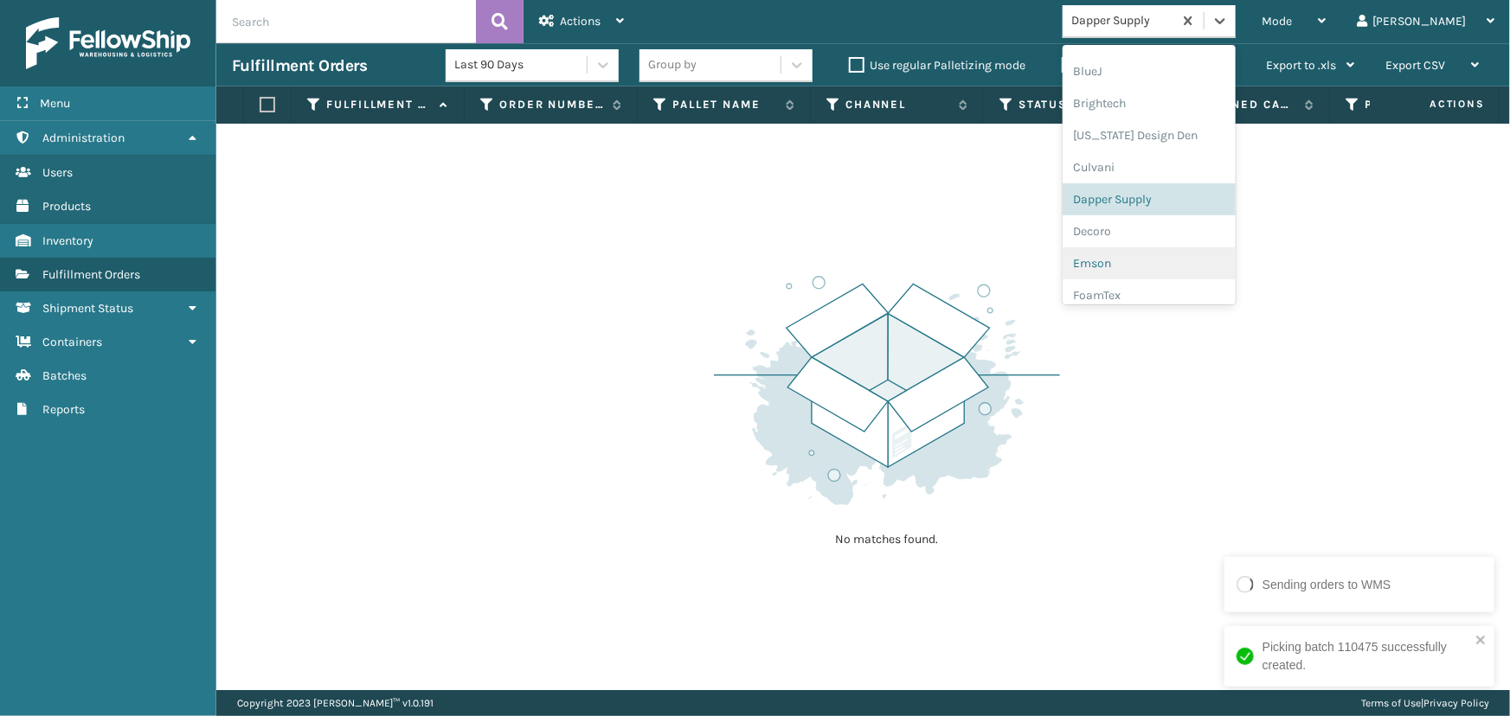
click at [1185, 267] on div "Emson" at bounding box center [1148, 263] width 173 height 32
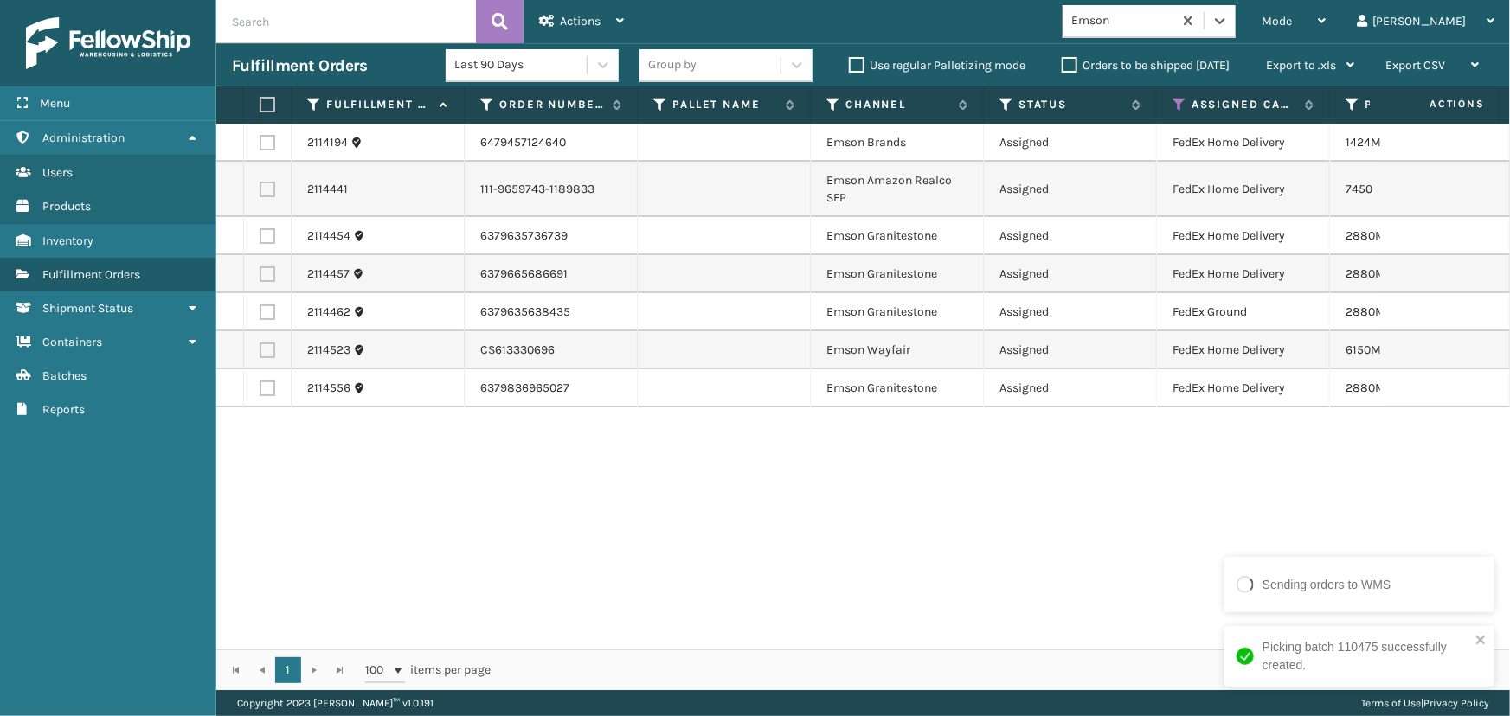
click at [264, 103] on label at bounding box center [265, 105] width 10 height 16
click at [260, 103] on input "checkbox" at bounding box center [260, 104] width 1 height 11
checkbox input "true"
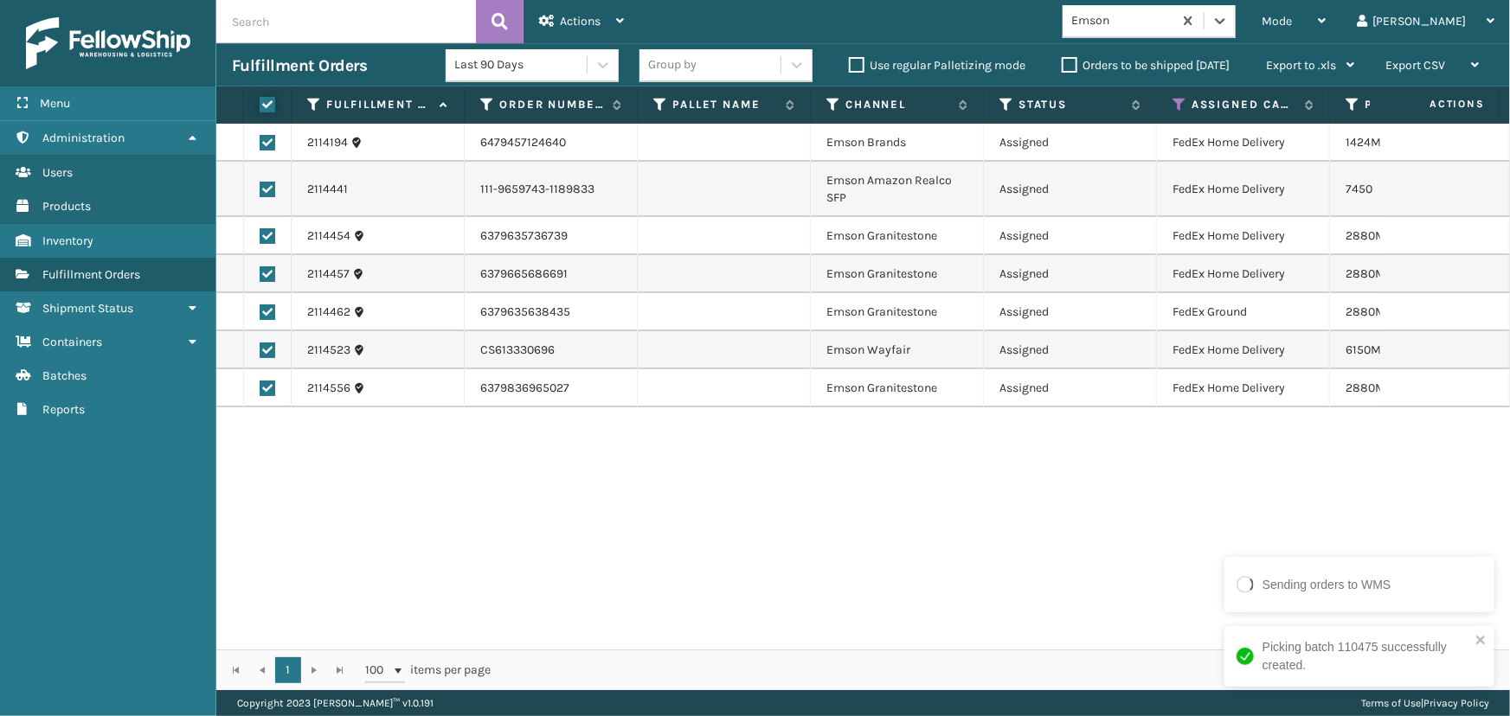
checkbox input "true"
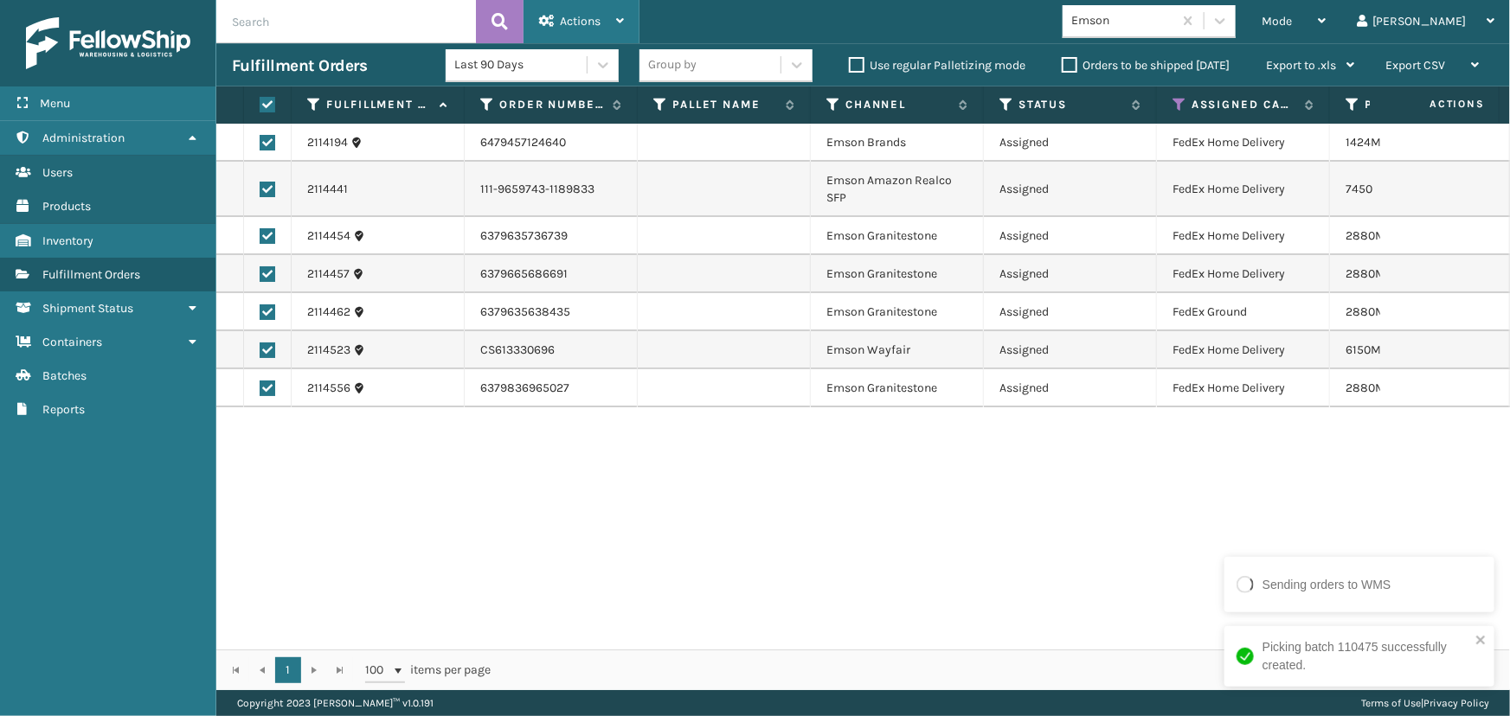
click at [586, 12] on div "Actions" at bounding box center [581, 21] width 85 height 43
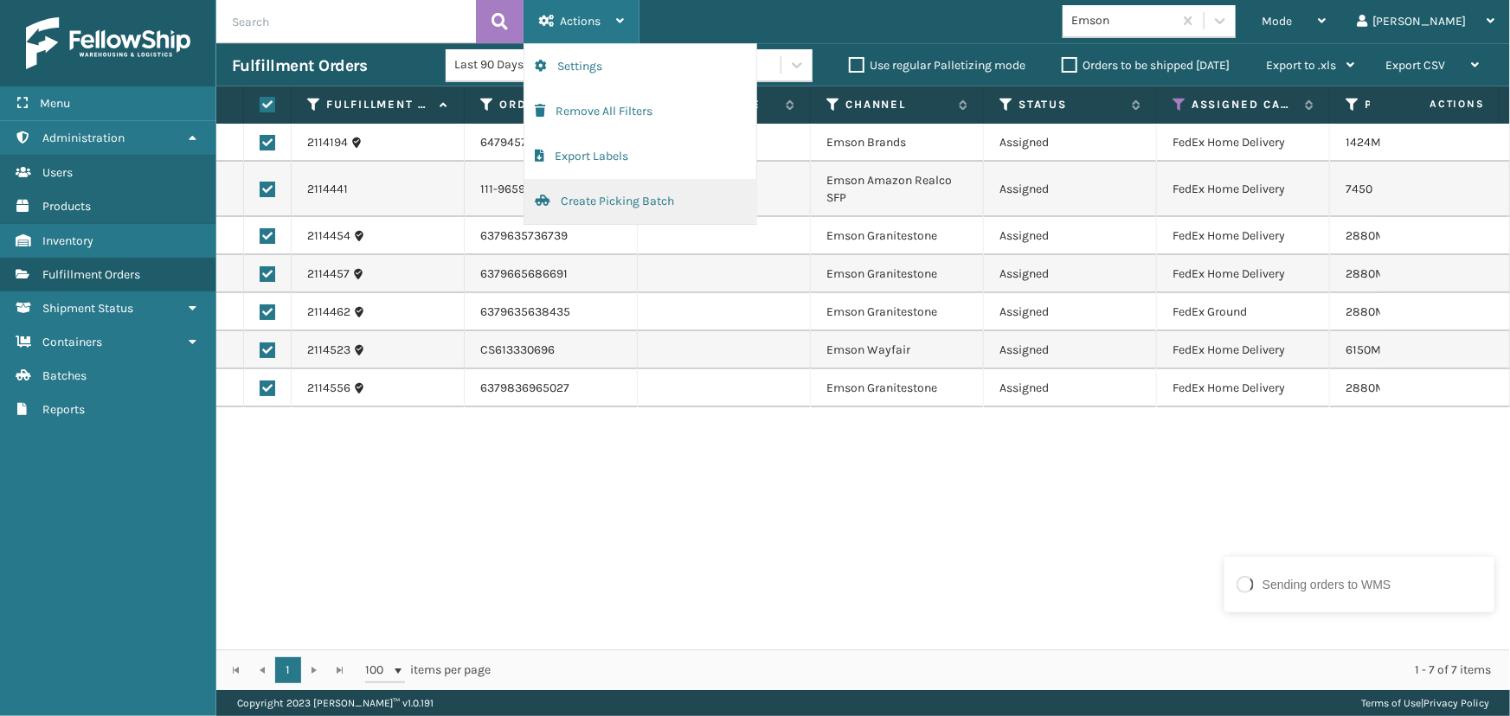
click at [627, 206] on button "Create Picking Batch" at bounding box center [640, 201] width 232 height 45
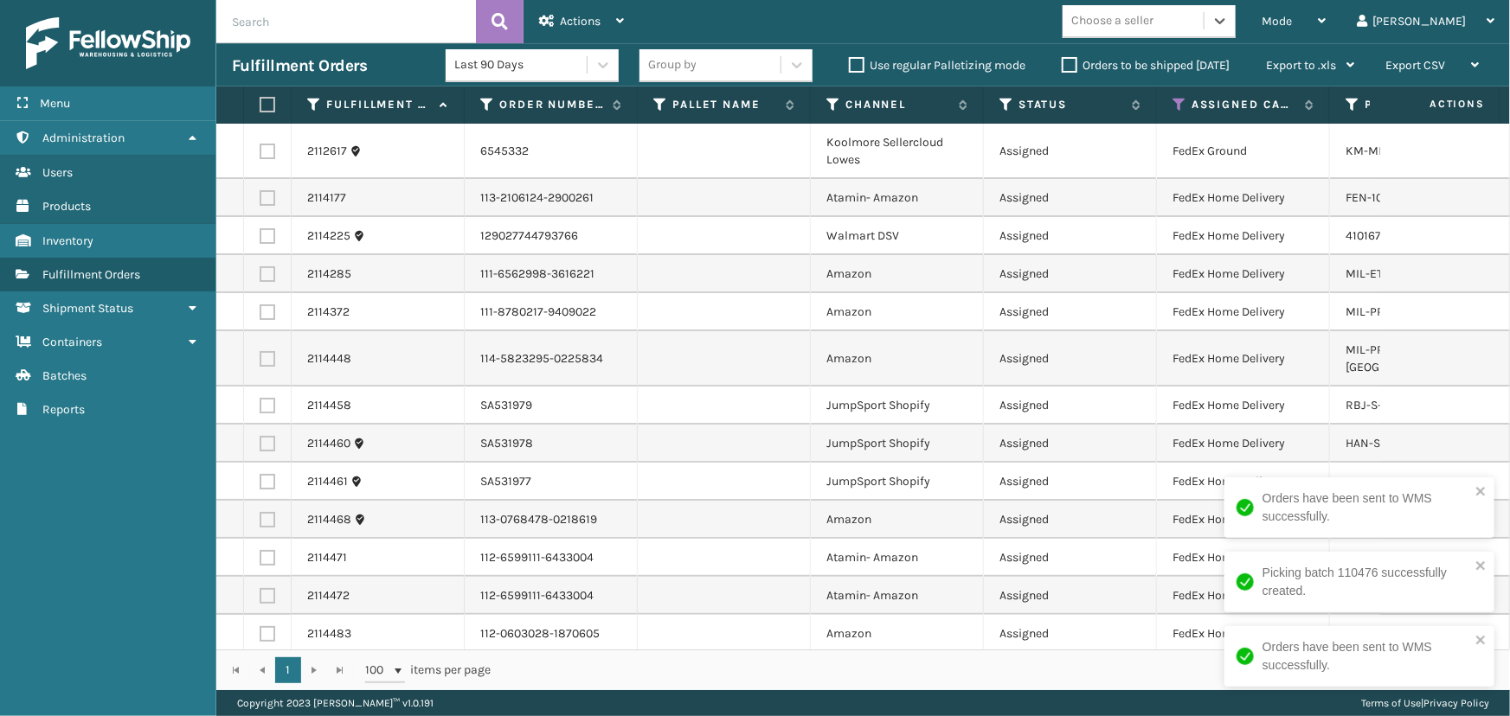
click at [1203, 19] on div "Choose a seller" at bounding box center [1132, 21] width 141 height 29
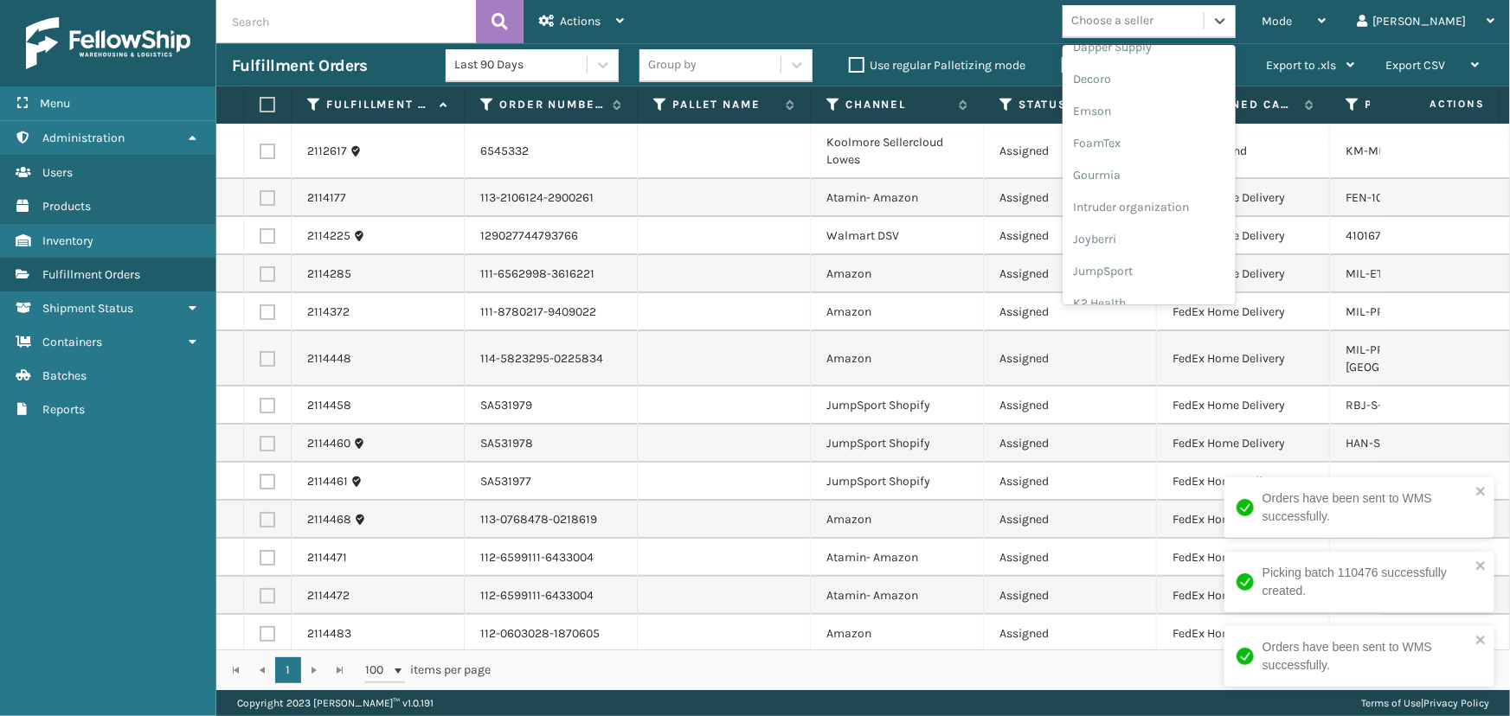
scroll to position [393, 0]
click at [1190, 214] on div "JumpSport" at bounding box center [1148, 216] width 173 height 32
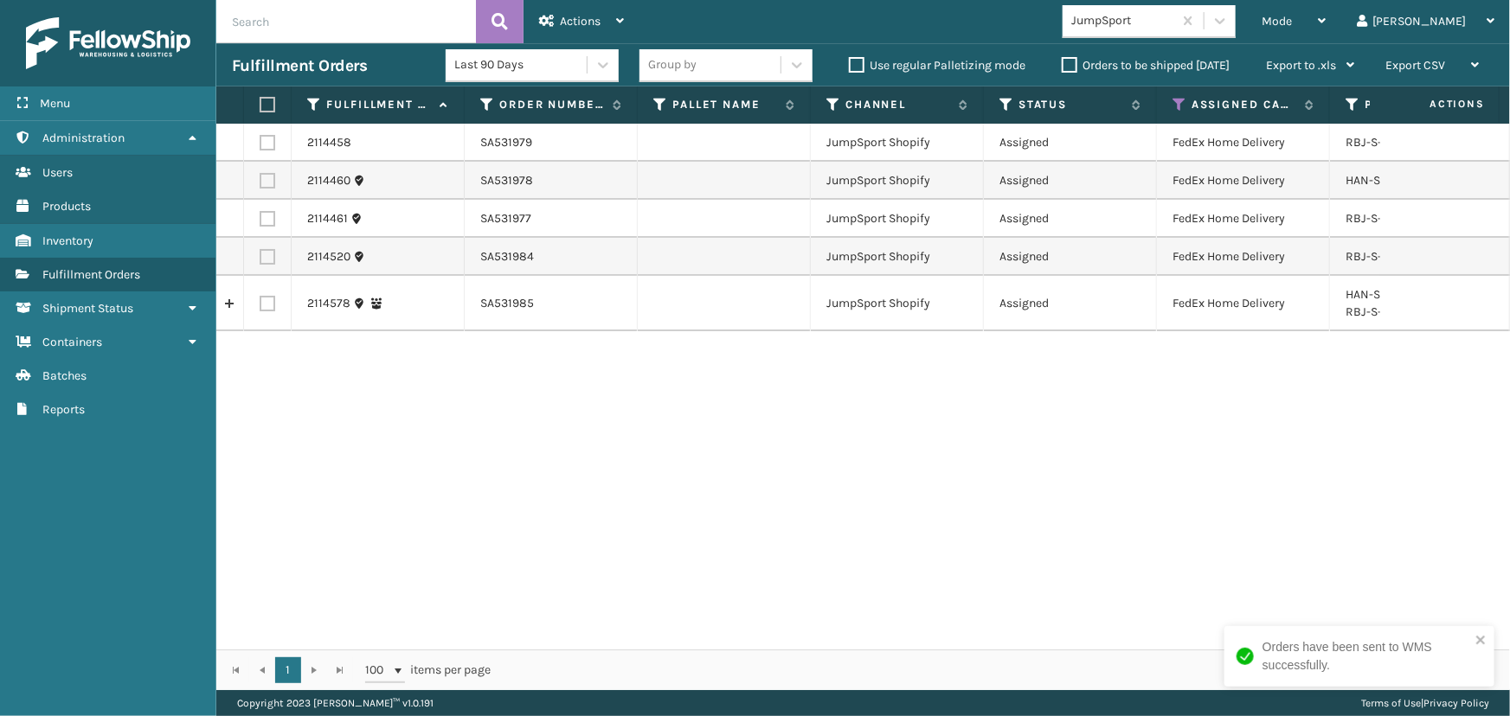
click at [263, 102] on label at bounding box center [265, 105] width 10 height 16
click at [260, 102] on input "checkbox" at bounding box center [260, 104] width 1 height 11
checkbox input "true"
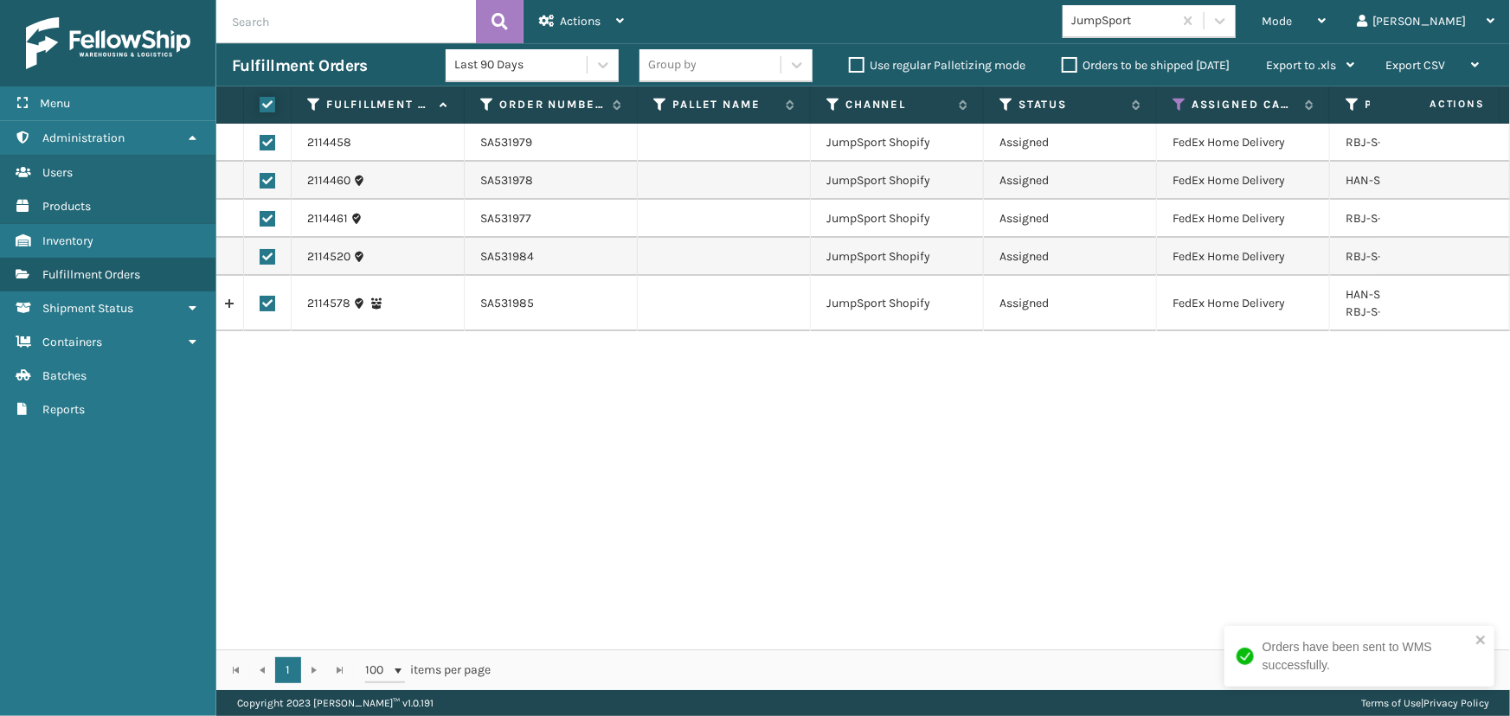
checkbox input "true"
click at [580, 16] on span "Actions" at bounding box center [580, 21] width 41 height 15
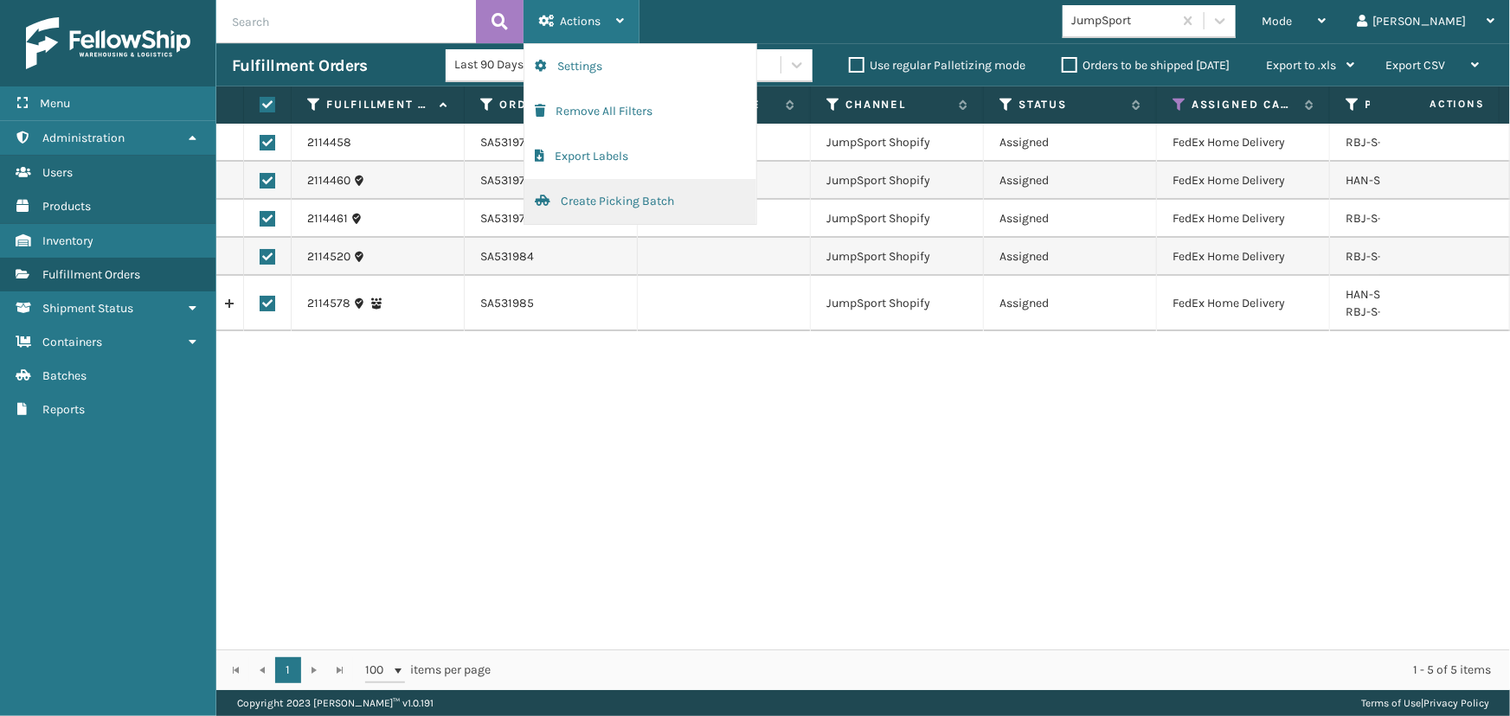
click at [657, 202] on button "Create Picking Batch" at bounding box center [640, 201] width 232 height 45
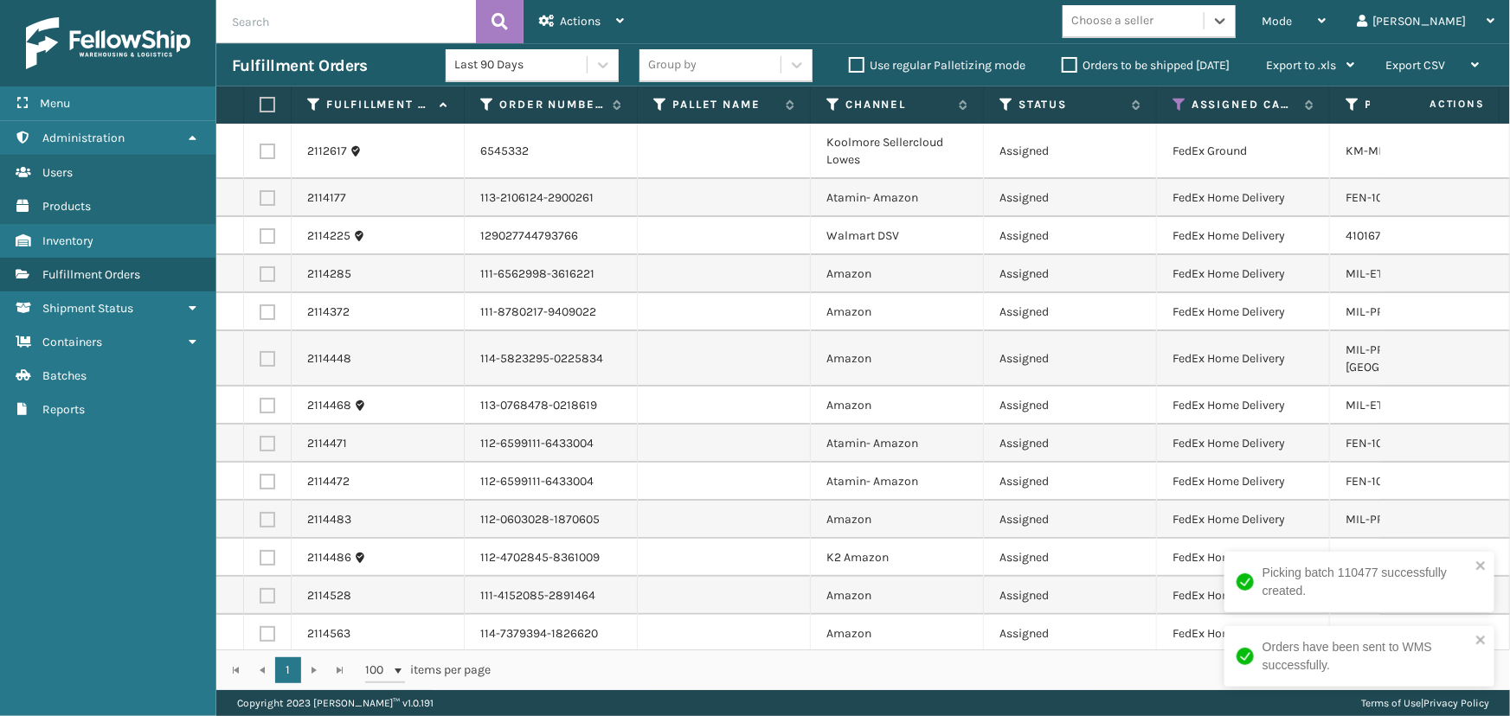
click at [1192, 9] on div "Choose a seller" at bounding box center [1132, 21] width 141 height 29
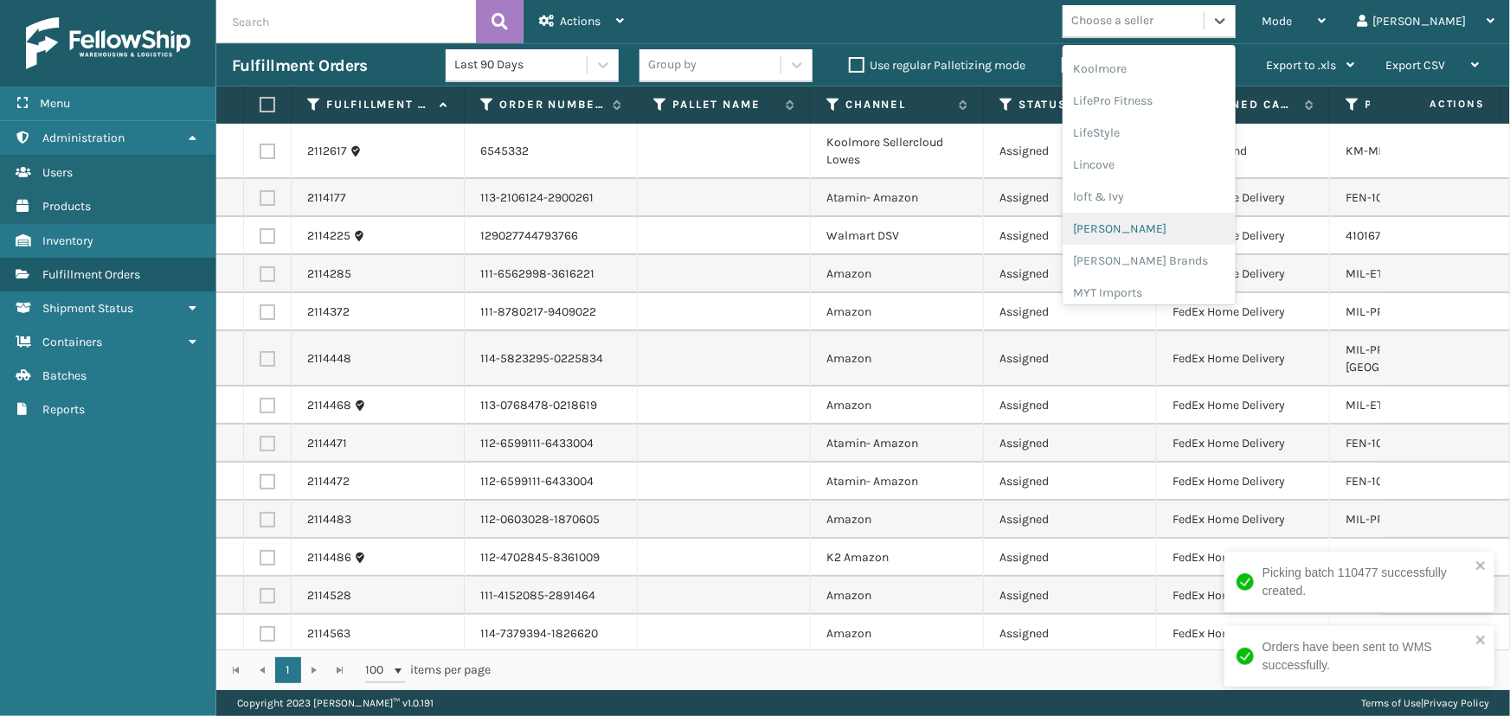
scroll to position [704, 0]
click at [1164, 159] on div "[PERSON_NAME] Brands" at bounding box center [1148, 160] width 173 height 32
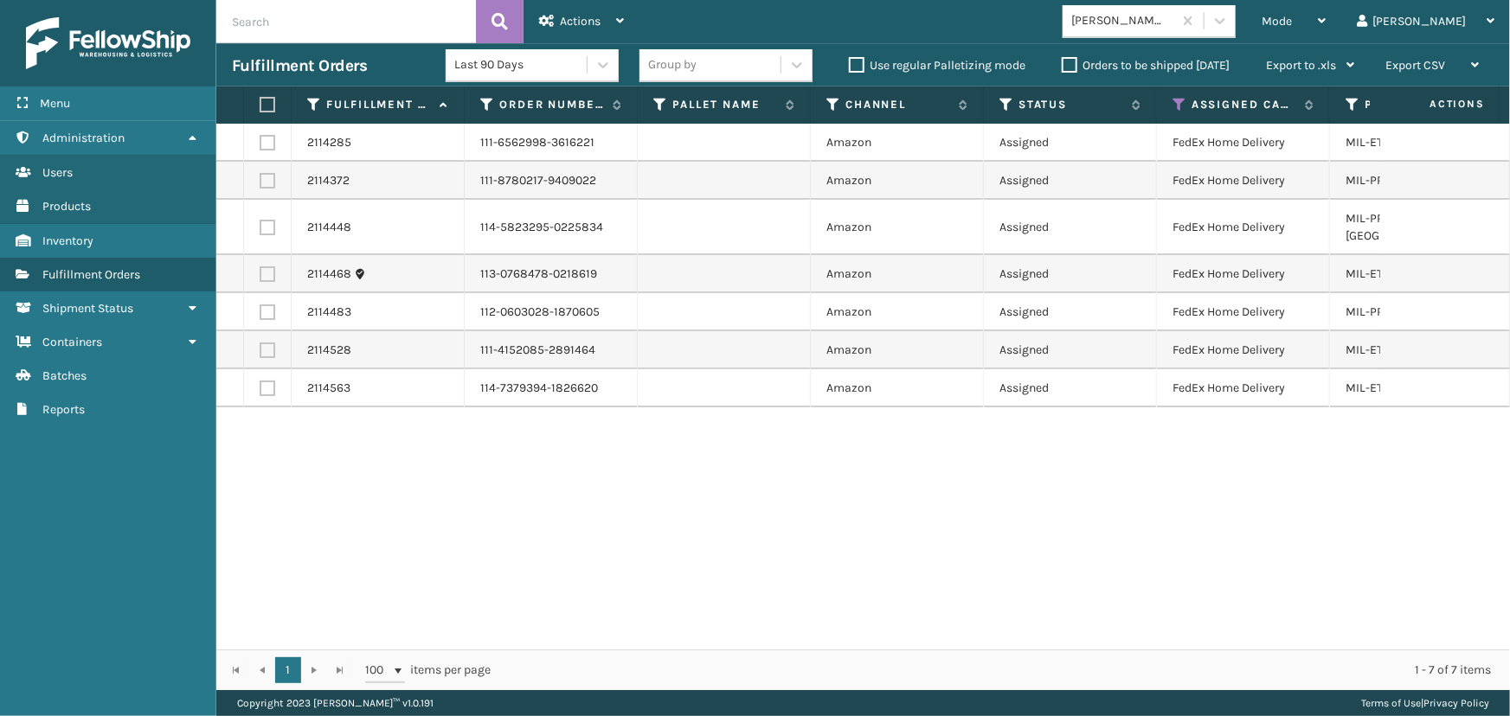
click at [270, 108] on label at bounding box center [265, 105] width 10 height 16
click at [260, 108] on input "checkbox" at bounding box center [260, 104] width 1 height 11
checkbox input "true"
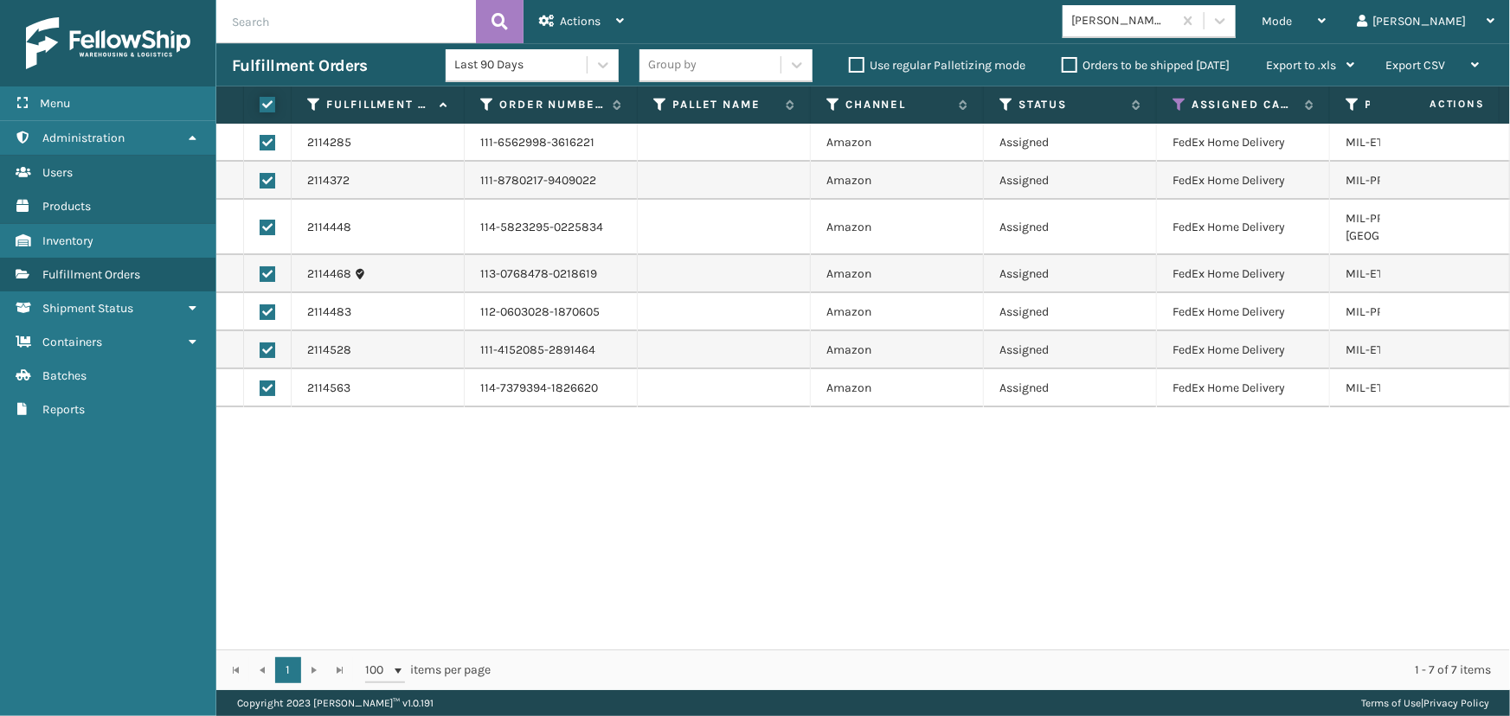
checkbox input "true"
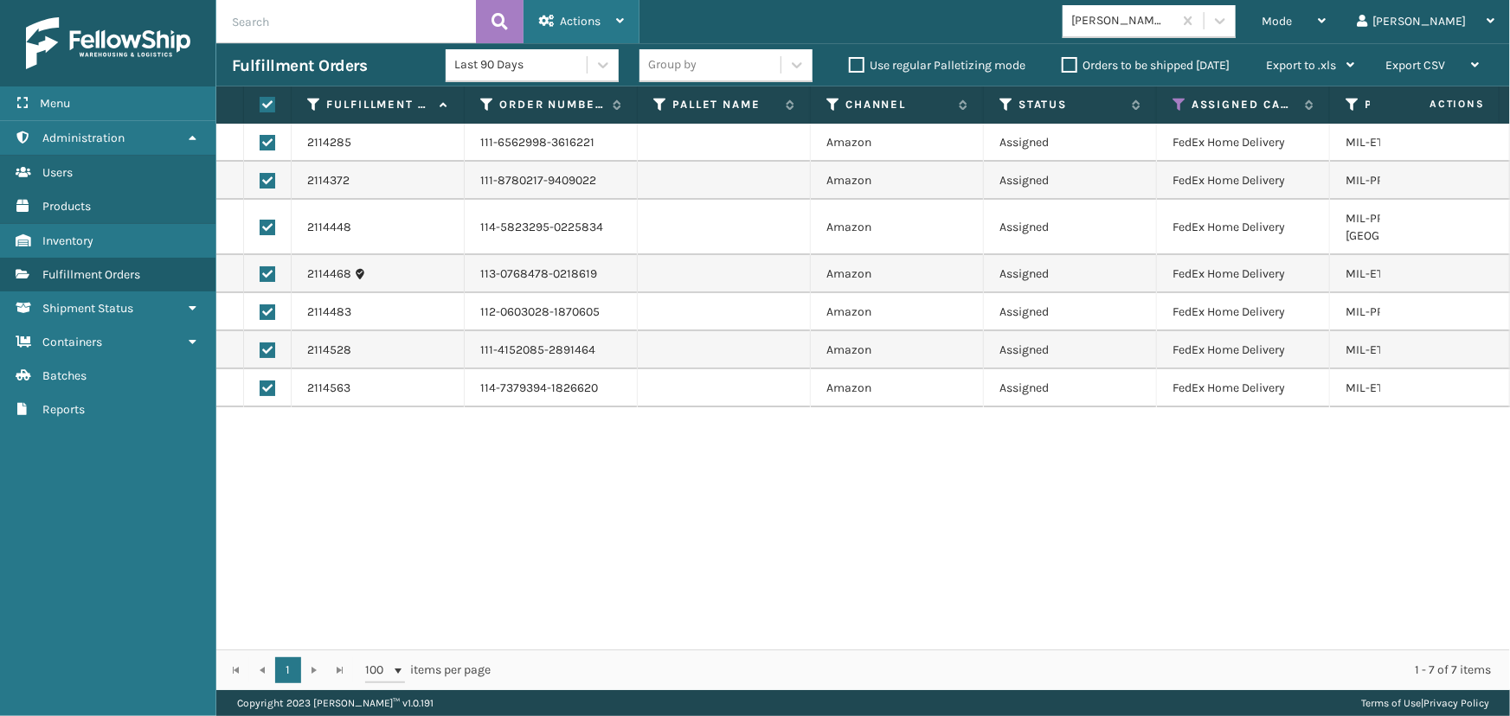
click at [570, 22] on span "Actions" at bounding box center [580, 21] width 41 height 15
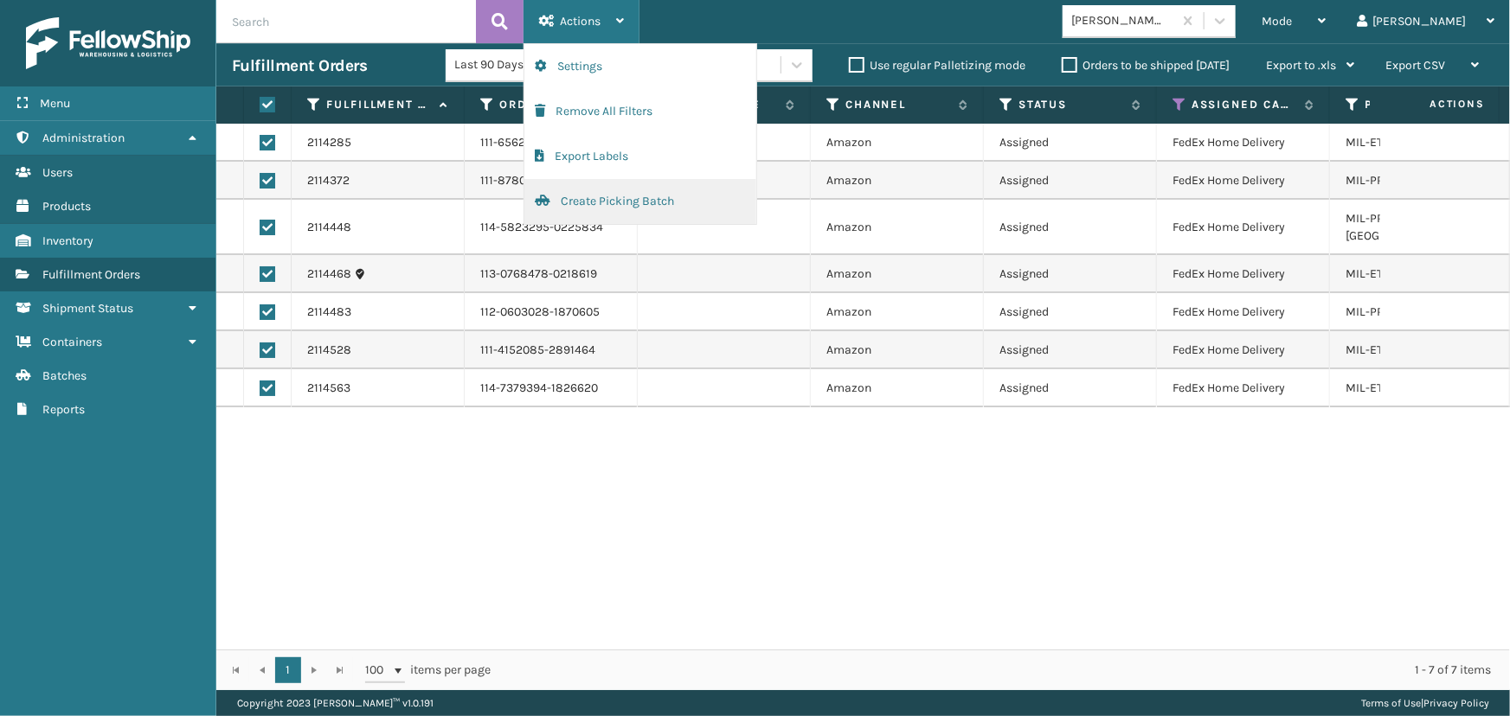
click at [605, 206] on button "Create Picking Batch" at bounding box center [640, 201] width 232 height 45
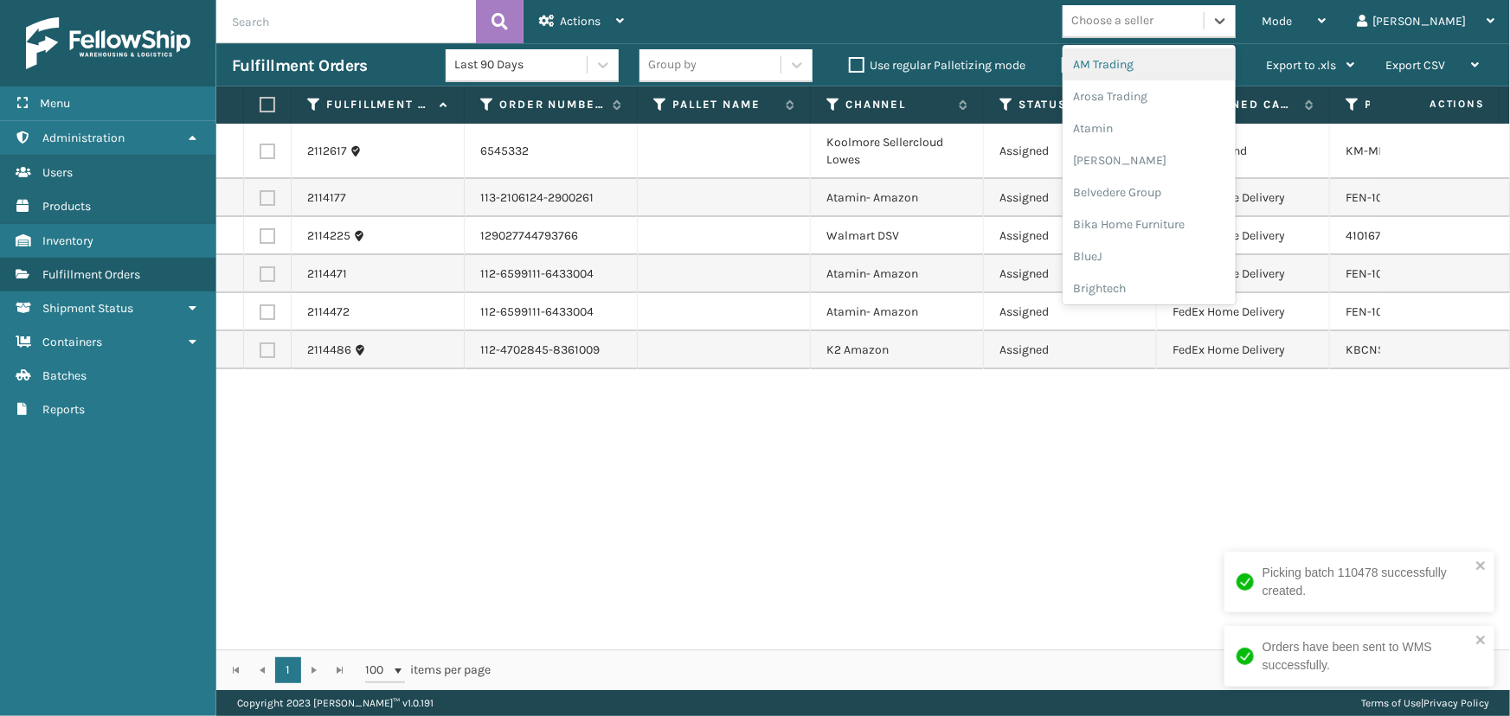
click at [1132, 11] on div "Choose a seller" at bounding box center [1132, 21] width 141 height 29
click at [1167, 133] on div "Atamin" at bounding box center [1148, 128] width 173 height 32
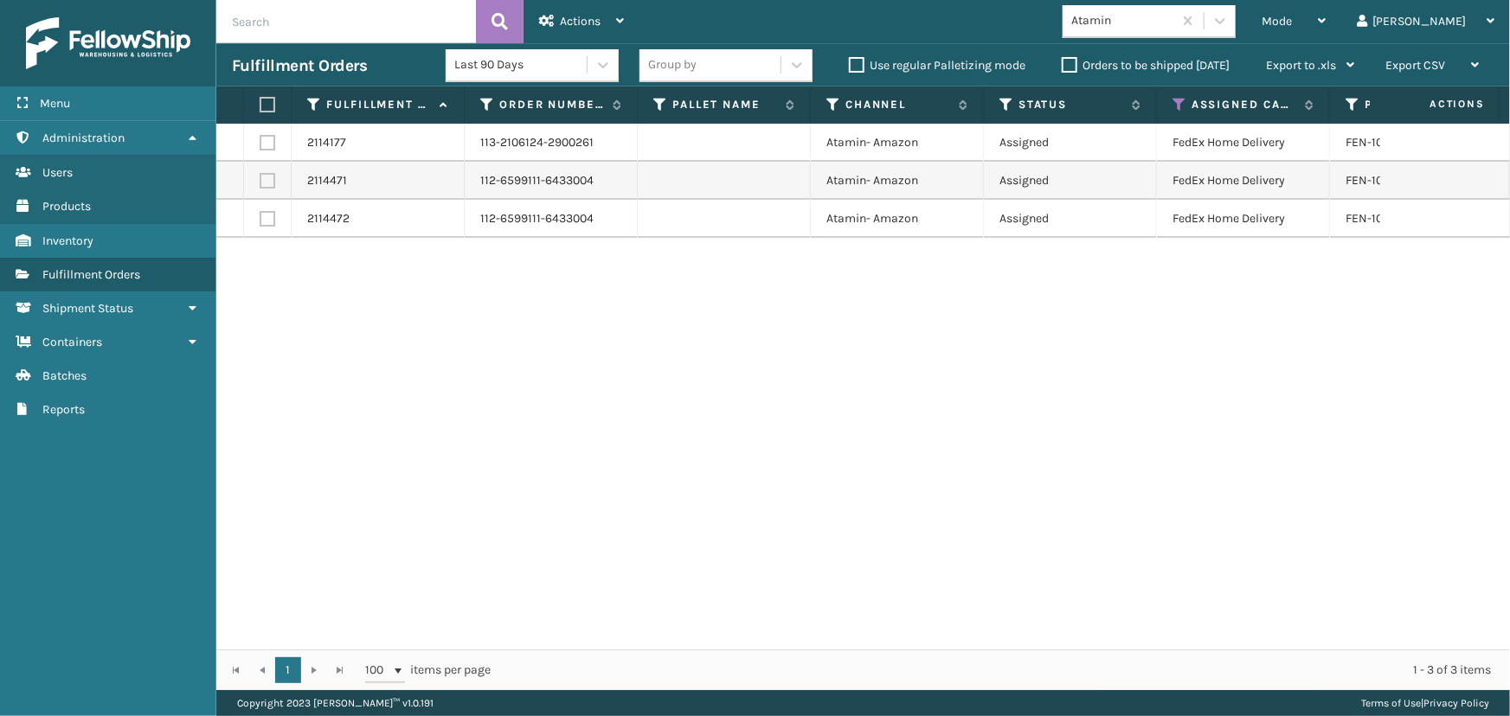
click at [266, 103] on label at bounding box center [265, 105] width 10 height 16
click at [260, 103] on input "checkbox" at bounding box center [260, 104] width 1 height 11
checkbox input "true"
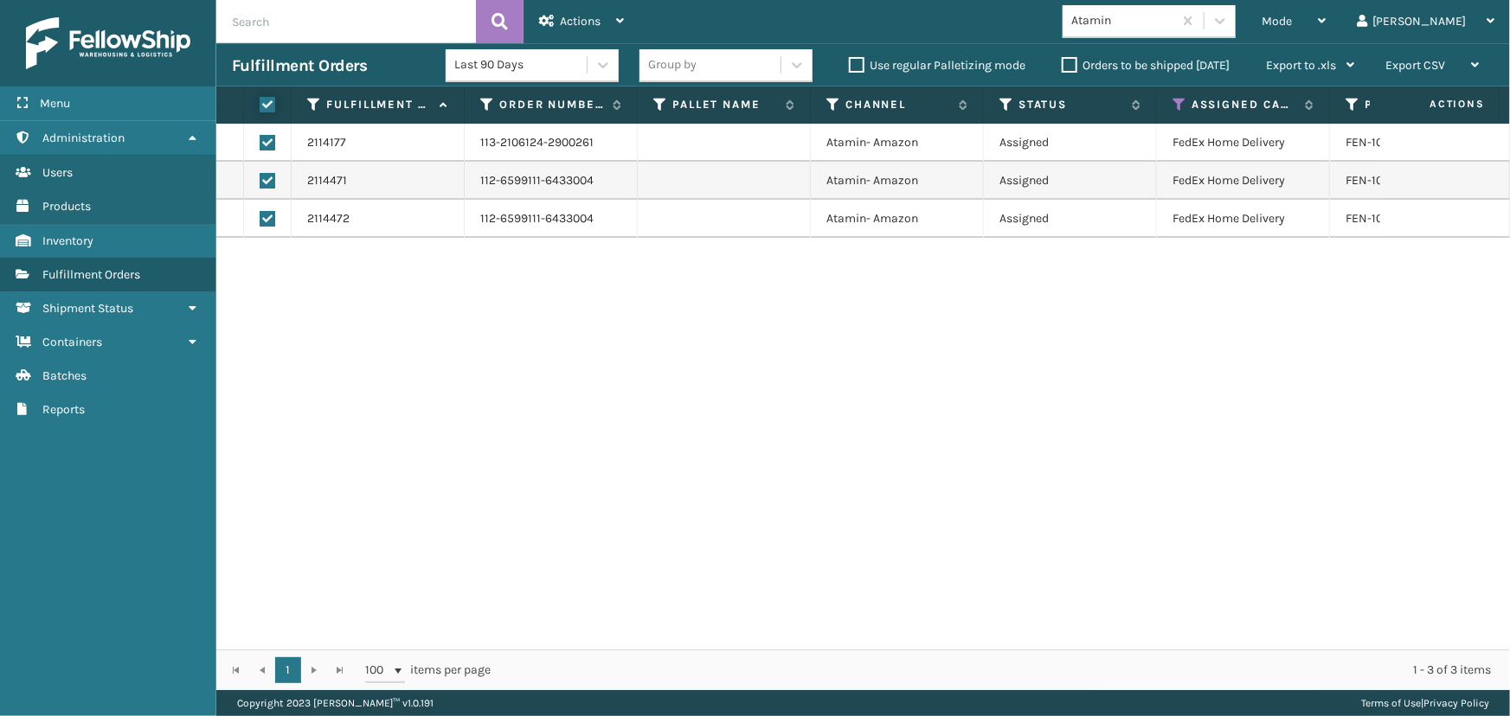
checkbox input "true"
click at [552, 17] on icon at bounding box center [547, 21] width 16 height 12
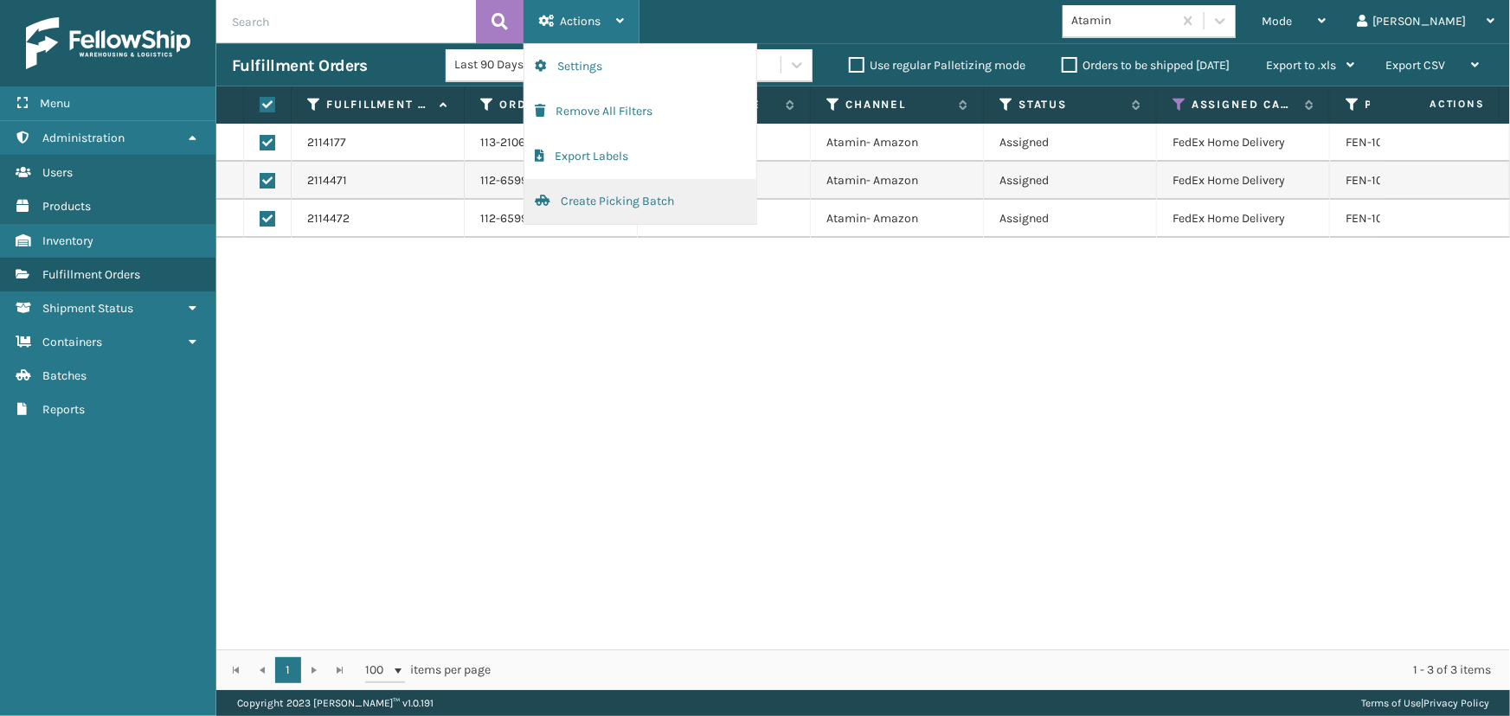
click at [582, 202] on button "Create Picking Batch" at bounding box center [640, 201] width 232 height 45
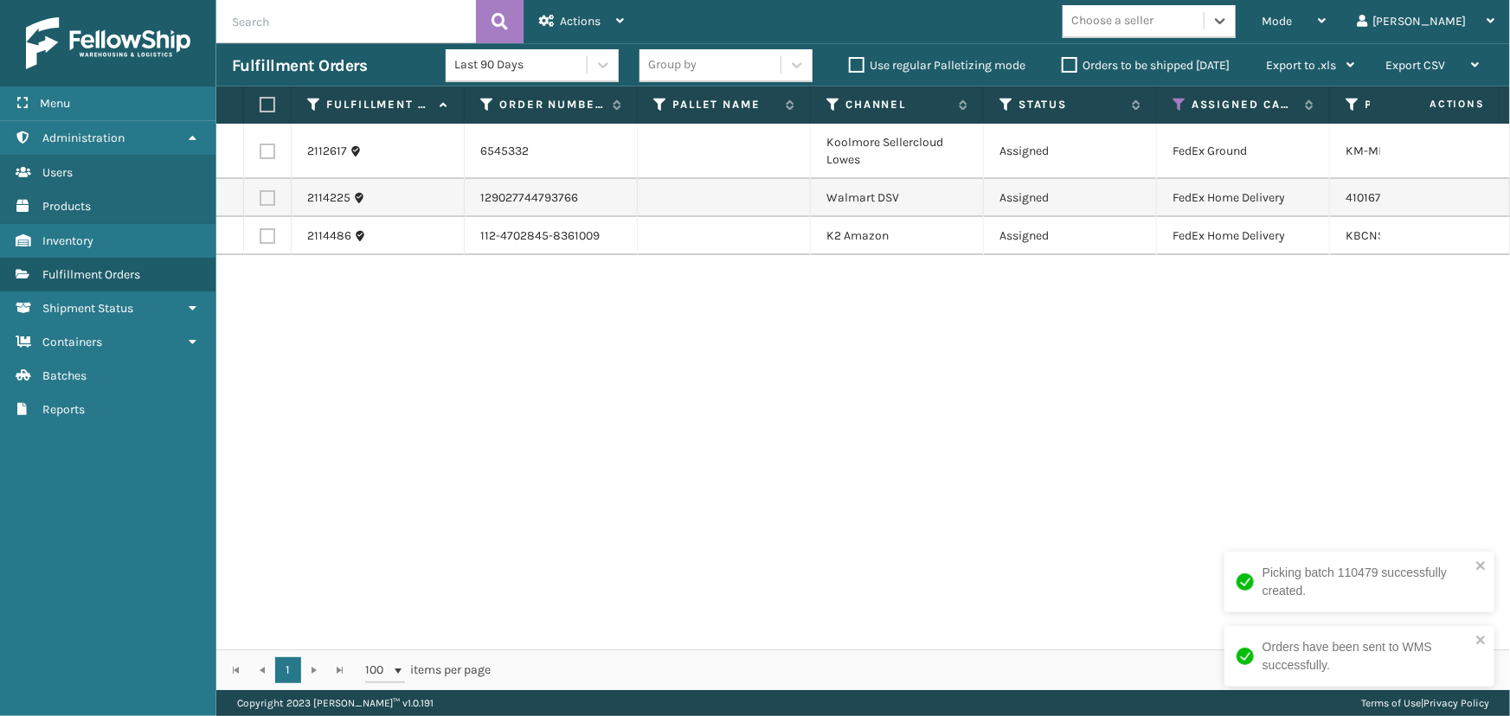
click at [264, 225] on td at bounding box center [268, 236] width 48 height 38
click at [267, 149] on label at bounding box center [268, 152] width 16 height 16
click at [260, 149] on input "checkbox" at bounding box center [260, 149] width 1 height 11
checkbox input "true"
click at [266, 235] on label at bounding box center [268, 236] width 16 height 16
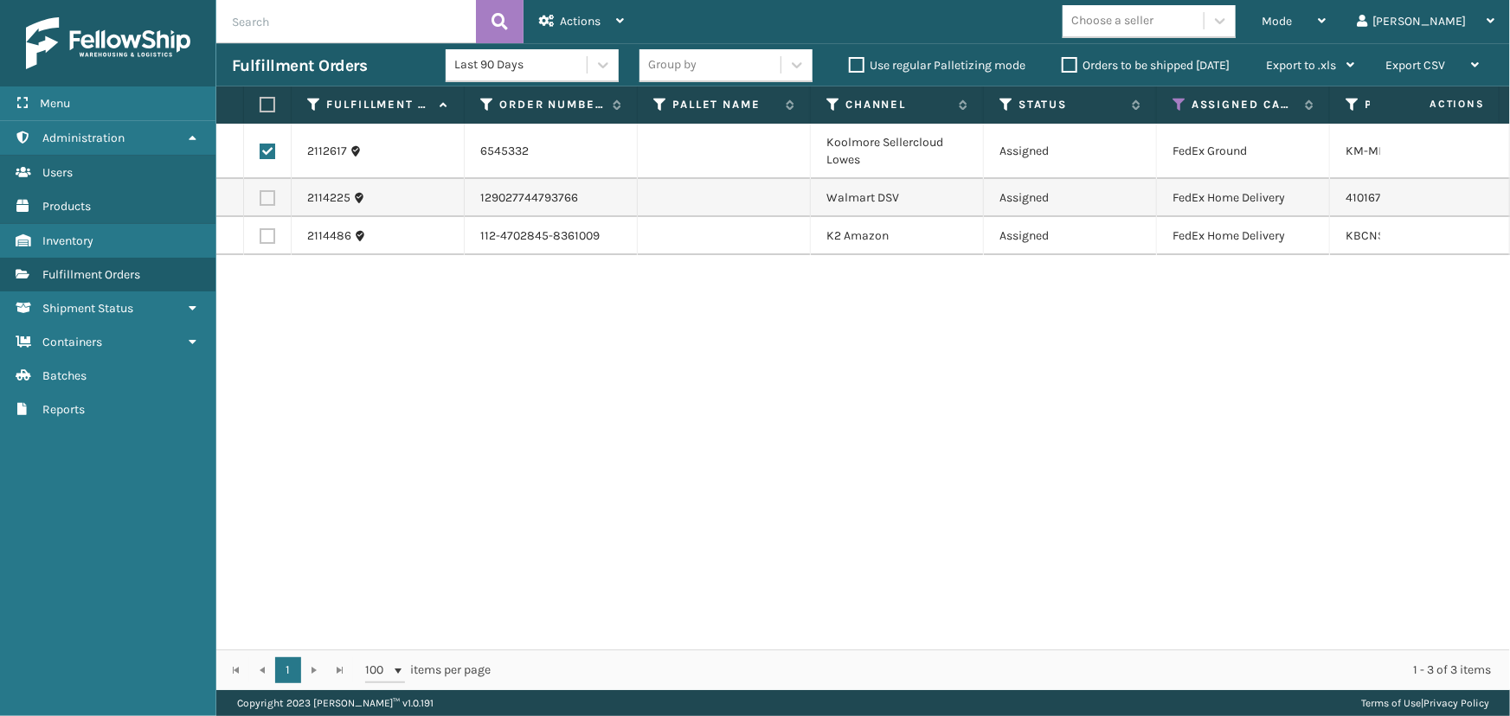
click at [260, 235] on input "checkbox" at bounding box center [260, 233] width 1 height 11
checkbox input "true"
click at [555, 17] on div "Actions" at bounding box center [581, 21] width 85 height 43
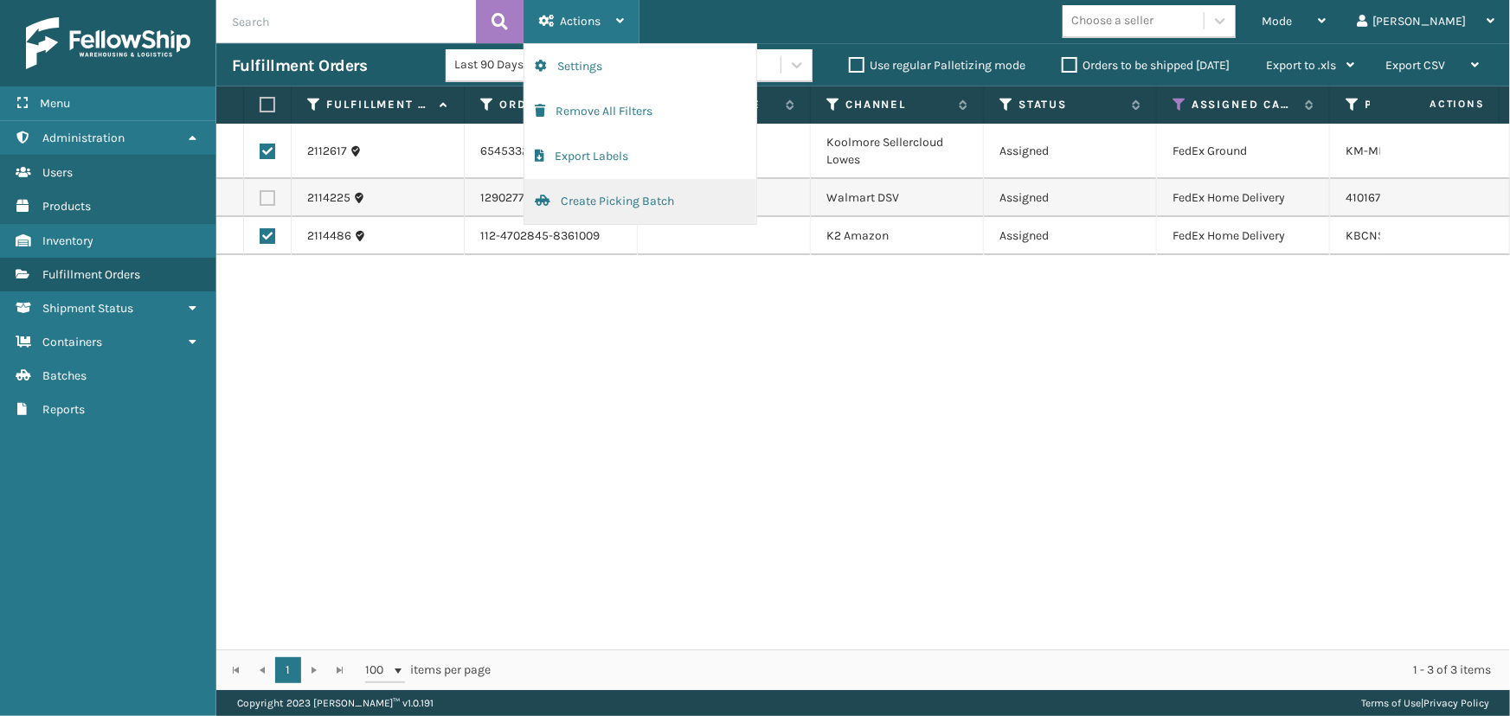
click at [600, 201] on button "Create Picking Batch" at bounding box center [640, 201] width 232 height 45
